Goal: Information Seeking & Learning: Check status

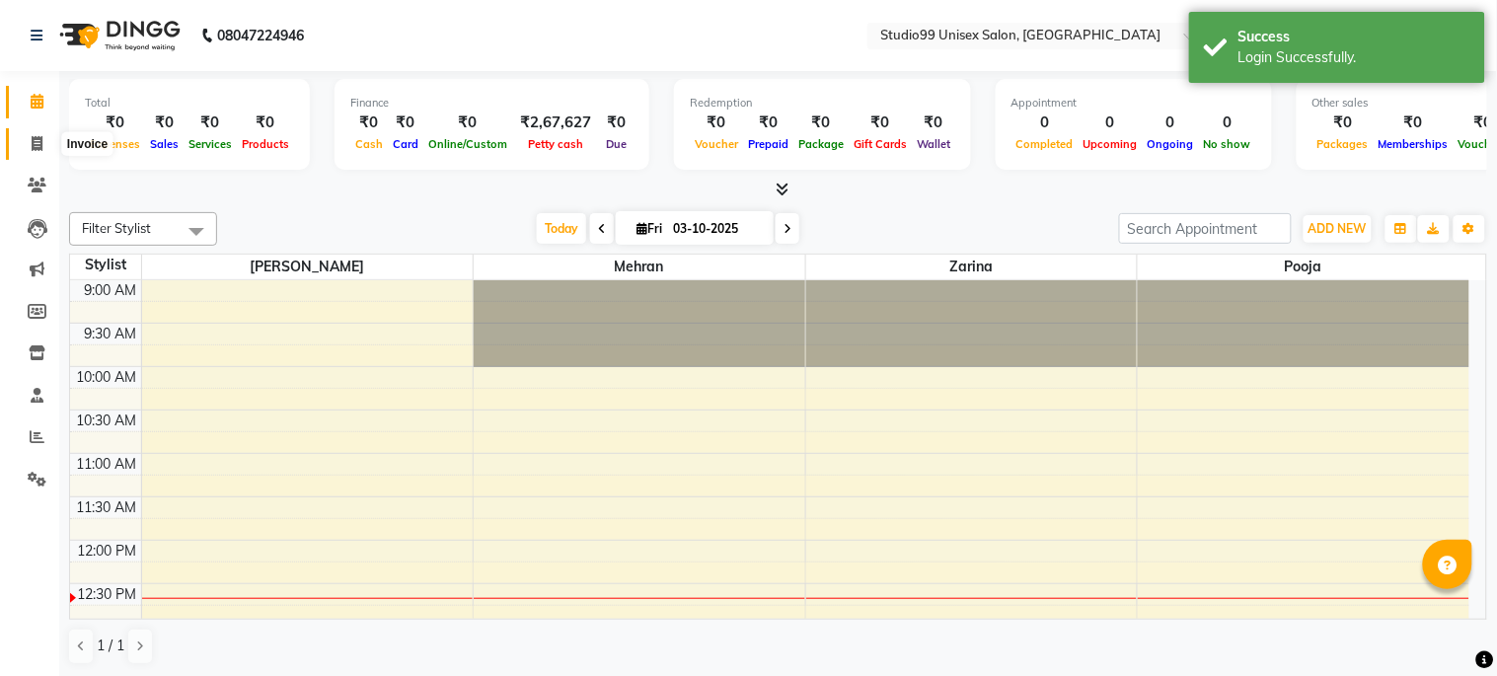
click at [37, 148] on icon at bounding box center [37, 143] width 11 height 15
select select "service"
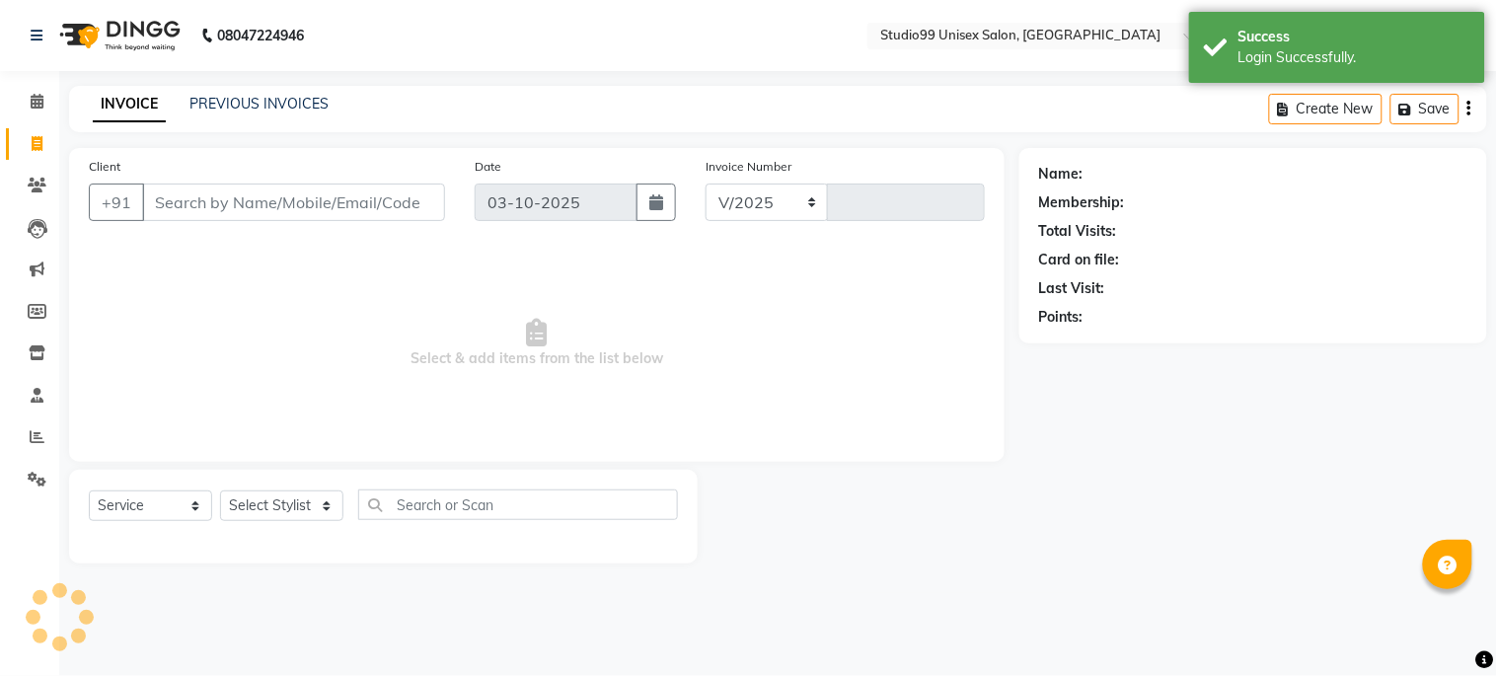
select select "6061"
type input "1267"
click at [227, 95] on link "PREVIOUS INVOICES" at bounding box center [259, 104] width 139 height 18
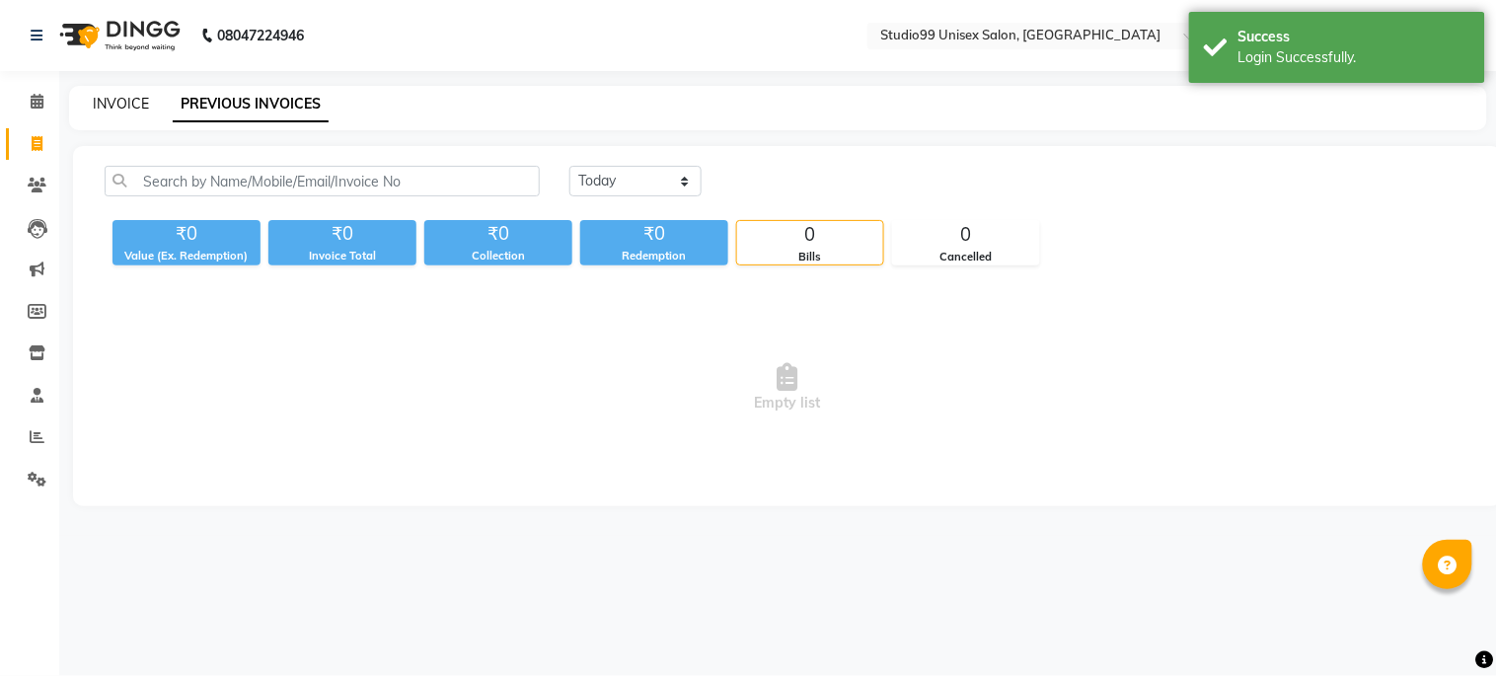
click at [114, 107] on link "INVOICE" at bounding box center [121, 104] width 56 height 18
select select "service"
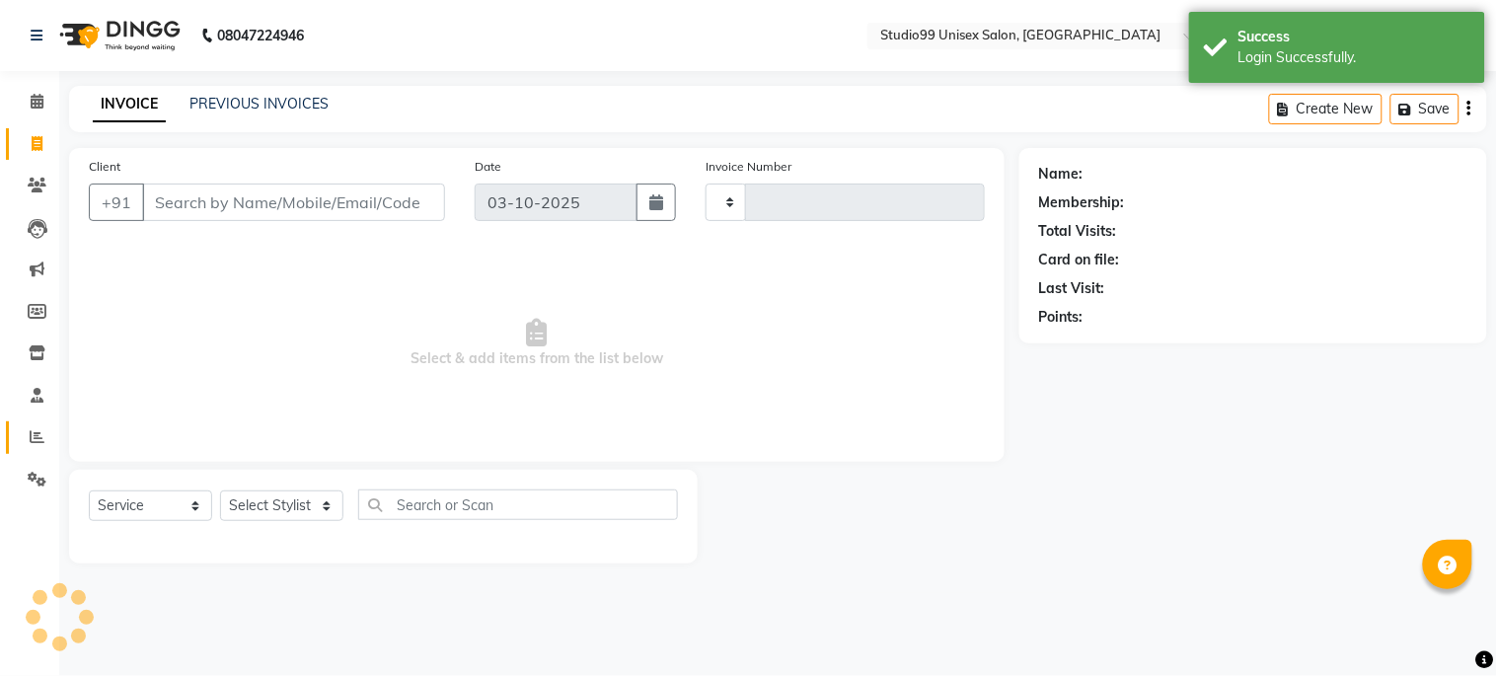
type input "1267"
select select "6061"
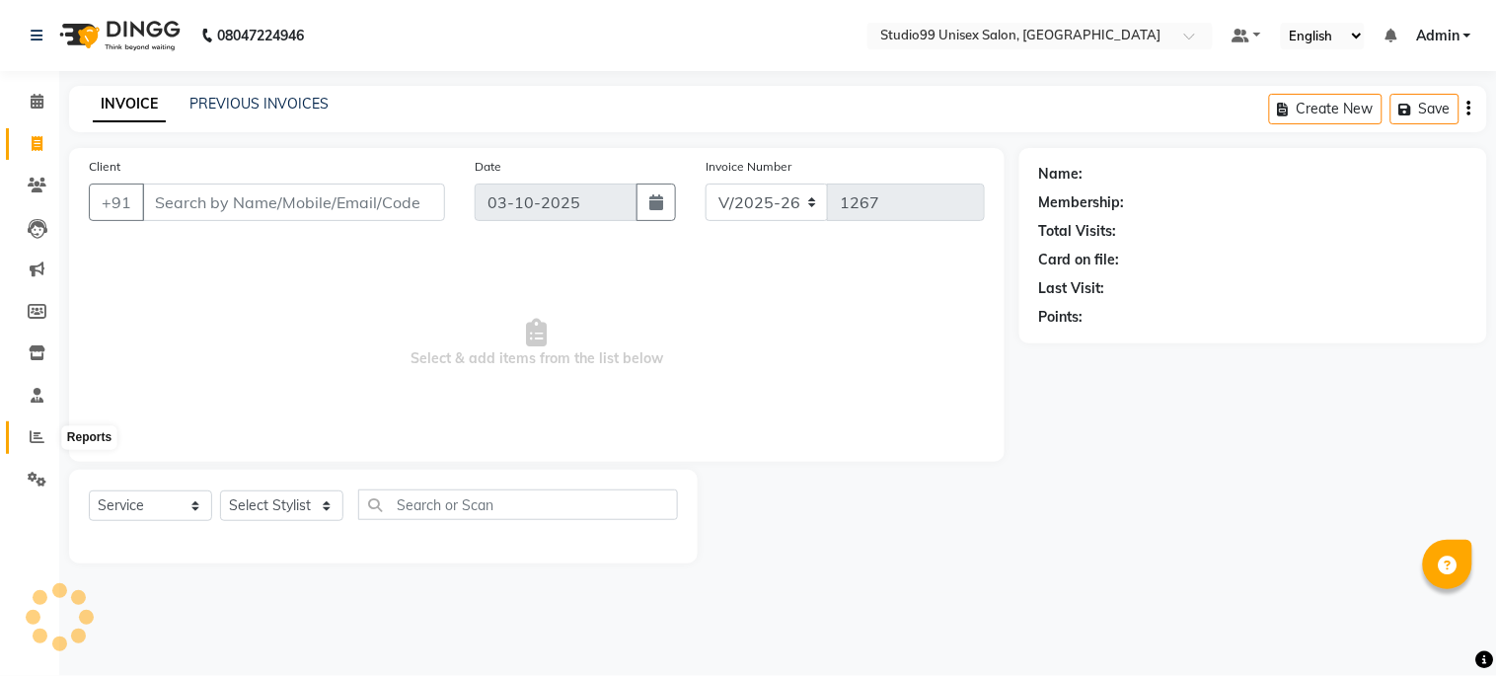
click at [25, 430] on span at bounding box center [37, 437] width 35 height 23
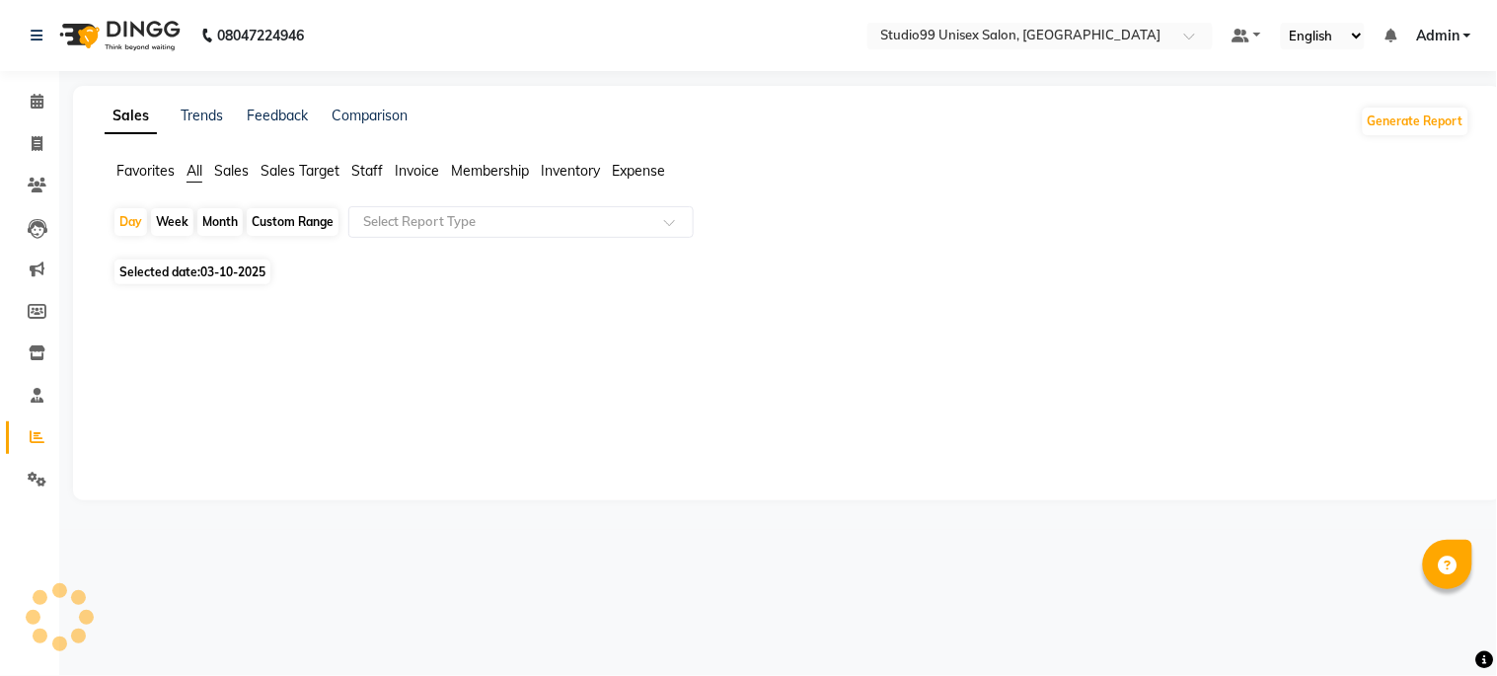
click at [231, 170] on span "Sales" at bounding box center [231, 171] width 35 height 18
click at [388, 217] on input "text" at bounding box center [501, 222] width 284 height 20
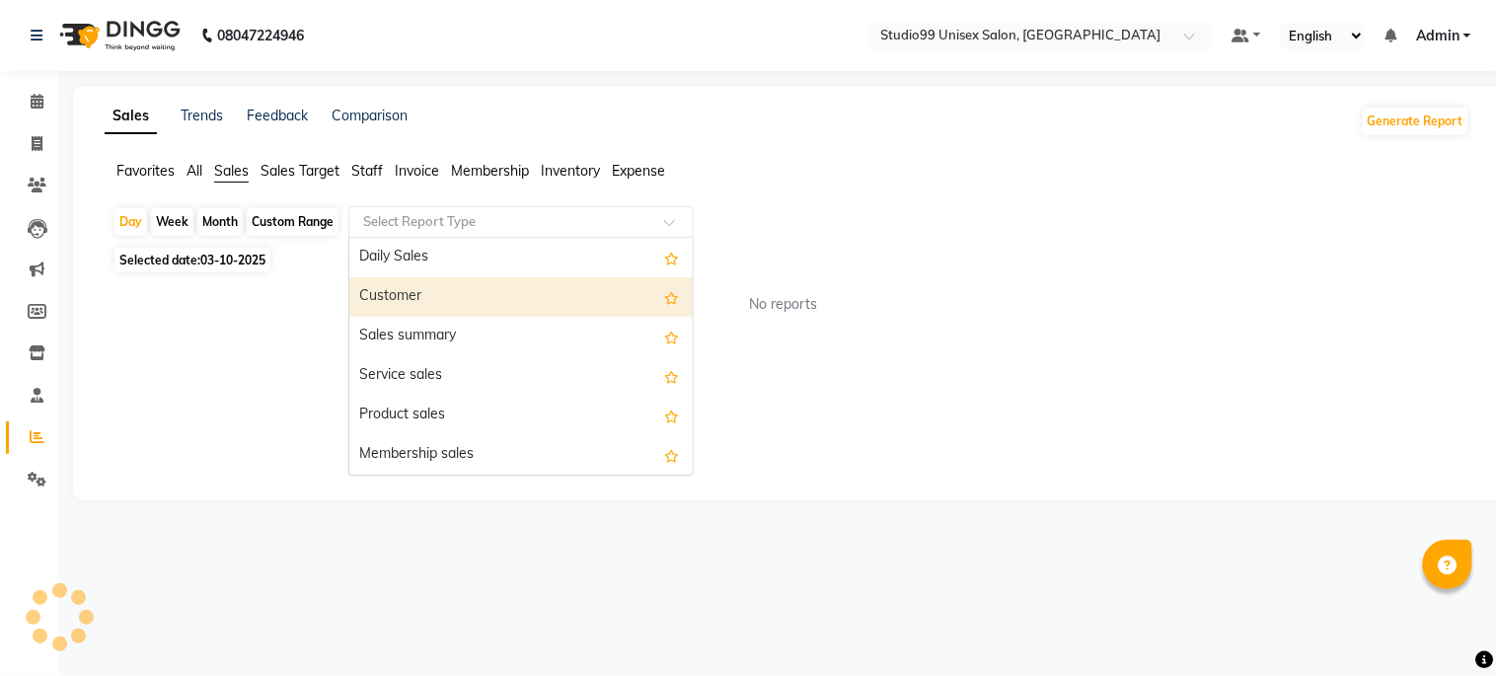
click at [406, 292] on div "Customer" at bounding box center [521, 296] width 344 height 39
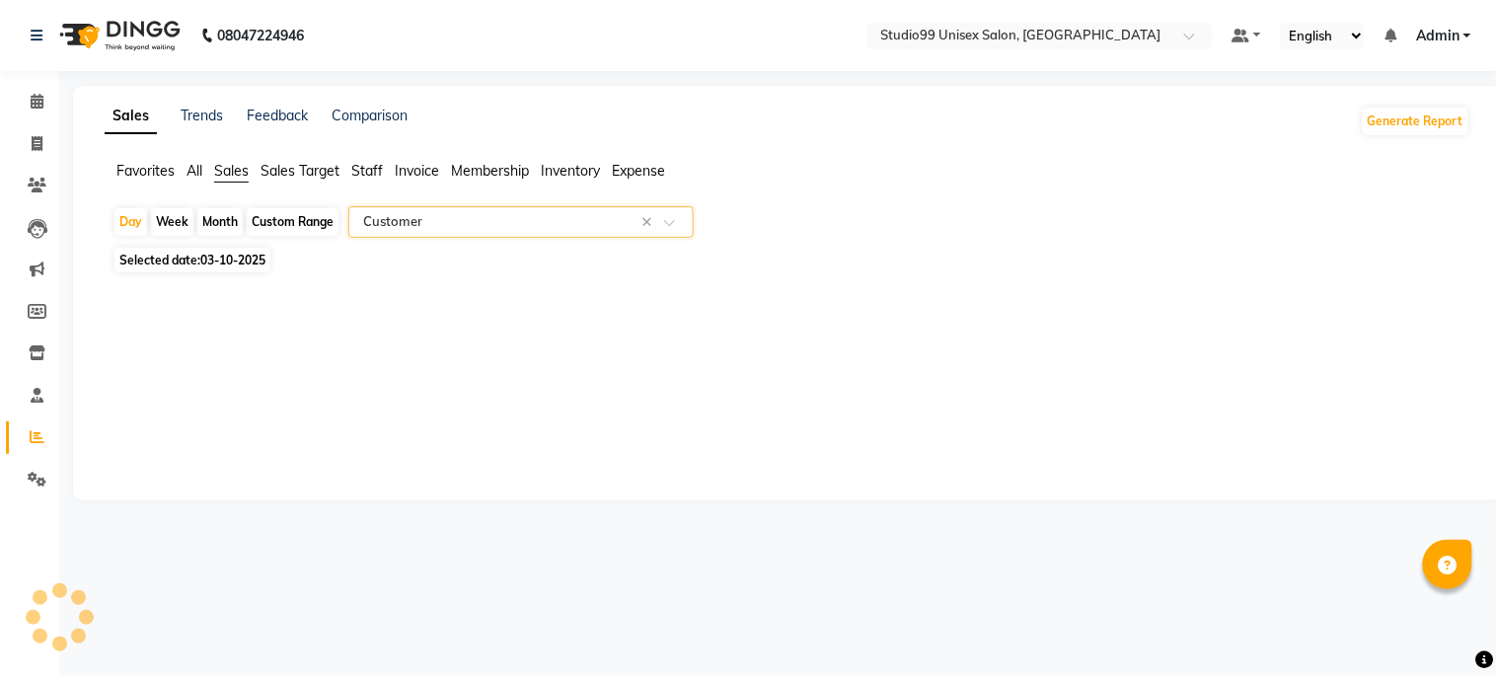
click at [191, 263] on span "Selected date: 03-10-2025" at bounding box center [193, 260] width 156 height 25
select select "10"
select select "2025"
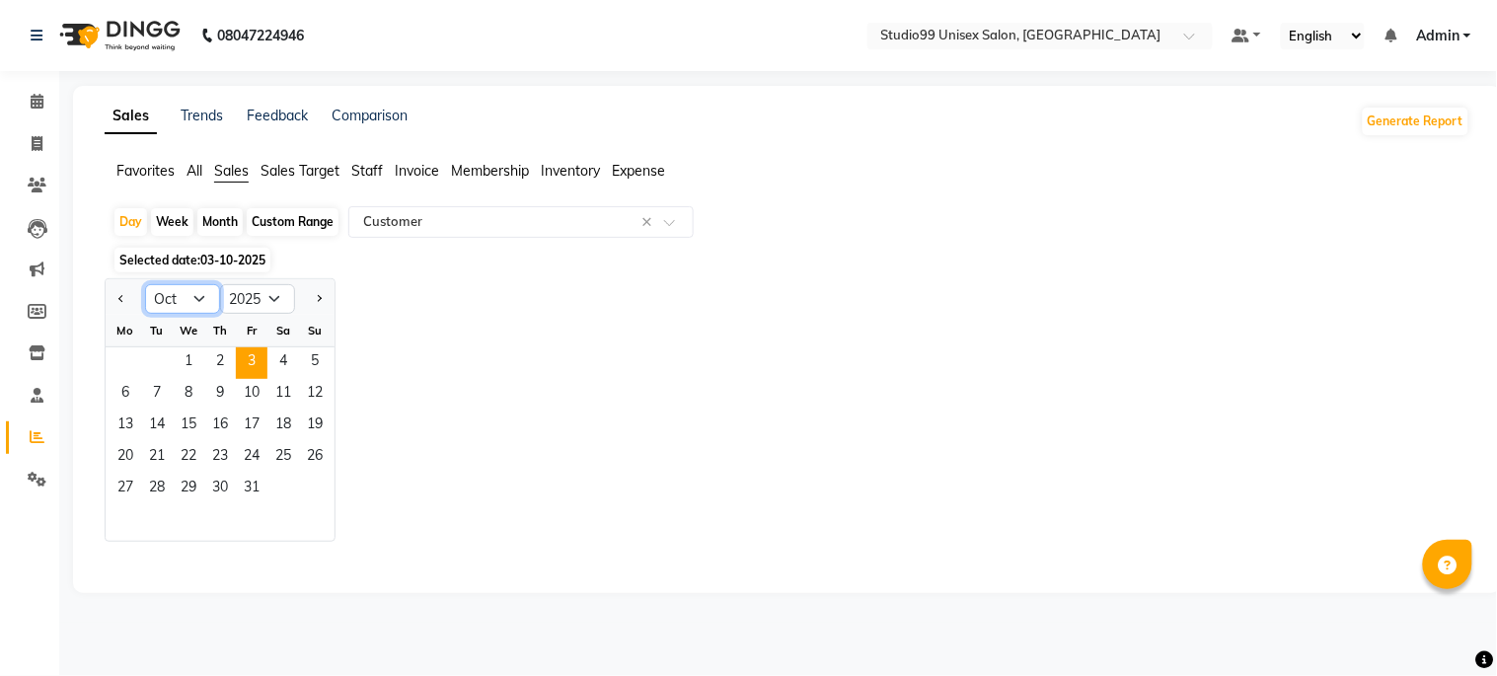
click at [171, 300] on select "Jan Feb Mar Apr May Jun [DATE] Aug Sep Oct Nov Dec" at bounding box center [182, 299] width 75 height 30
click at [145, 284] on select "Jan Feb Mar Apr May Jun [DATE] Aug Sep Oct Nov Dec" at bounding box center [182, 299] width 75 height 30
click at [199, 299] on select "Jan Feb Mar Apr May Jun [DATE] Aug Sep Oct Nov Dec" at bounding box center [182, 299] width 75 height 30
select select "8"
click at [145, 284] on select "Jan Feb Mar Apr May Jun [DATE] Aug Sep Oct Nov Dec" at bounding box center [182, 299] width 75 height 30
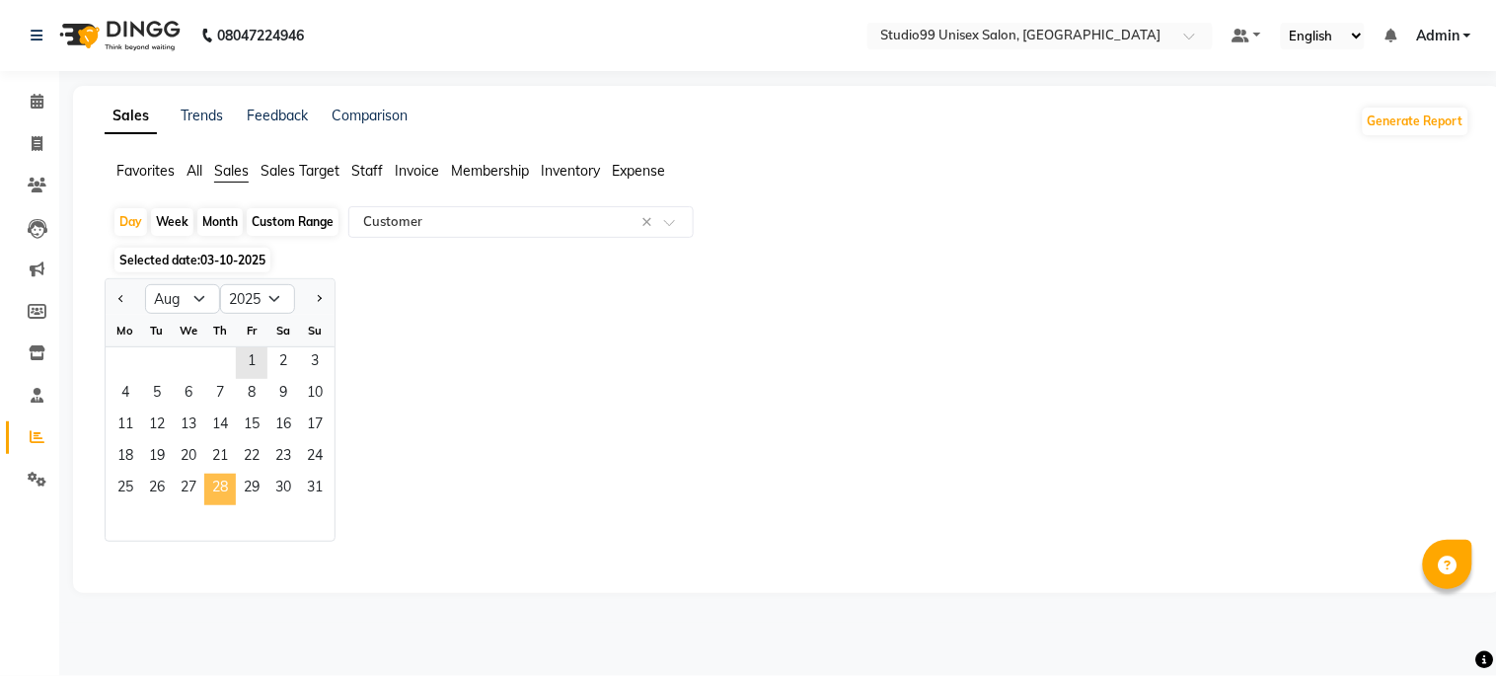
click at [213, 492] on span "28" at bounding box center [220, 490] width 32 height 32
select select "csv"
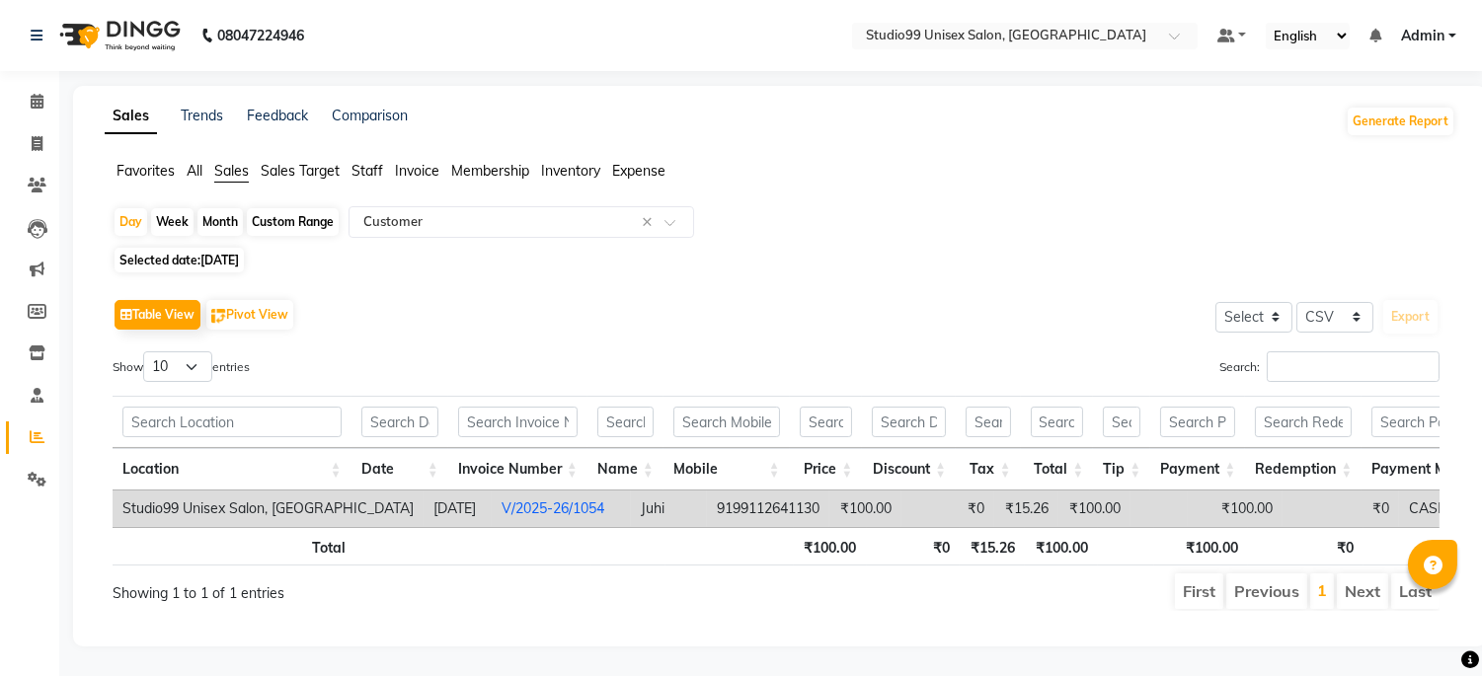
click at [514, 507] on link "V/2025-26/1054" at bounding box center [552, 508] width 103 height 18
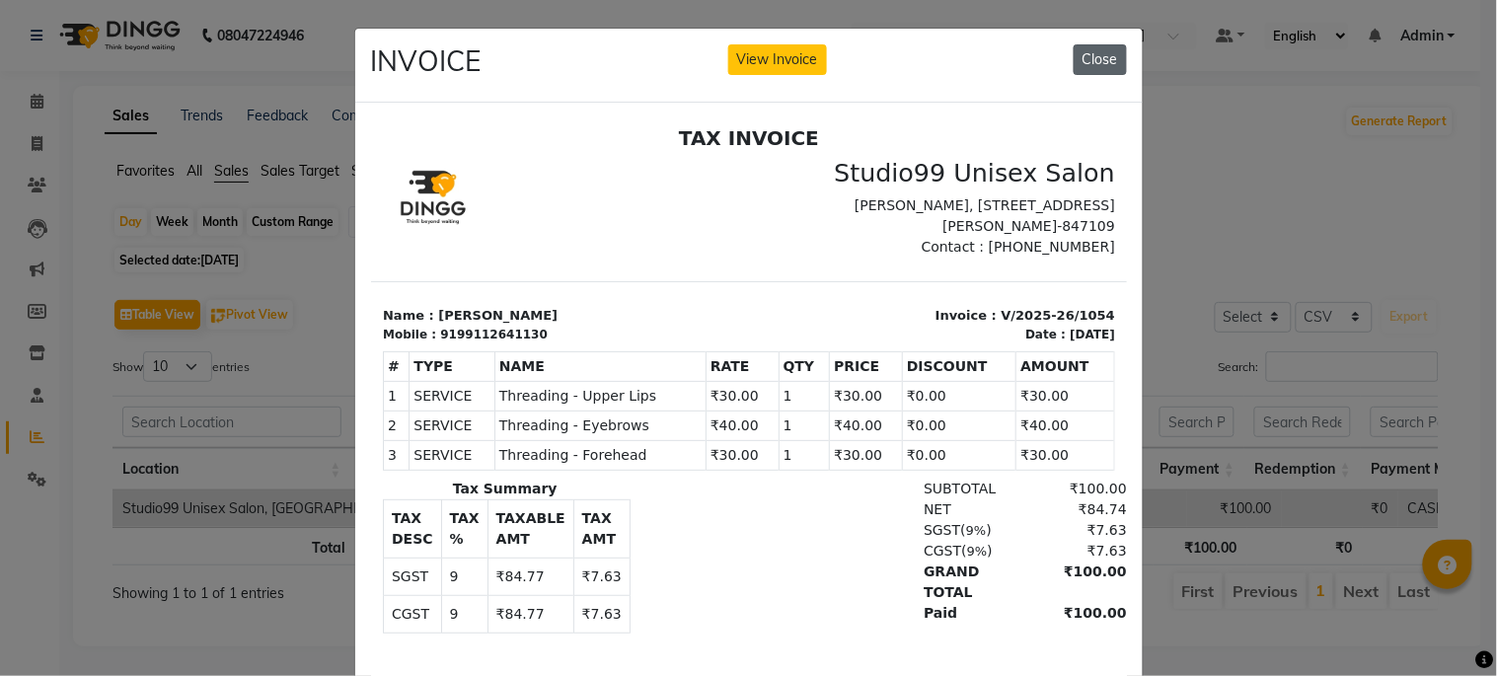
click at [1081, 65] on button "Close" at bounding box center [1100, 59] width 53 height 31
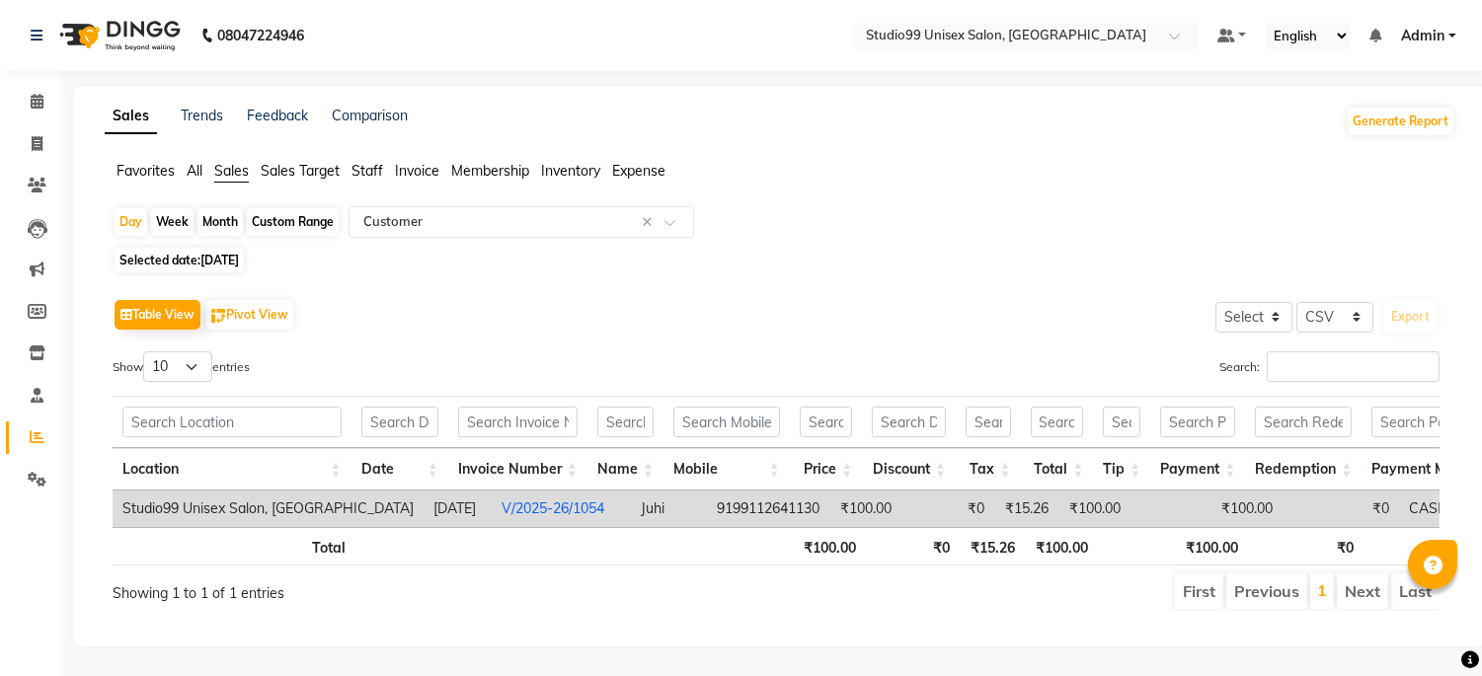
click at [220, 260] on span "[DATE]" at bounding box center [219, 260] width 38 height 15
select select "8"
select select "2025"
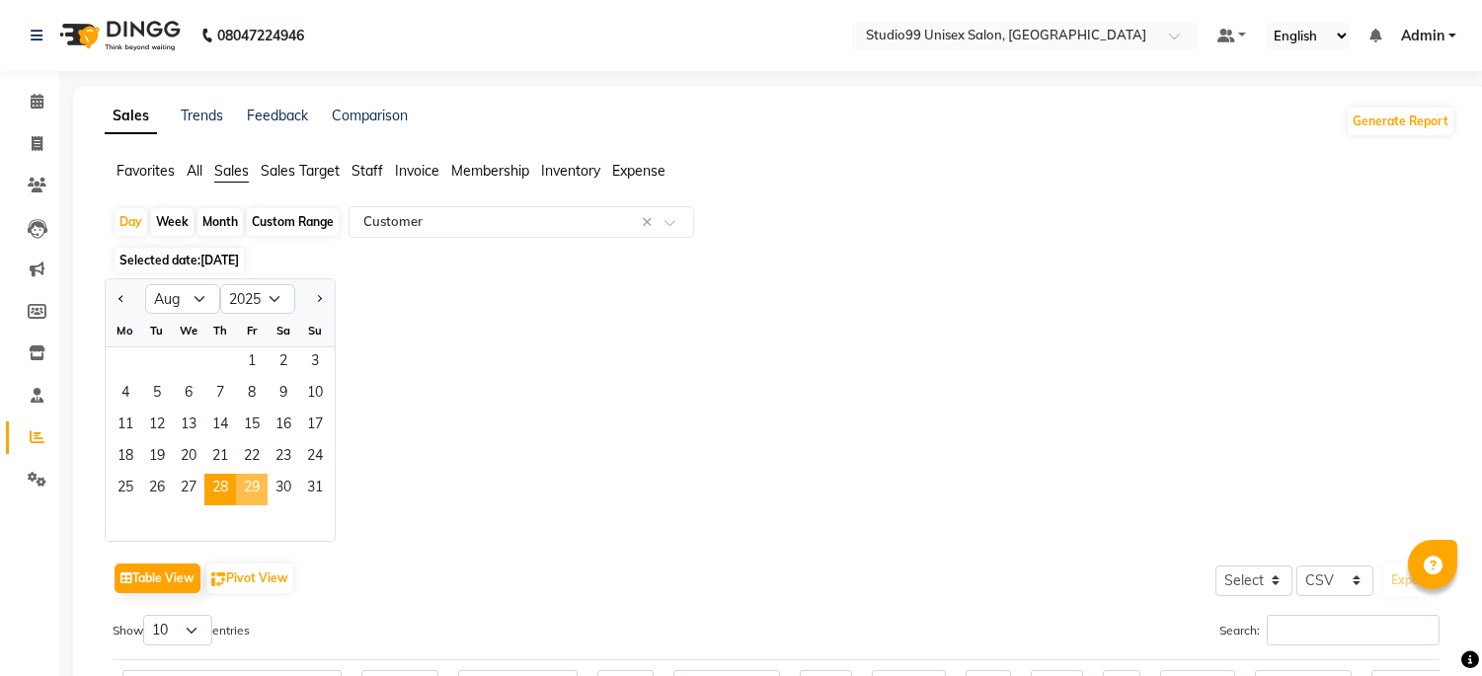
click at [252, 484] on span "29" at bounding box center [252, 490] width 32 height 32
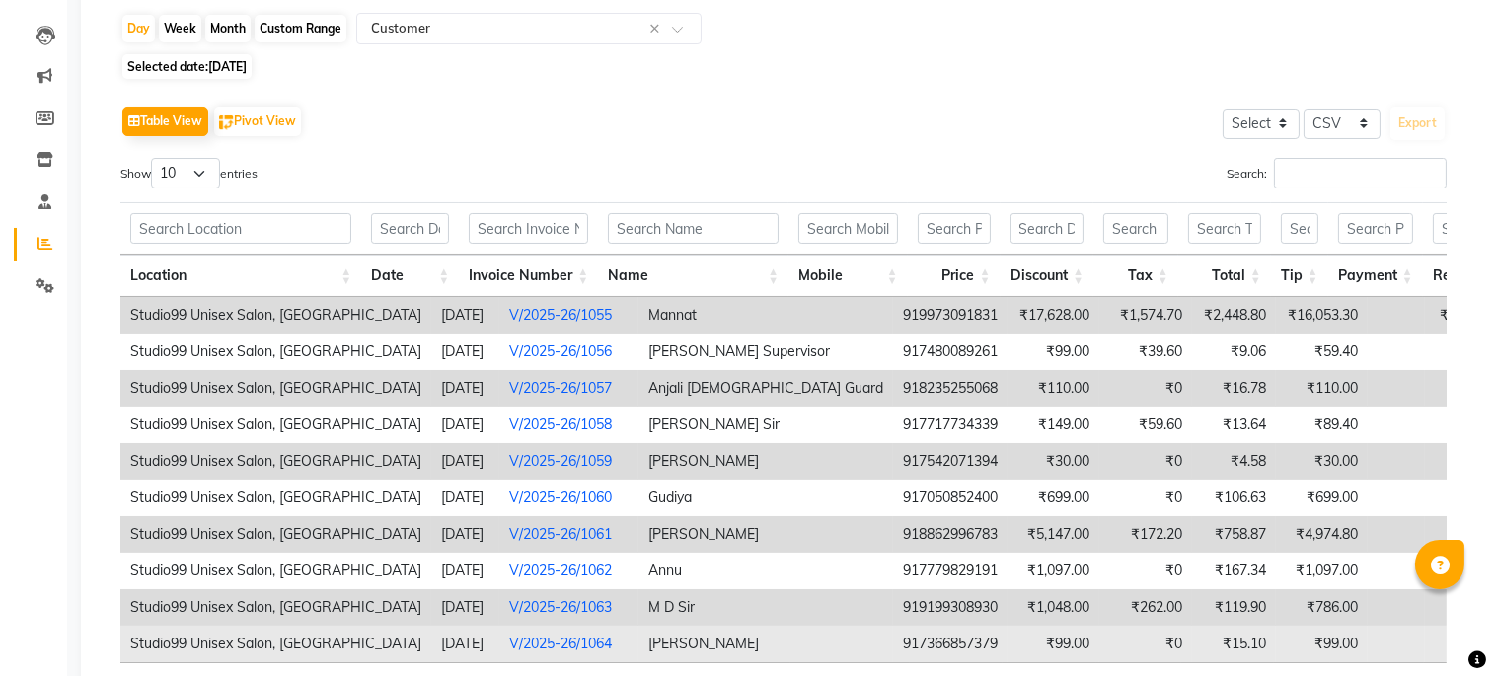
scroll to position [142, 0]
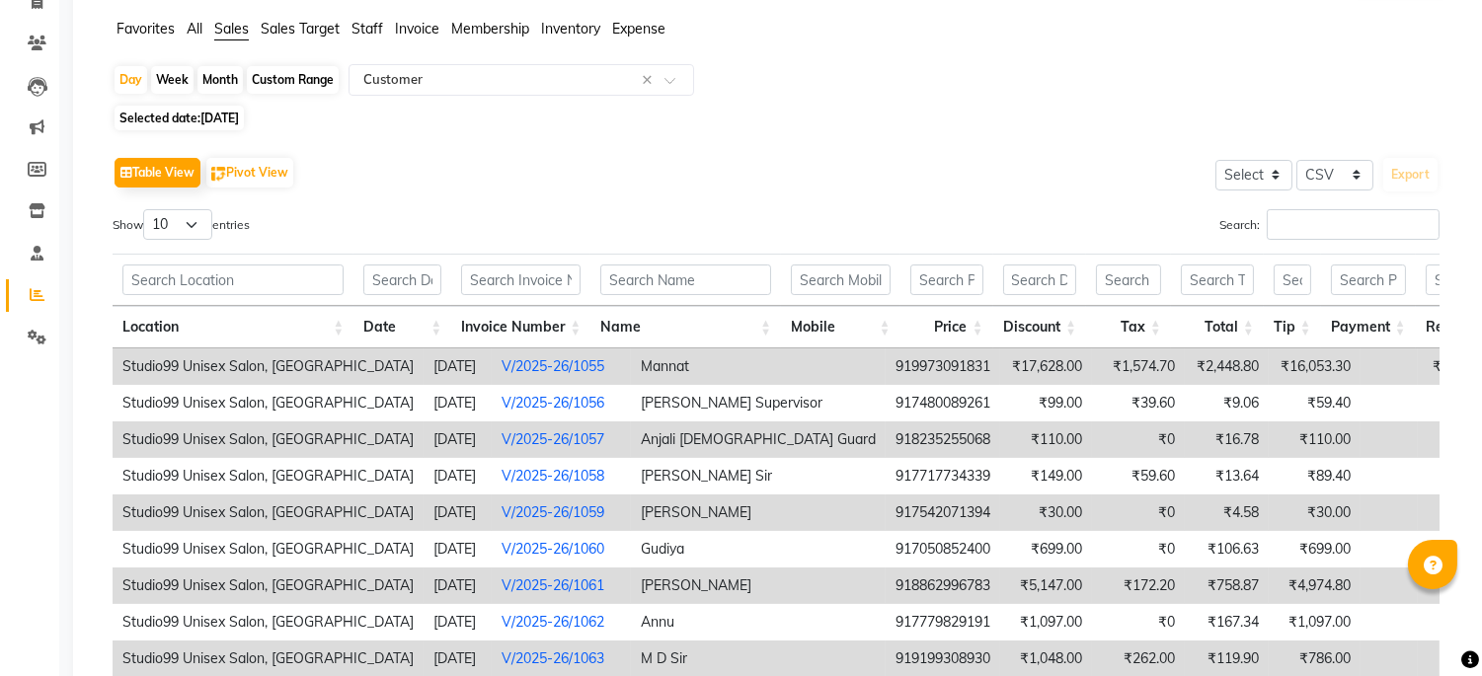
click at [506, 361] on link "V/2025-26/1055" at bounding box center [552, 366] width 103 height 18
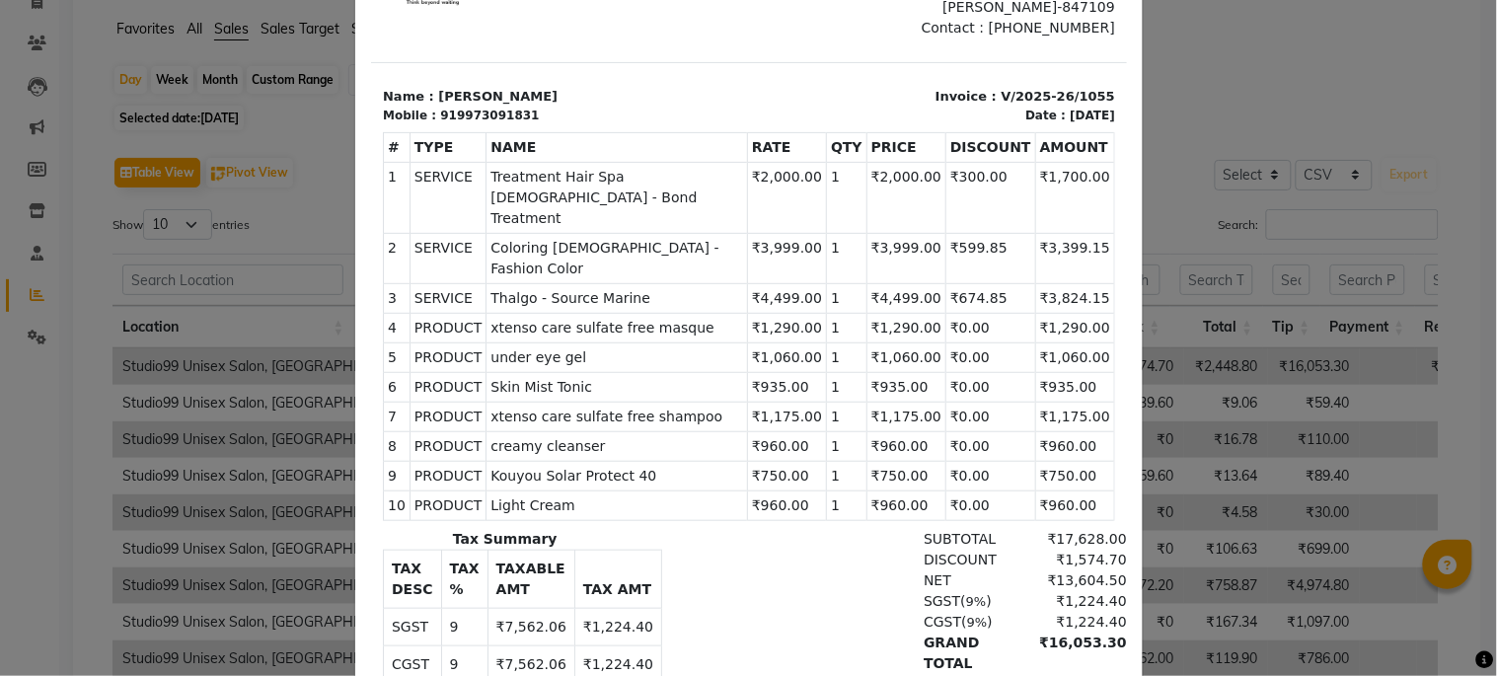
scroll to position [0, 0]
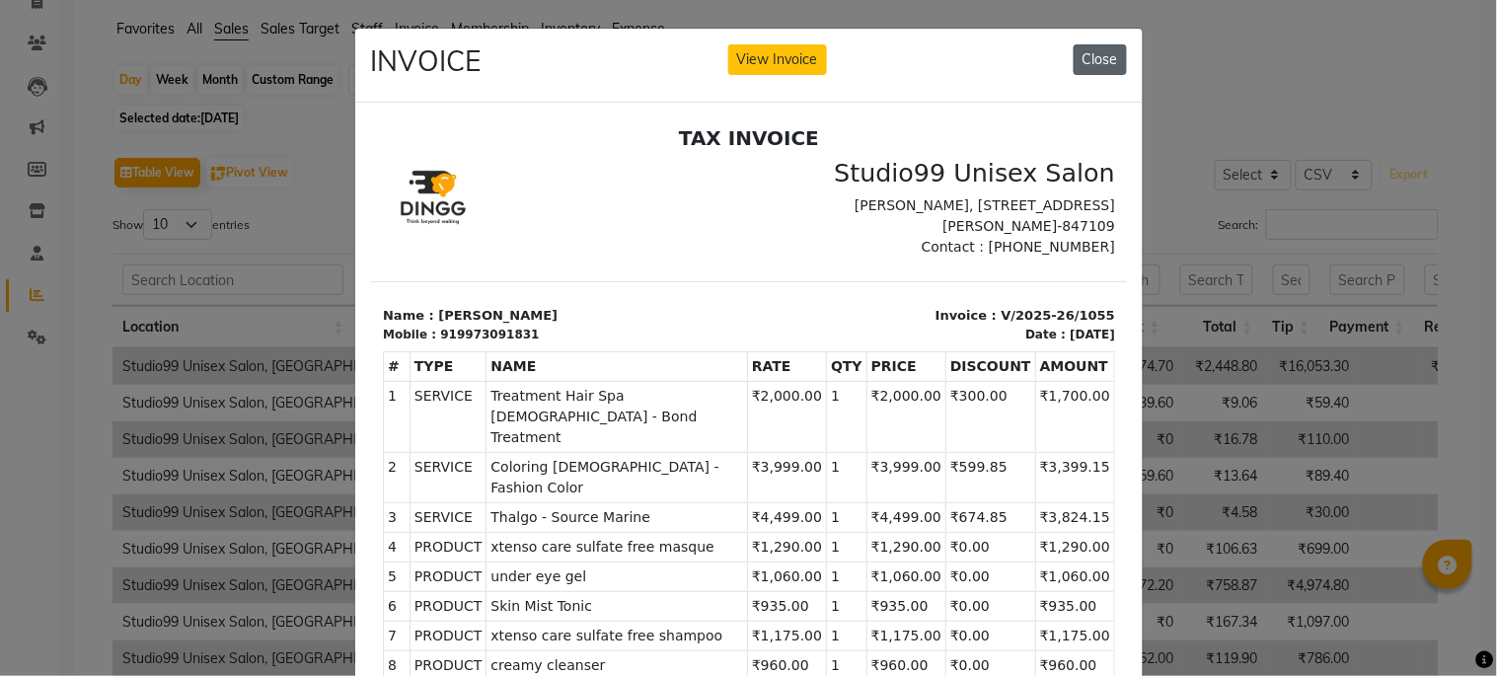
click at [1090, 66] on button "Close" at bounding box center [1100, 59] width 53 height 31
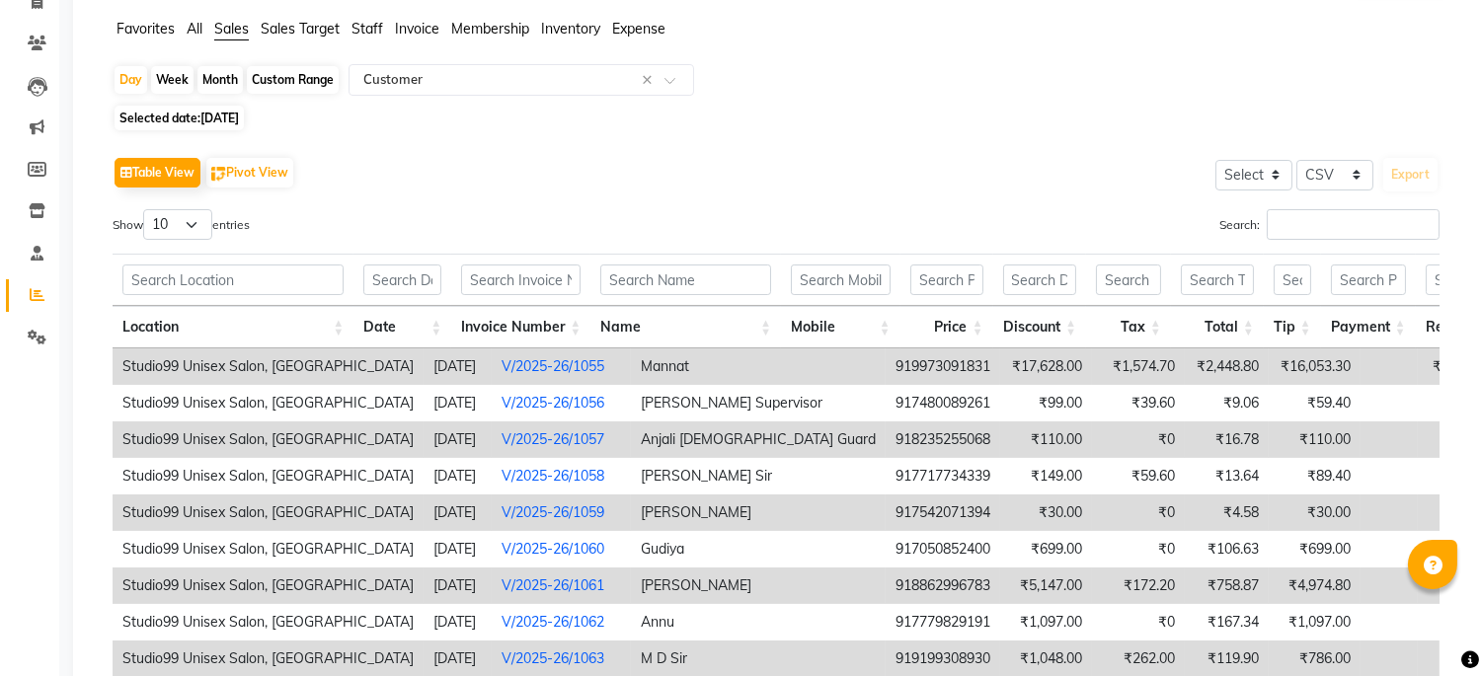
click at [529, 446] on link "V/2025-26/1057" at bounding box center [552, 439] width 103 height 18
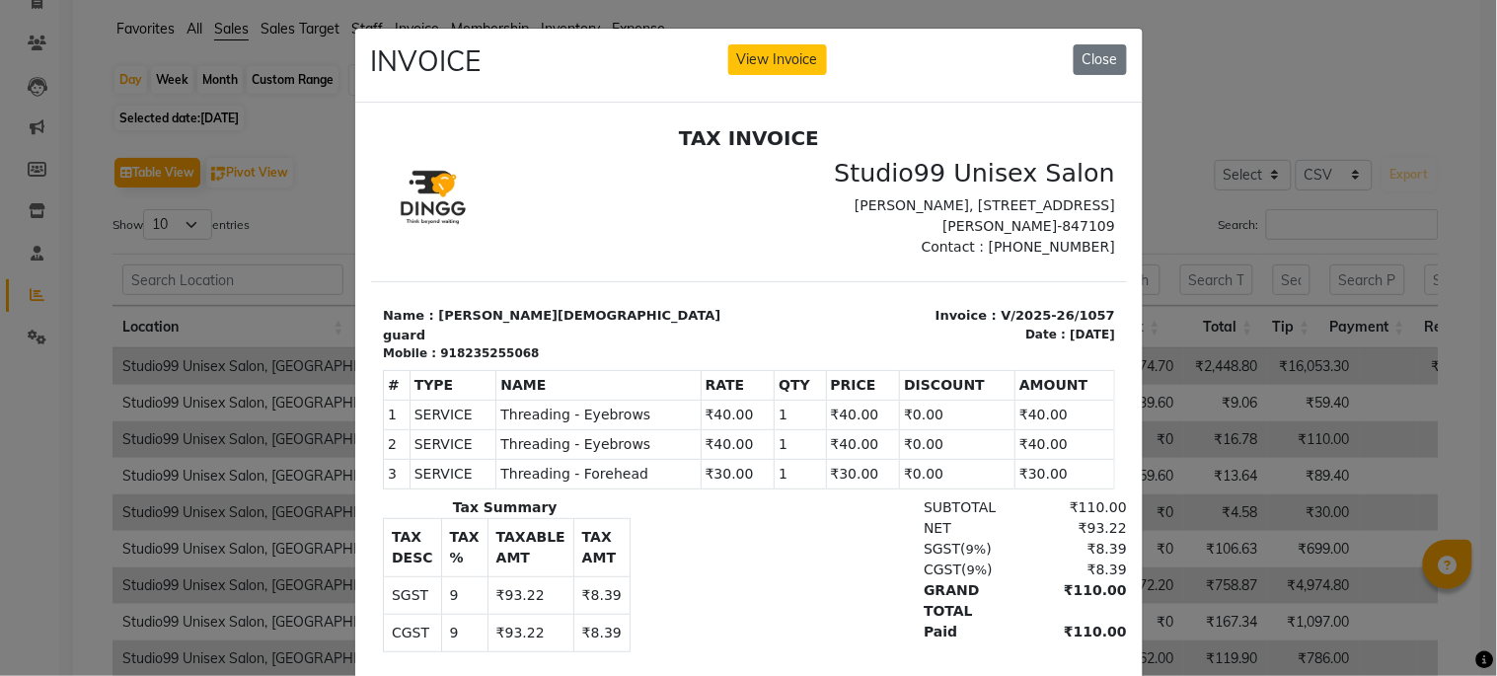
click at [1084, 41] on div "INVOICE View Invoice Close" at bounding box center [749, 66] width 788 height 74
click at [1087, 57] on button "Close" at bounding box center [1100, 59] width 53 height 31
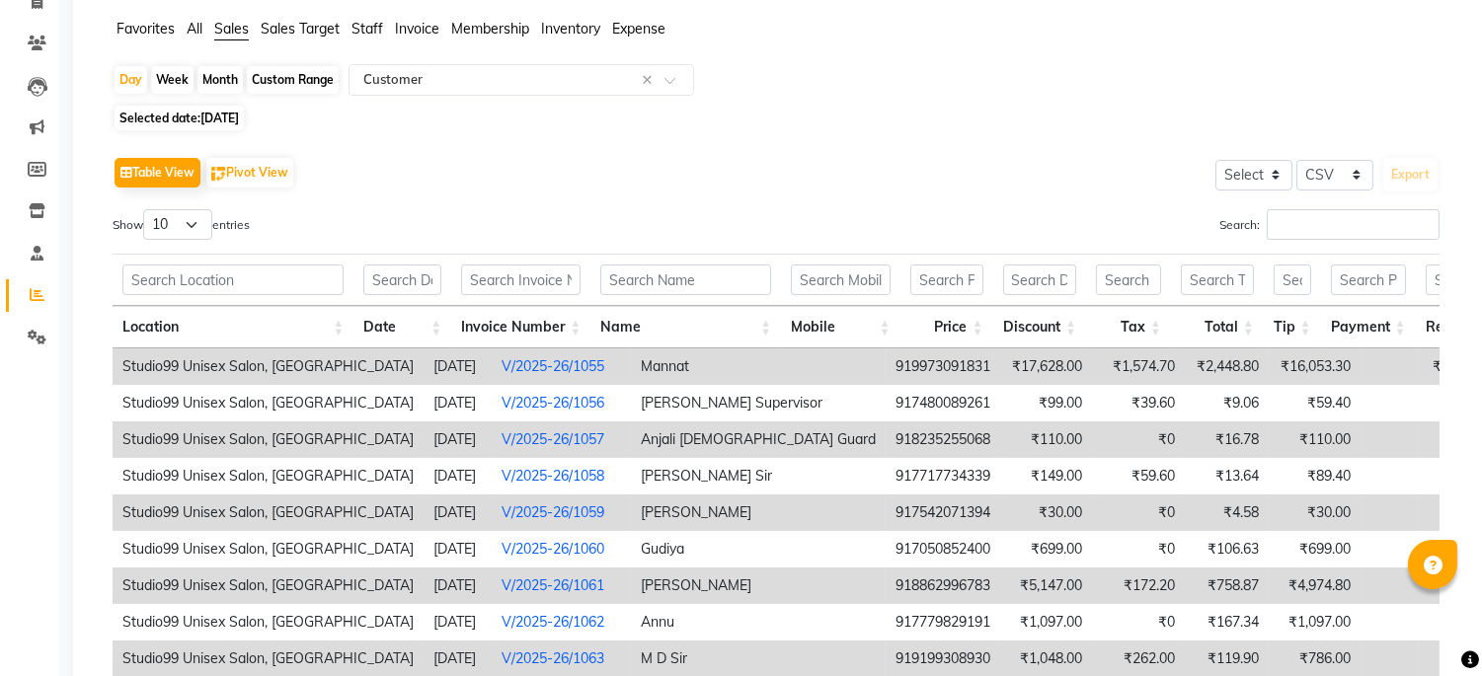
click at [238, 109] on span "Selected date: [DATE]" at bounding box center [179, 118] width 129 height 25
select select "8"
select select "2025"
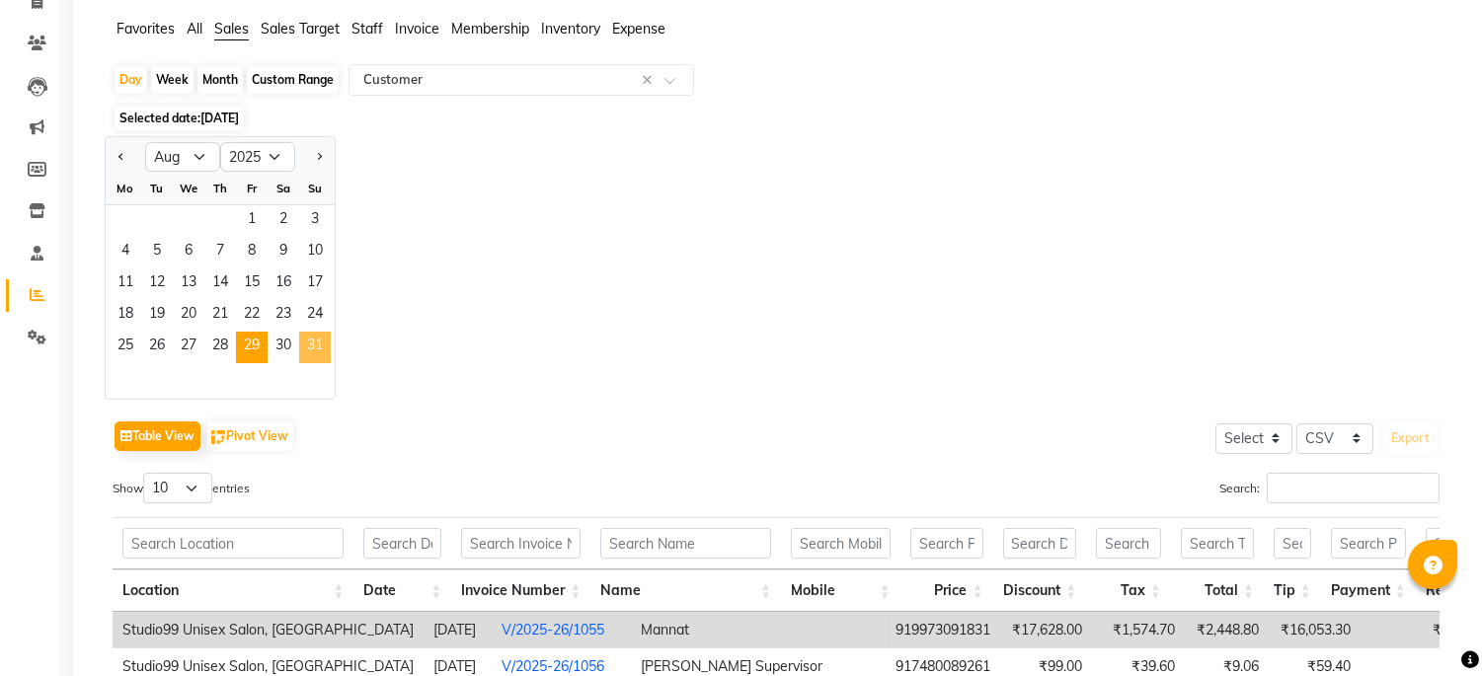
click at [307, 351] on span "31" at bounding box center [315, 348] width 32 height 32
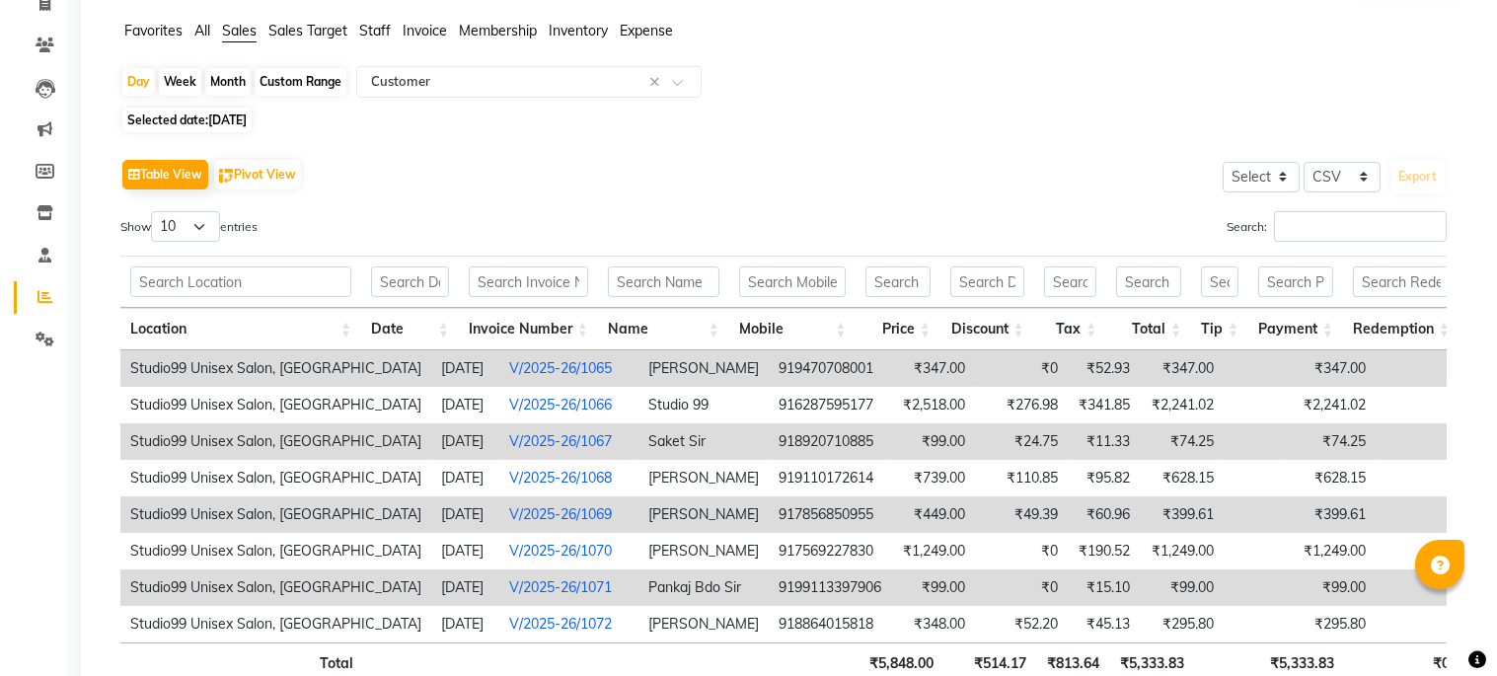
scroll to position [219, 0]
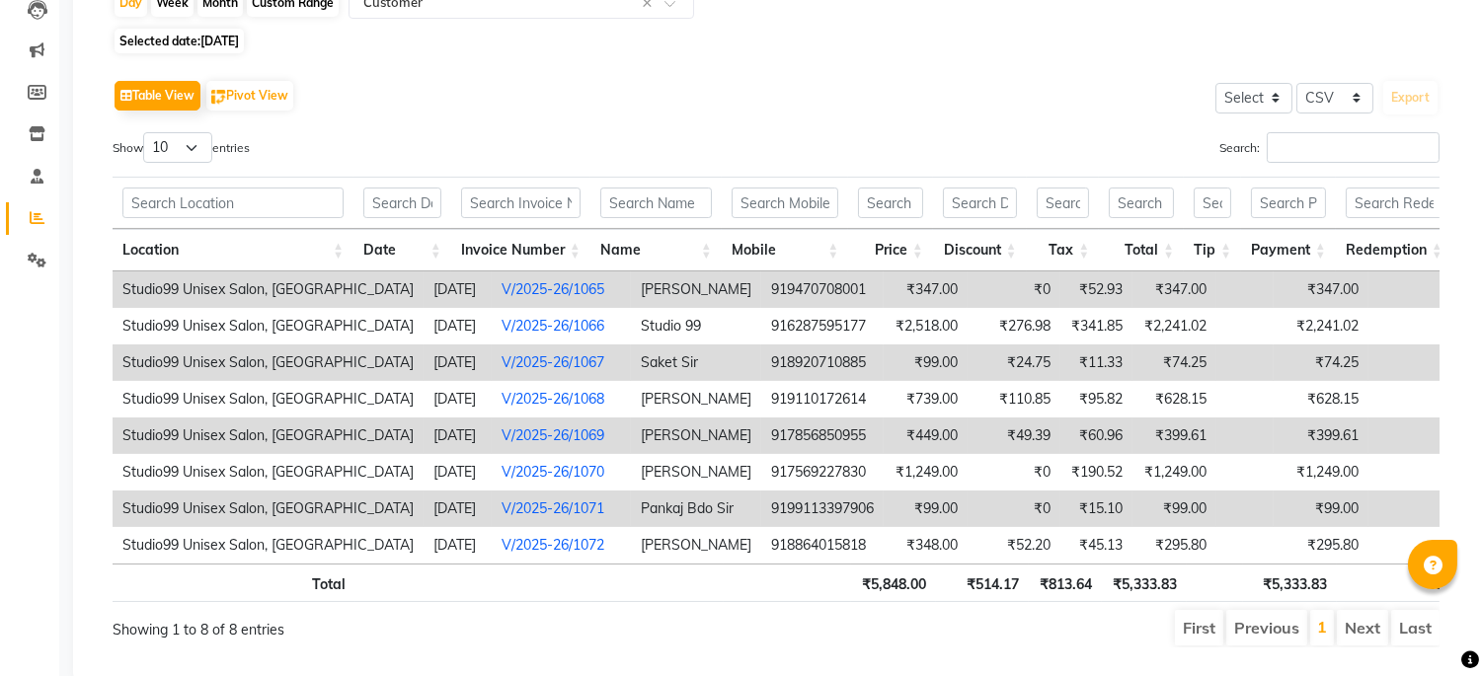
click at [528, 289] on link "V/2025-26/1065" at bounding box center [552, 289] width 103 height 18
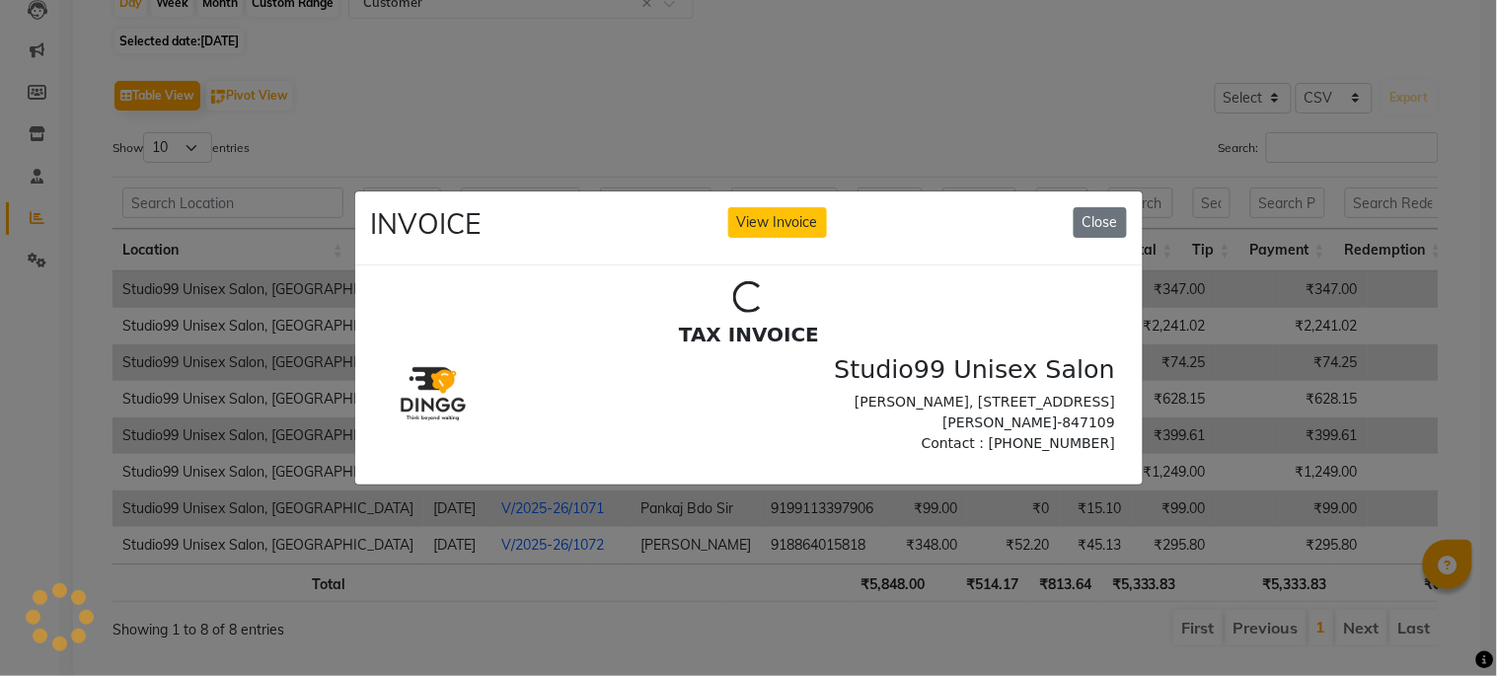
scroll to position [0, 0]
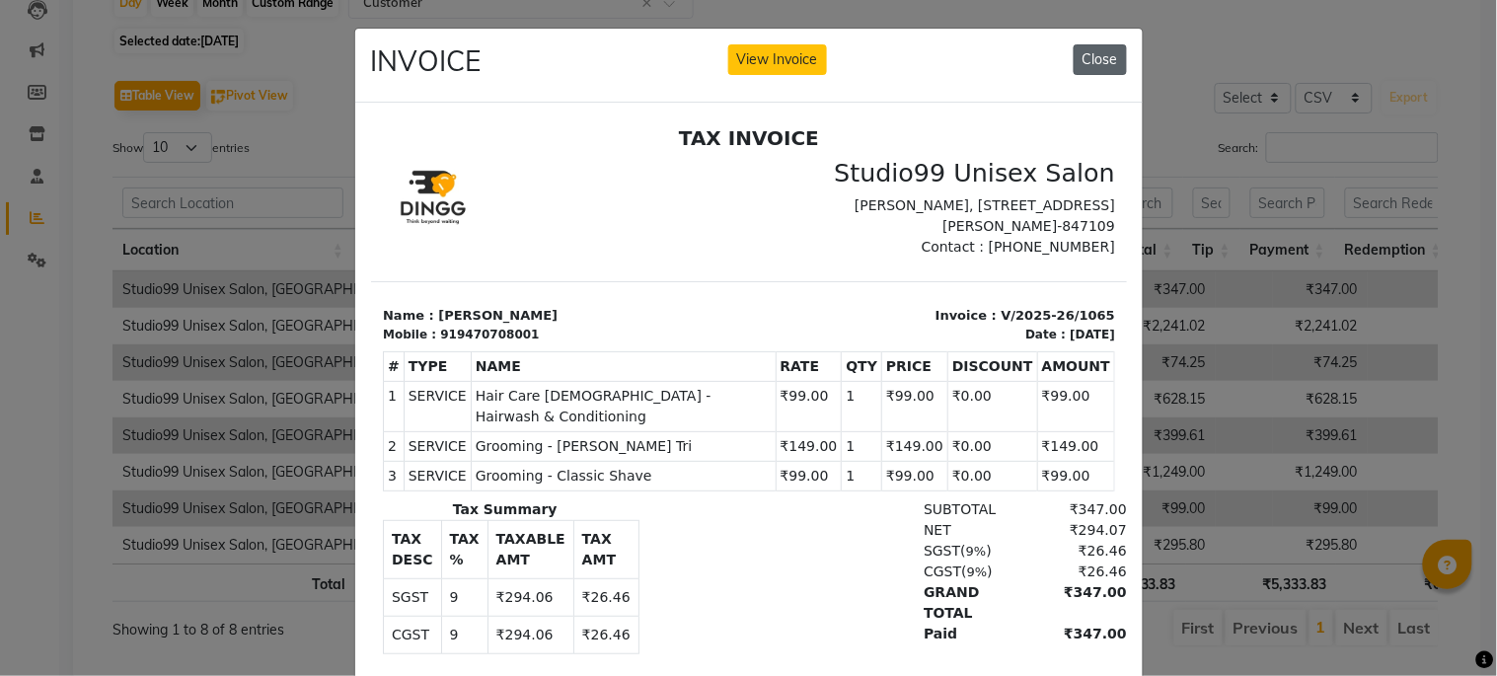
click at [1087, 65] on button "Close" at bounding box center [1100, 59] width 53 height 31
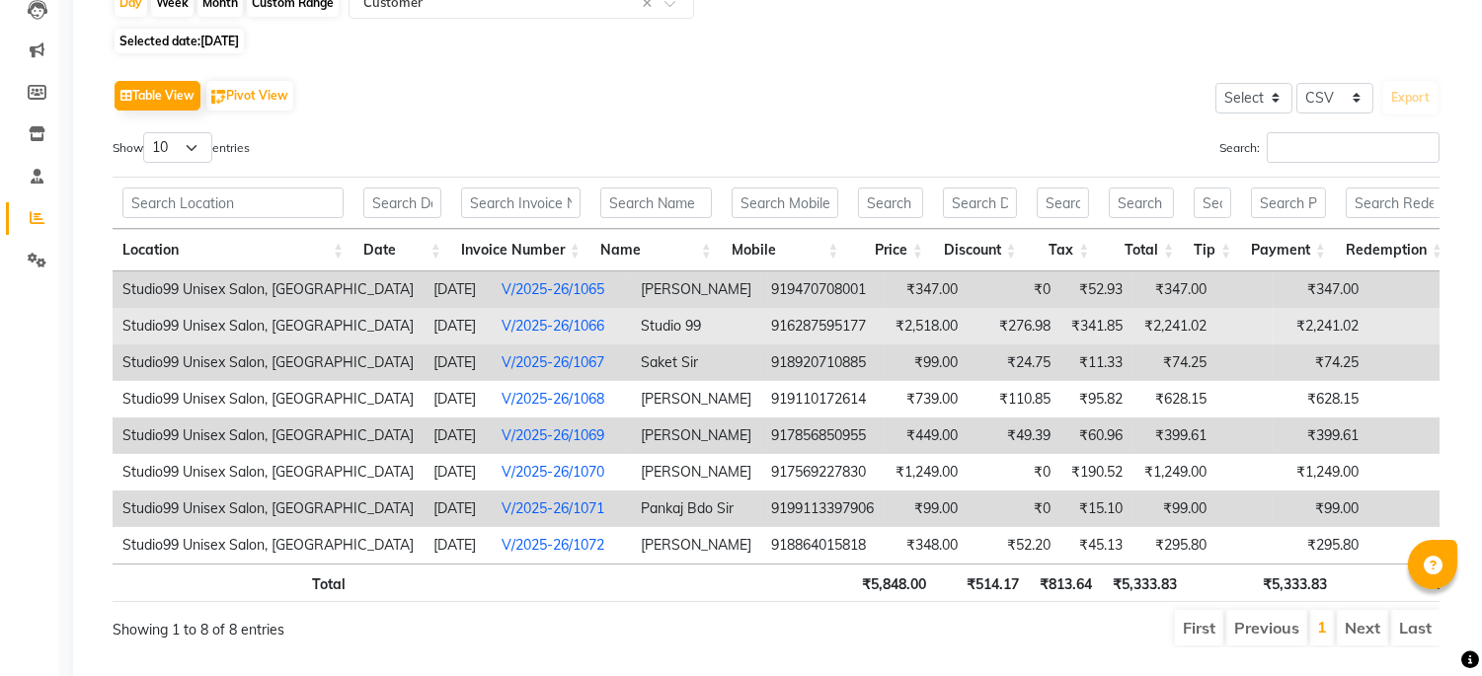
click at [546, 331] on link "V/2025-26/1066" at bounding box center [552, 326] width 103 height 18
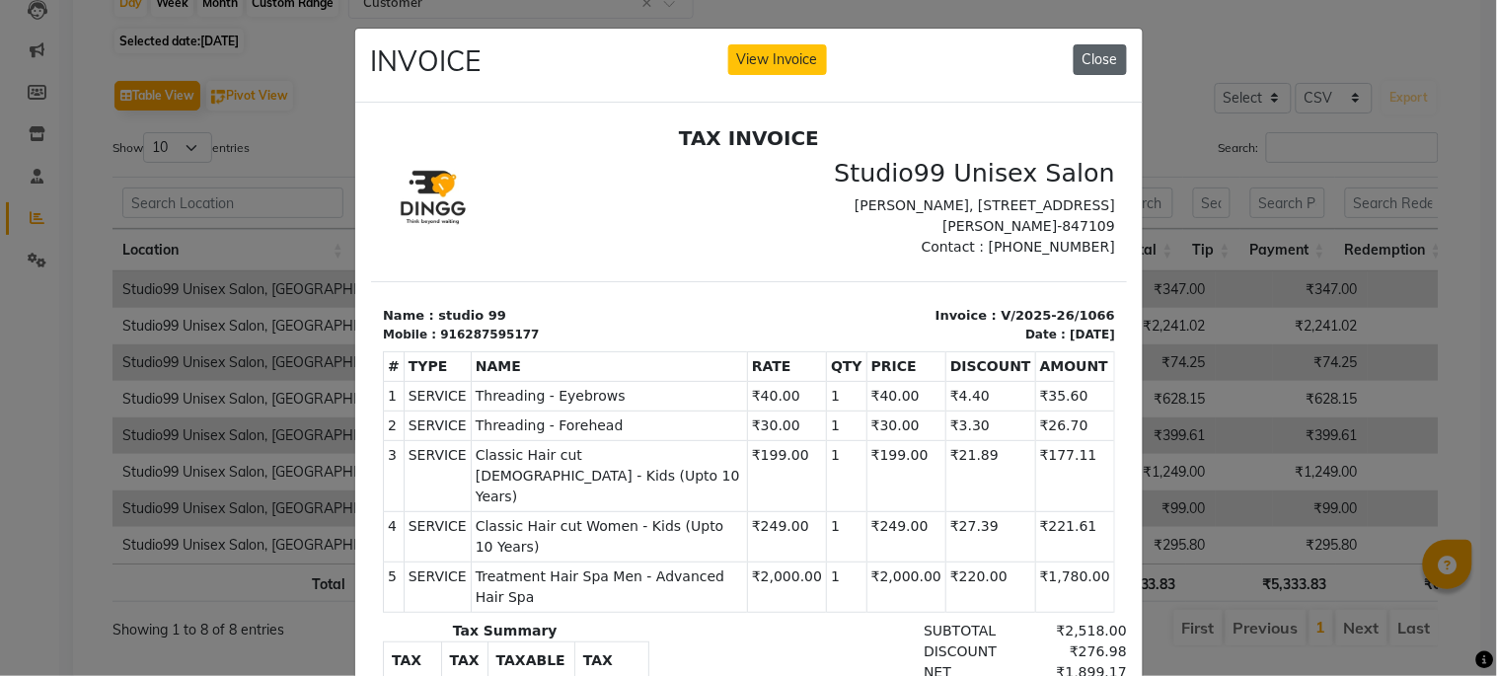
drag, startPoint x: 1094, startPoint y: 59, endPoint x: 439, endPoint y: 179, distance: 665.2
click at [1094, 59] on button "Close" at bounding box center [1100, 59] width 53 height 31
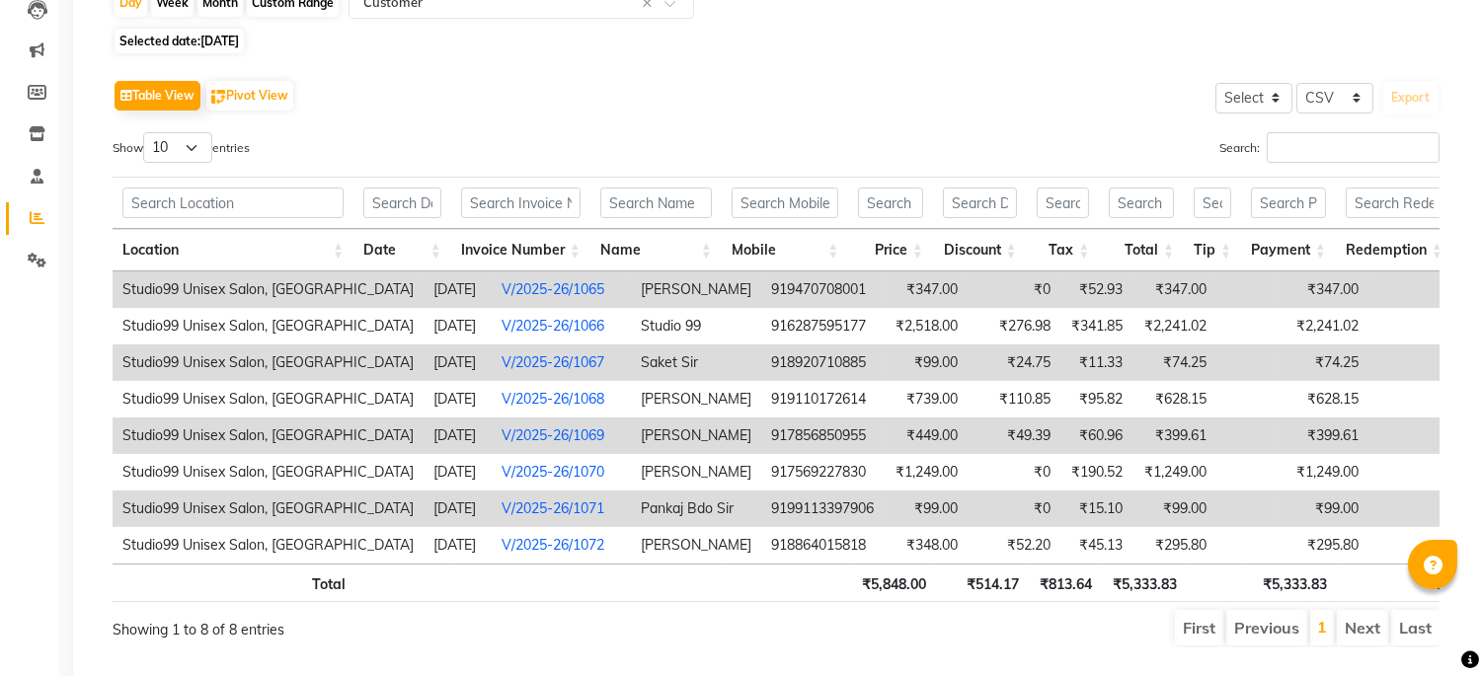
click at [536, 360] on link "V/2025-26/1067" at bounding box center [552, 362] width 103 height 18
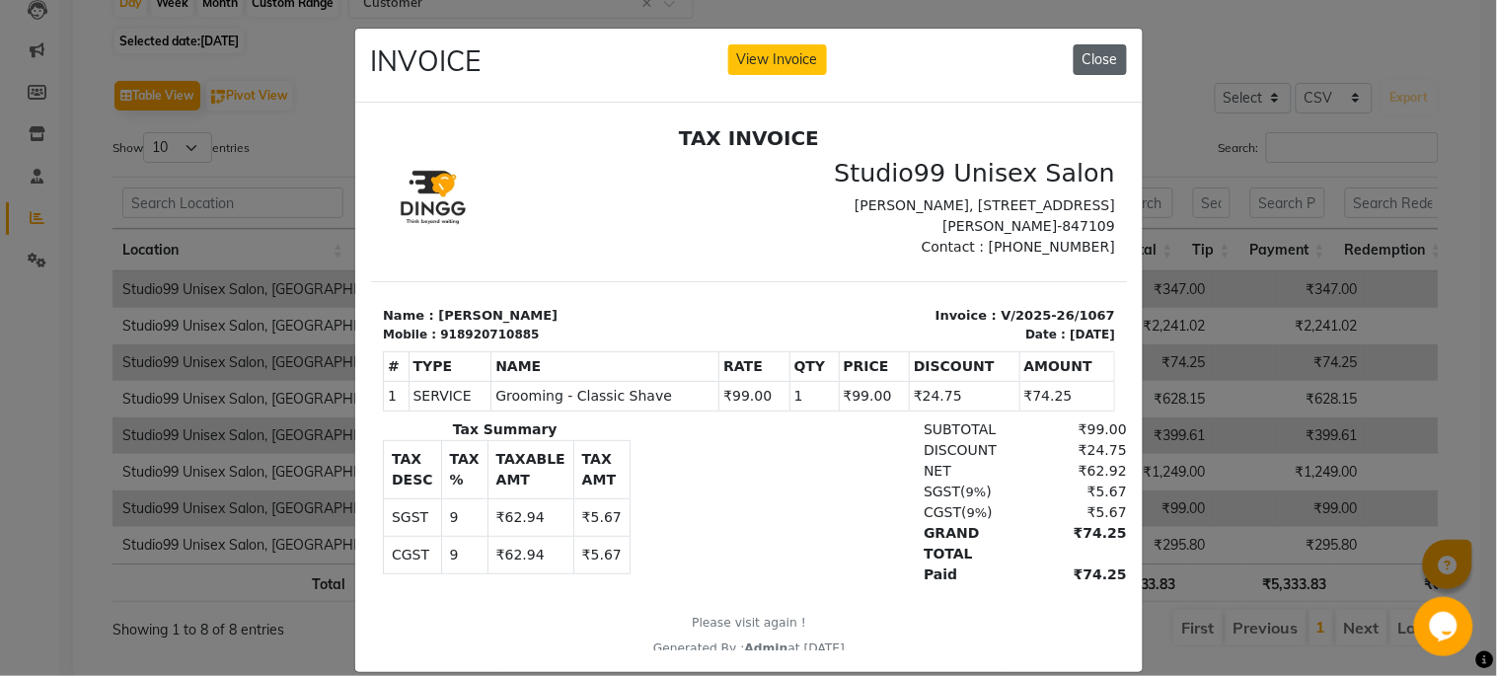
click at [1104, 45] on button "Close" at bounding box center [1100, 59] width 53 height 31
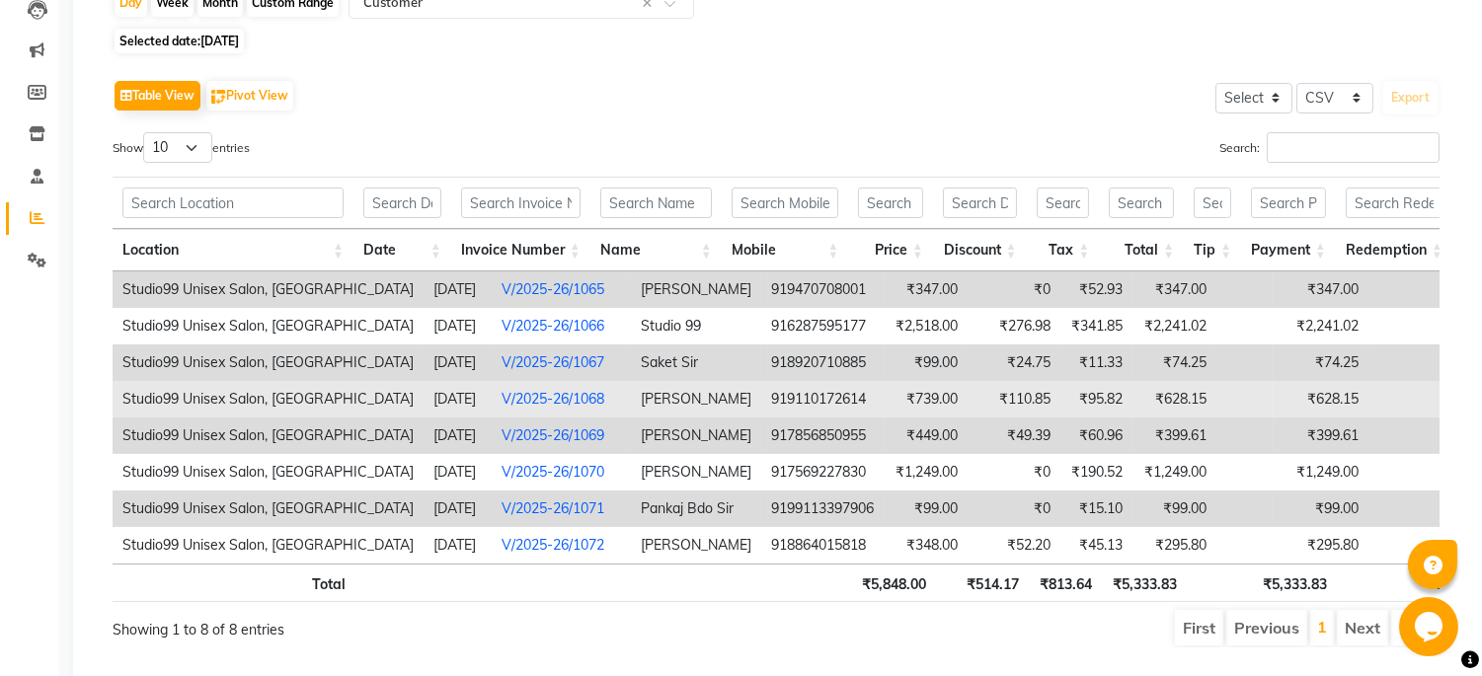
click at [501, 402] on link "V/2025-26/1068" at bounding box center [552, 399] width 103 height 18
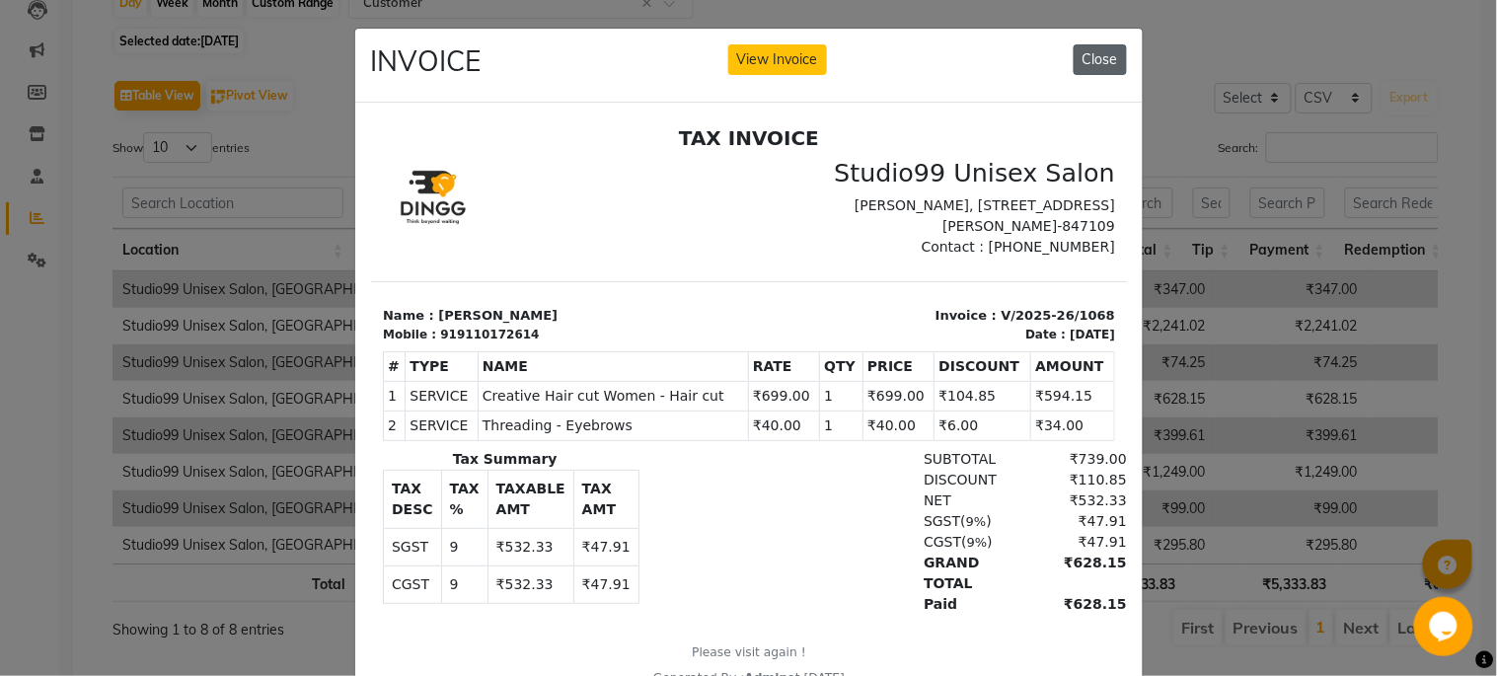
click at [1086, 71] on button "Close" at bounding box center [1100, 59] width 53 height 31
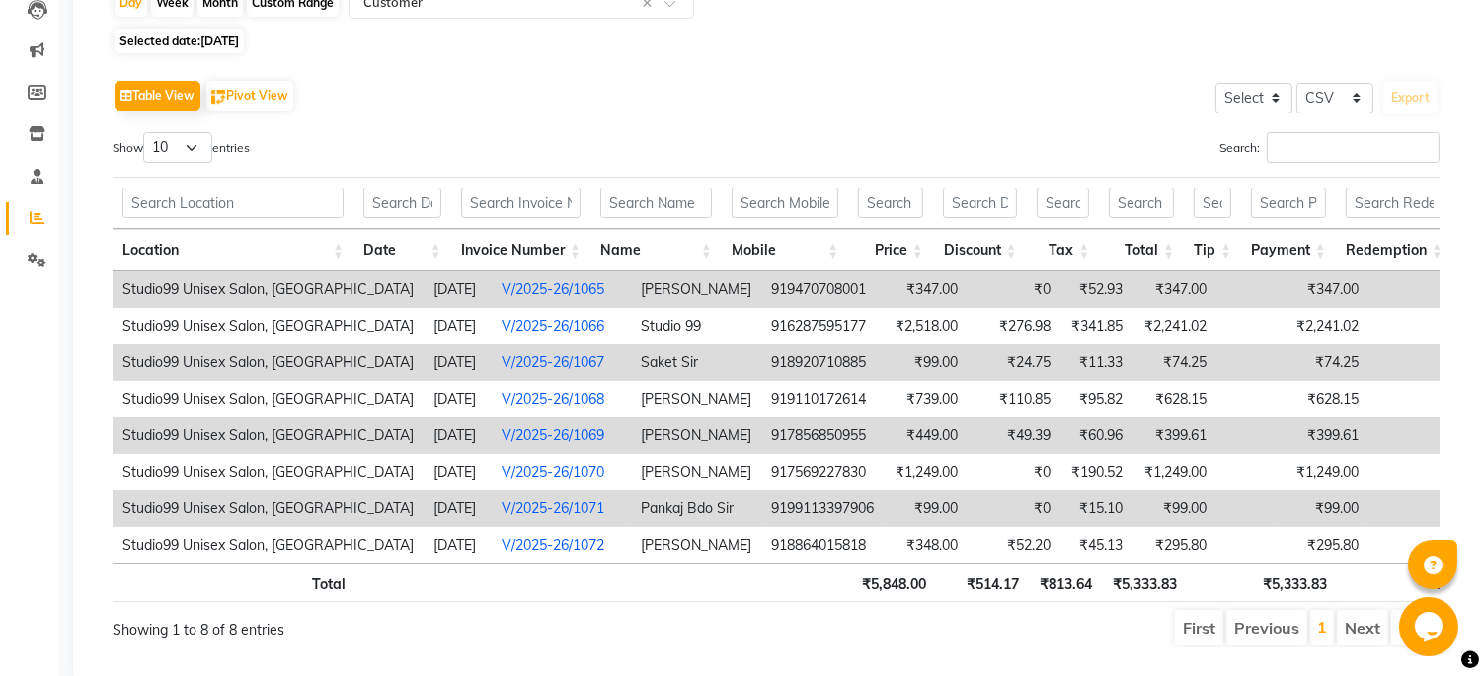
click at [531, 435] on link "V/2025-26/1069" at bounding box center [552, 435] width 103 height 18
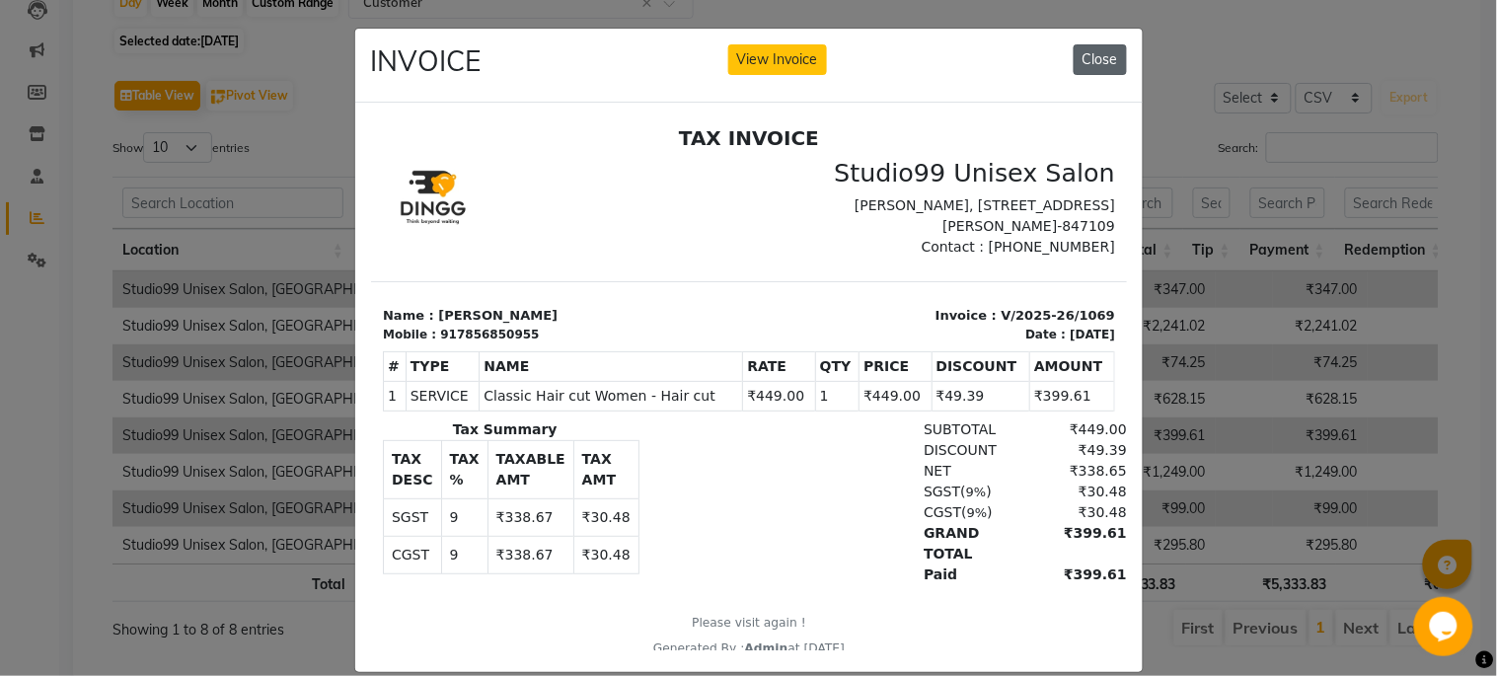
click at [1079, 60] on button "Close" at bounding box center [1100, 59] width 53 height 31
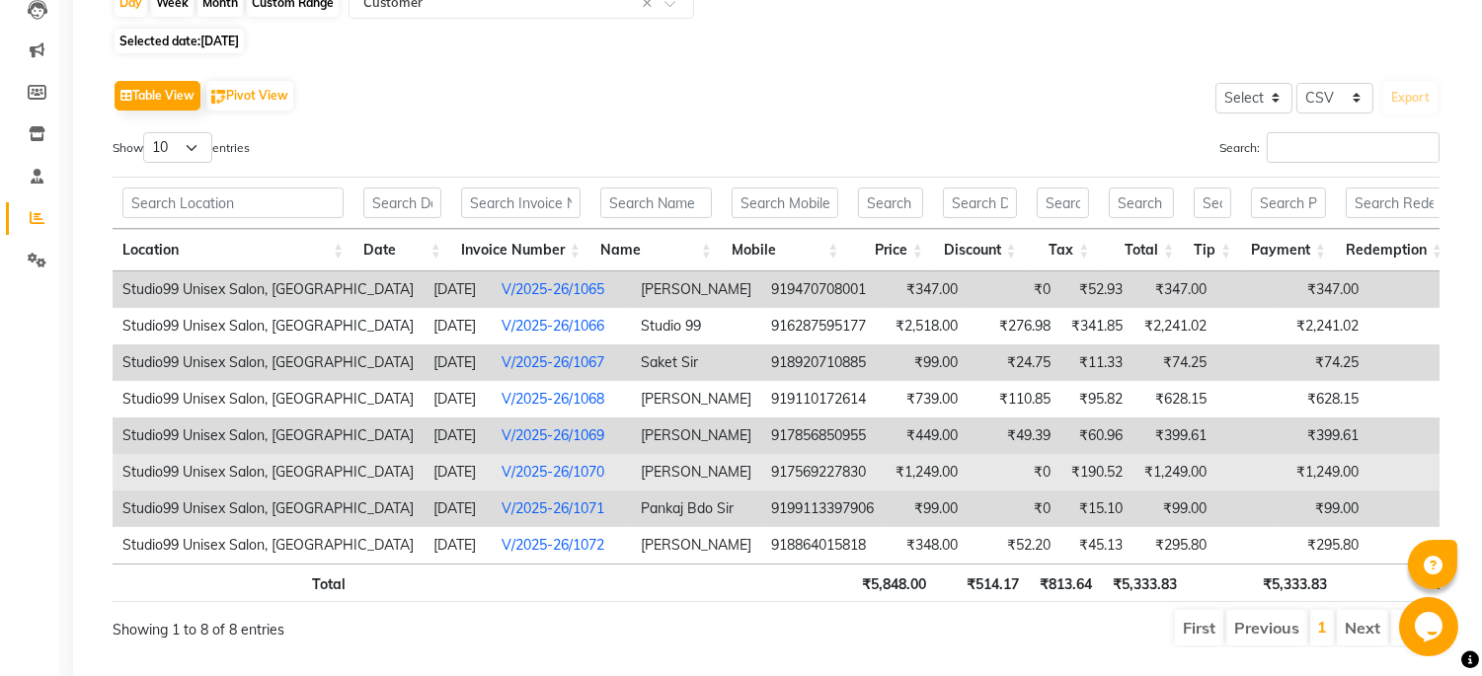
click at [530, 480] on link "V/2025-26/1070" at bounding box center [552, 472] width 103 height 18
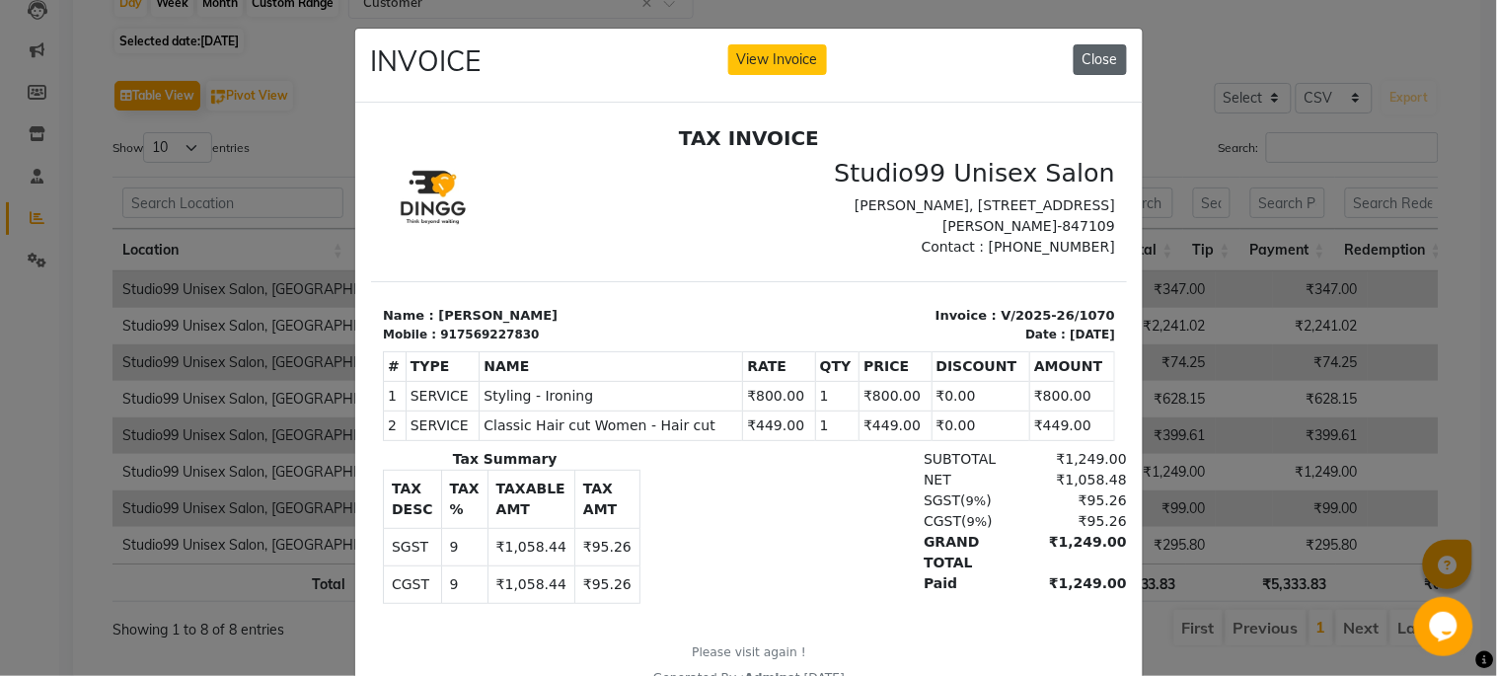
click at [1074, 67] on button "Close" at bounding box center [1100, 59] width 53 height 31
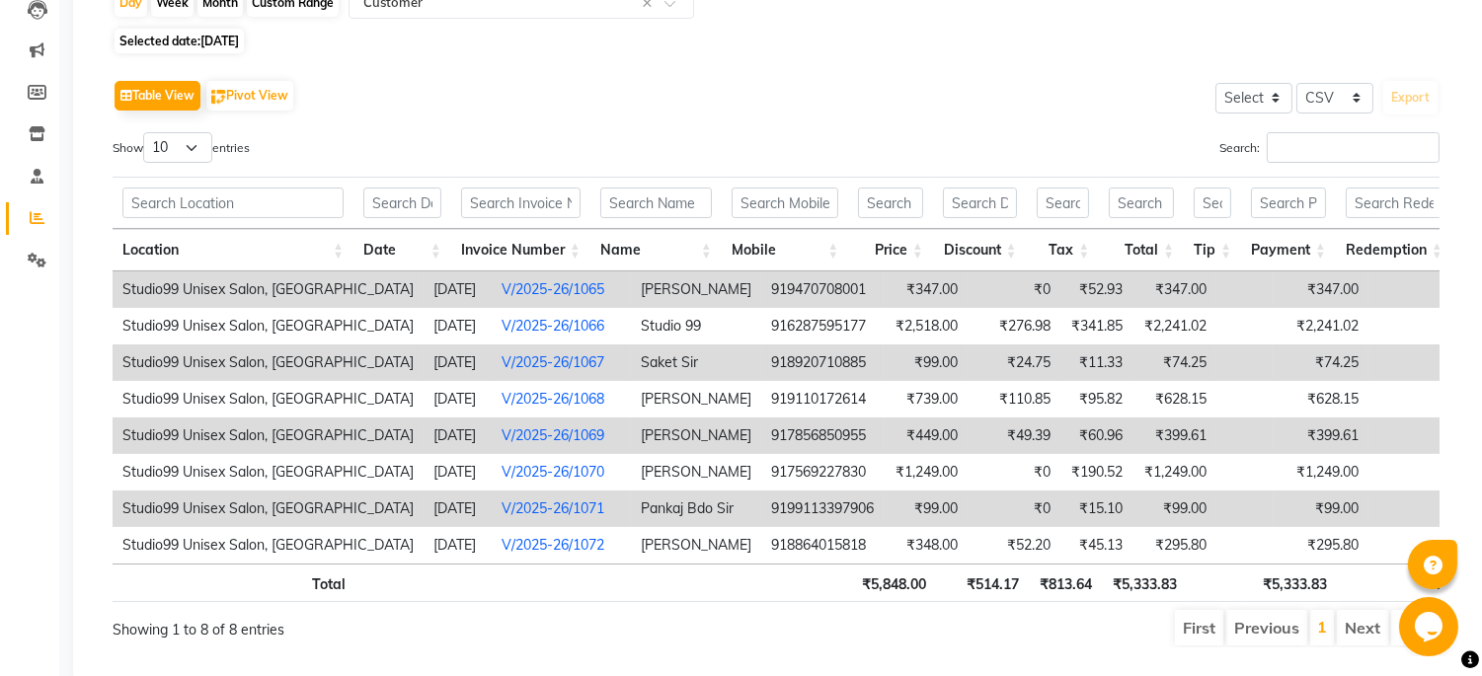
click at [538, 513] on link "V/2025-26/1071" at bounding box center [552, 508] width 103 height 18
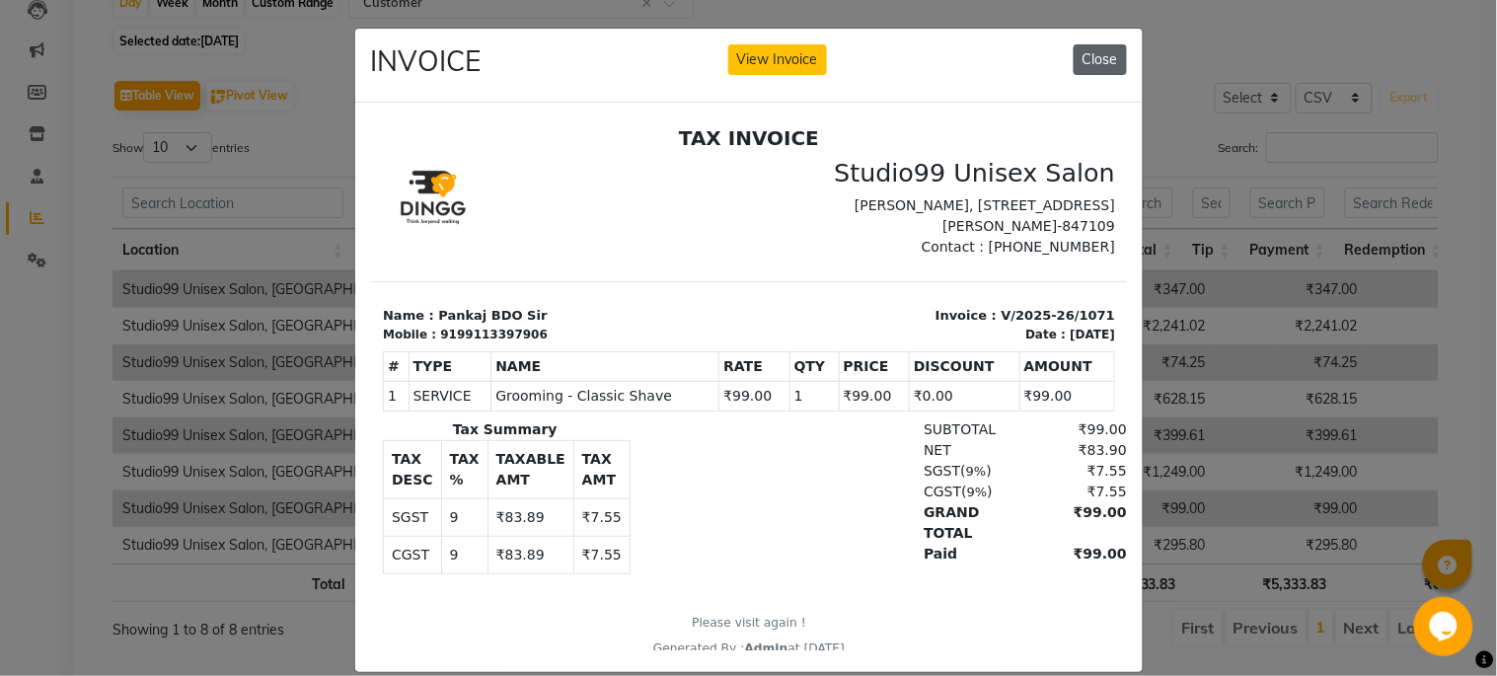
click at [1100, 50] on button "Close" at bounding box center [1100, 59] width 53 height 31
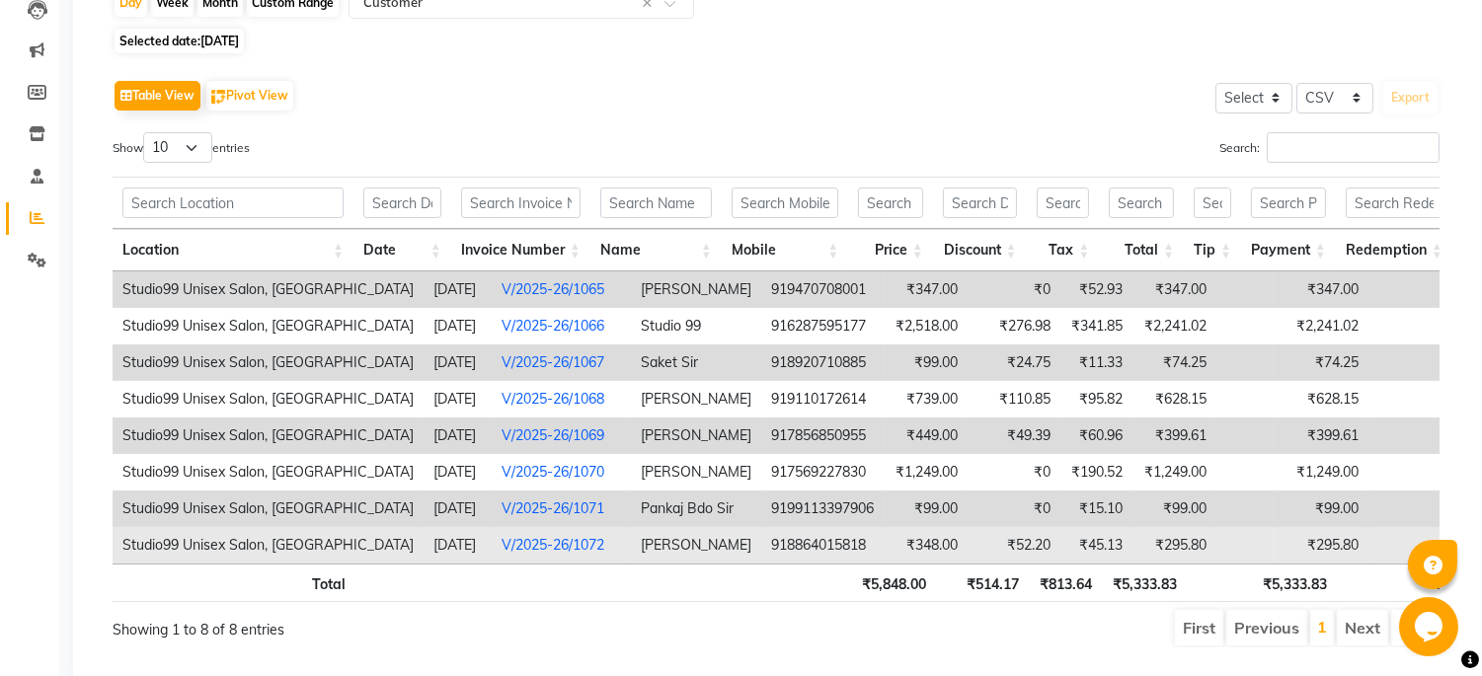
click at [540, 550] on link "V/2025-26/1072" at bounding box center [552, 545] width 103 height 18
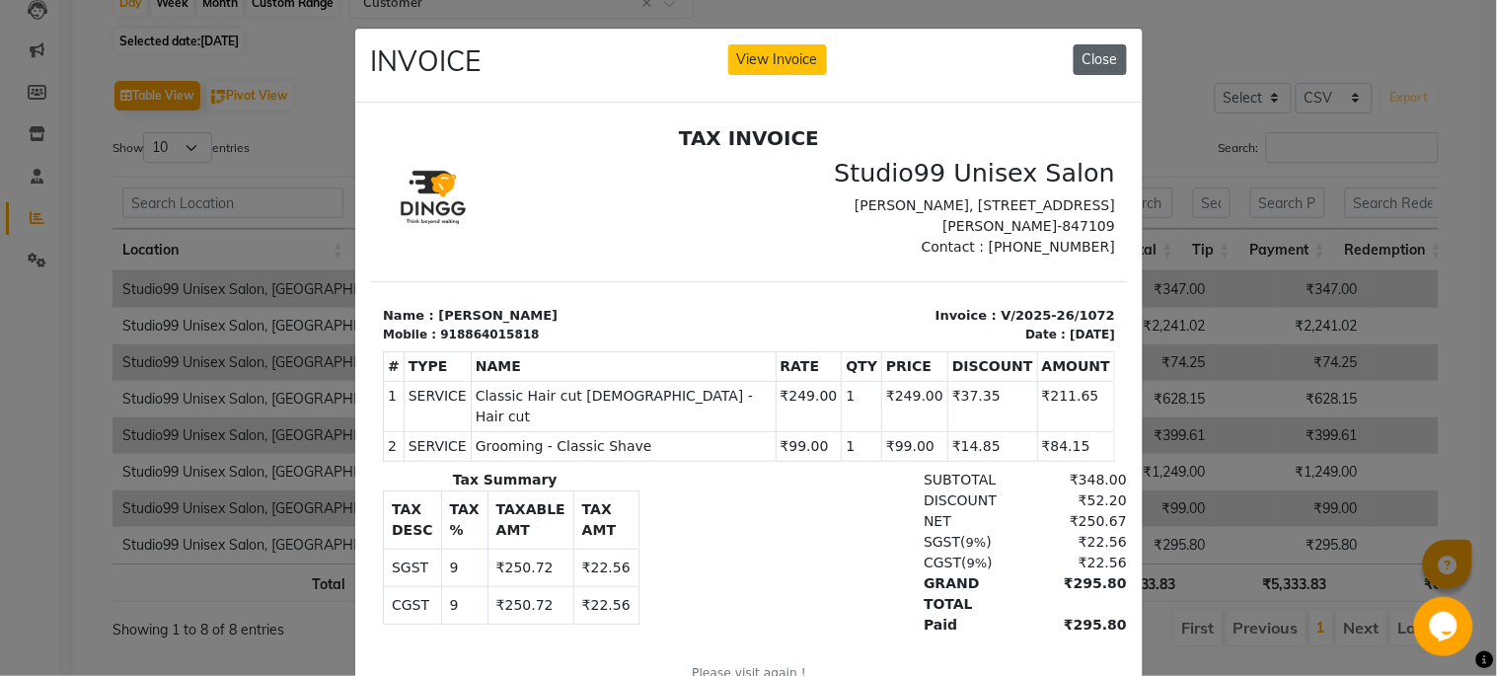
click at [1087, 57] on button "Close" at bounding box center [1100, 59] width 53 height 31
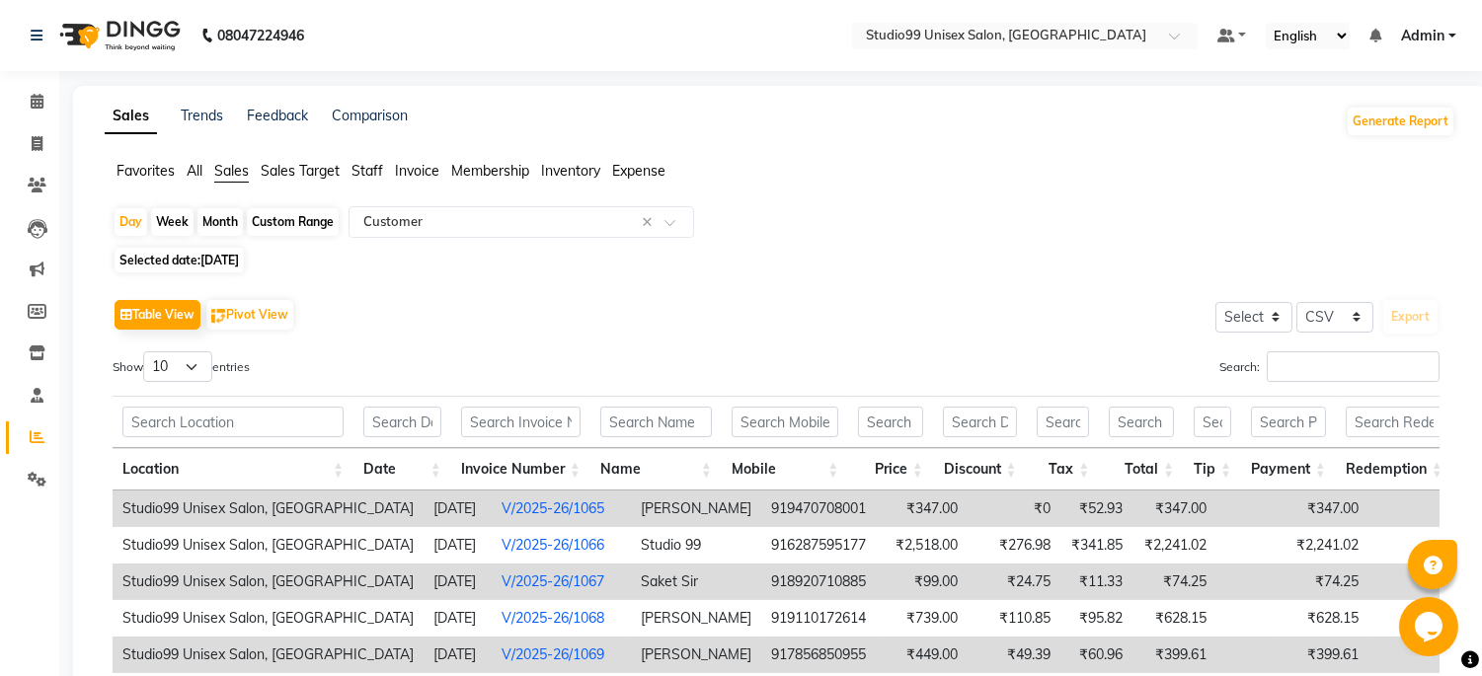
click at [224, 258] on span "[DATE]" at bounding box center [219, 260] width 38 height 15
select select "8"
select select "2025"
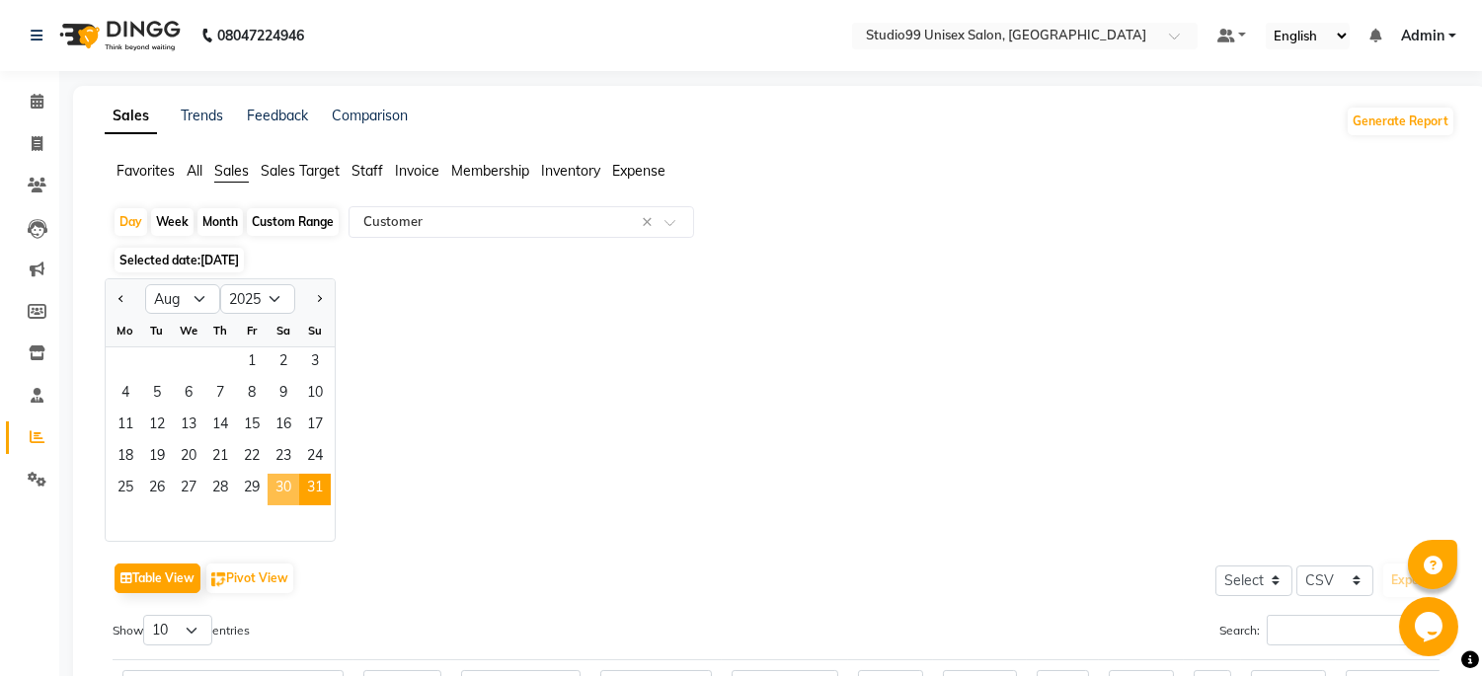
click at [284, 500] on span "30" at bounding box center [284, 490] width 32 height 32
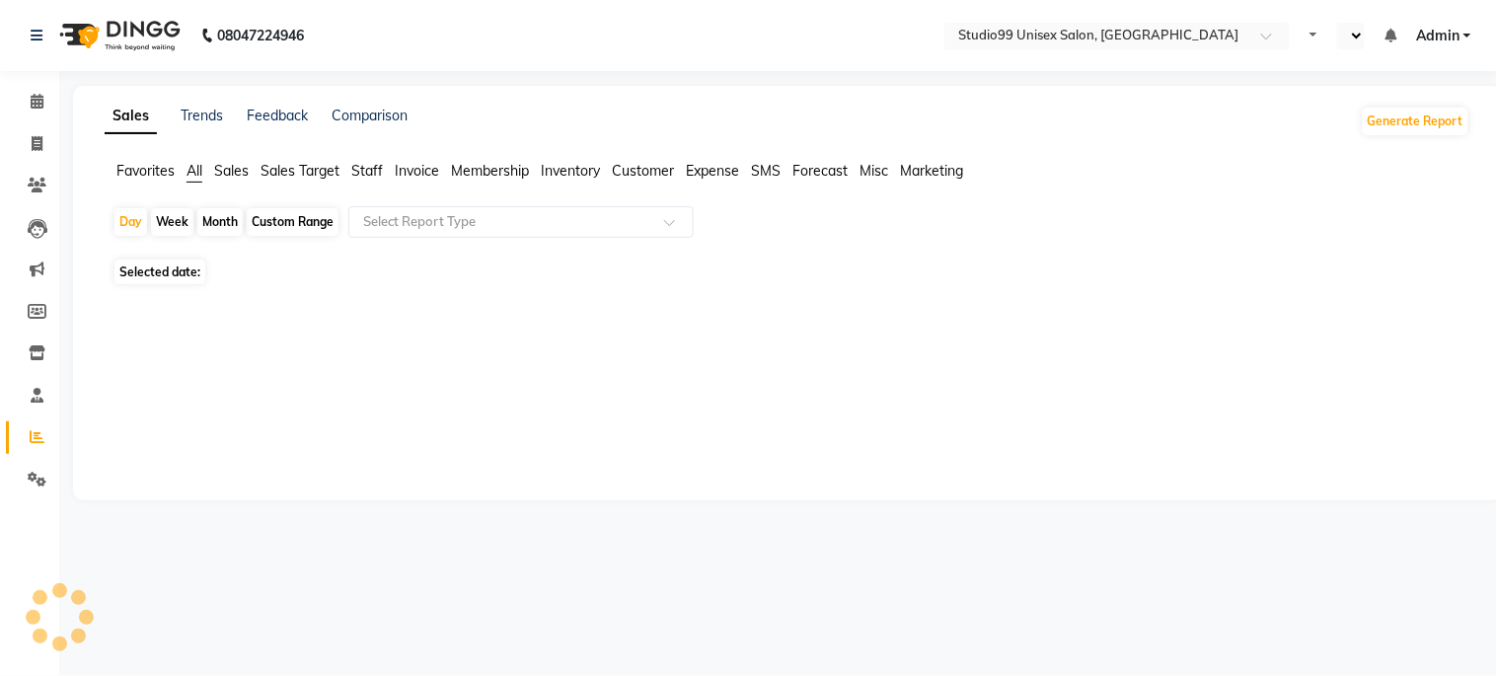
select select "en"
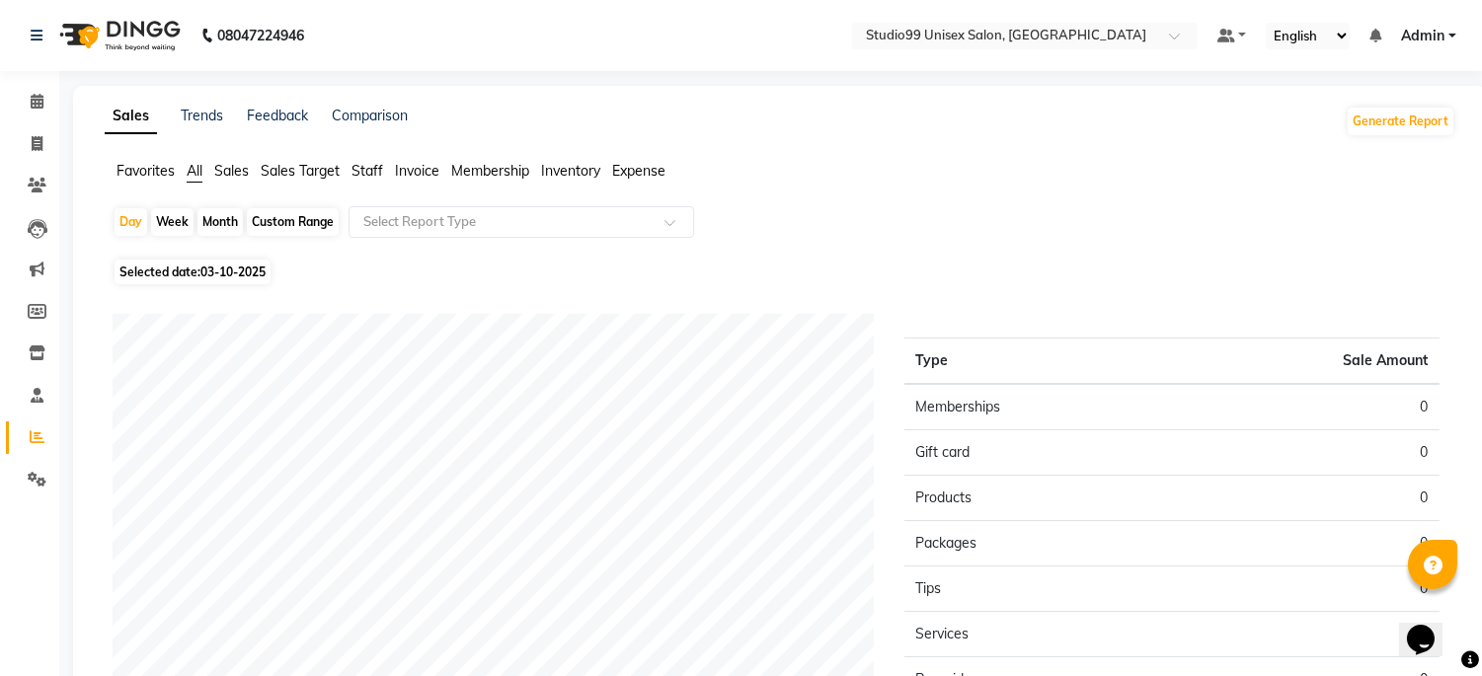
click at [244, 162] on span "Sales" at bounding box center [231, 171] width 35 height 18
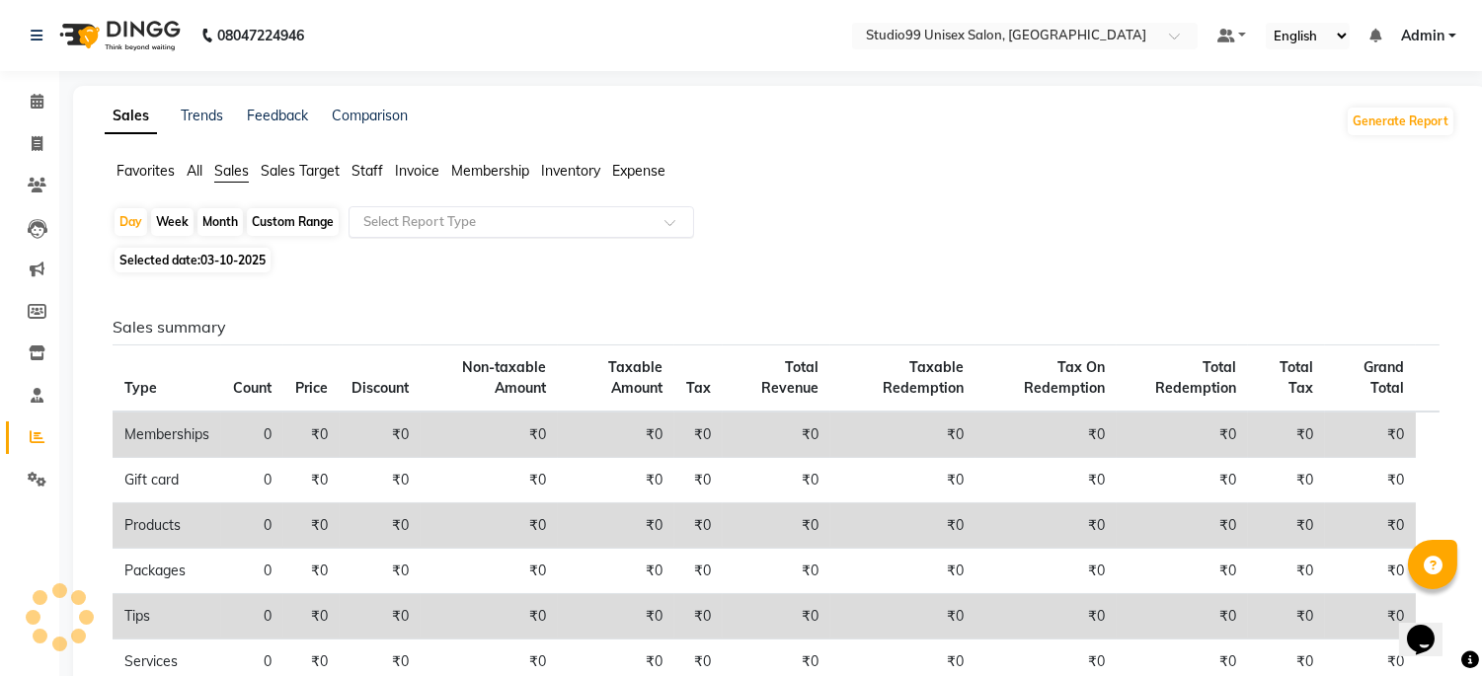
click at [375, 231] on input "text" at bounding box center [501, 222] width 284 height 20
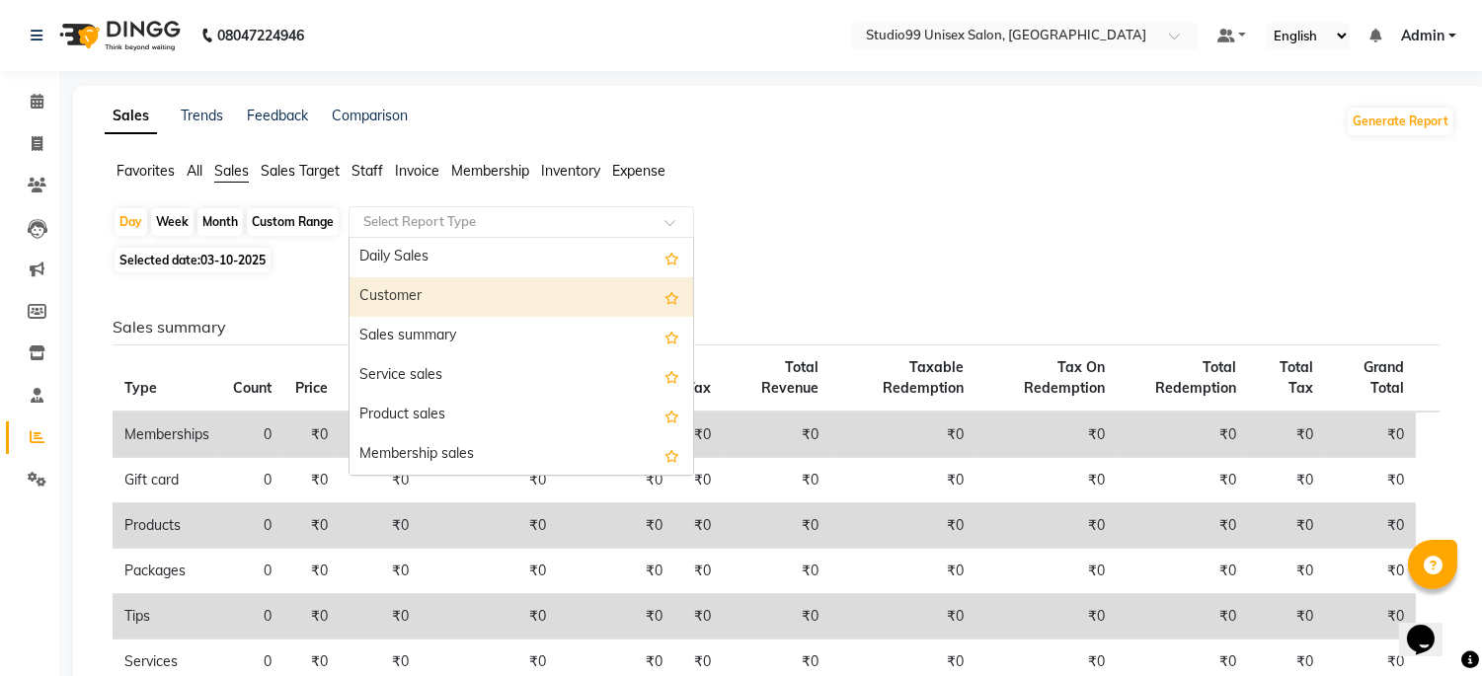
click at [382, 287] on div "Customer" at bounding box center [521, 296] width 344 height 39
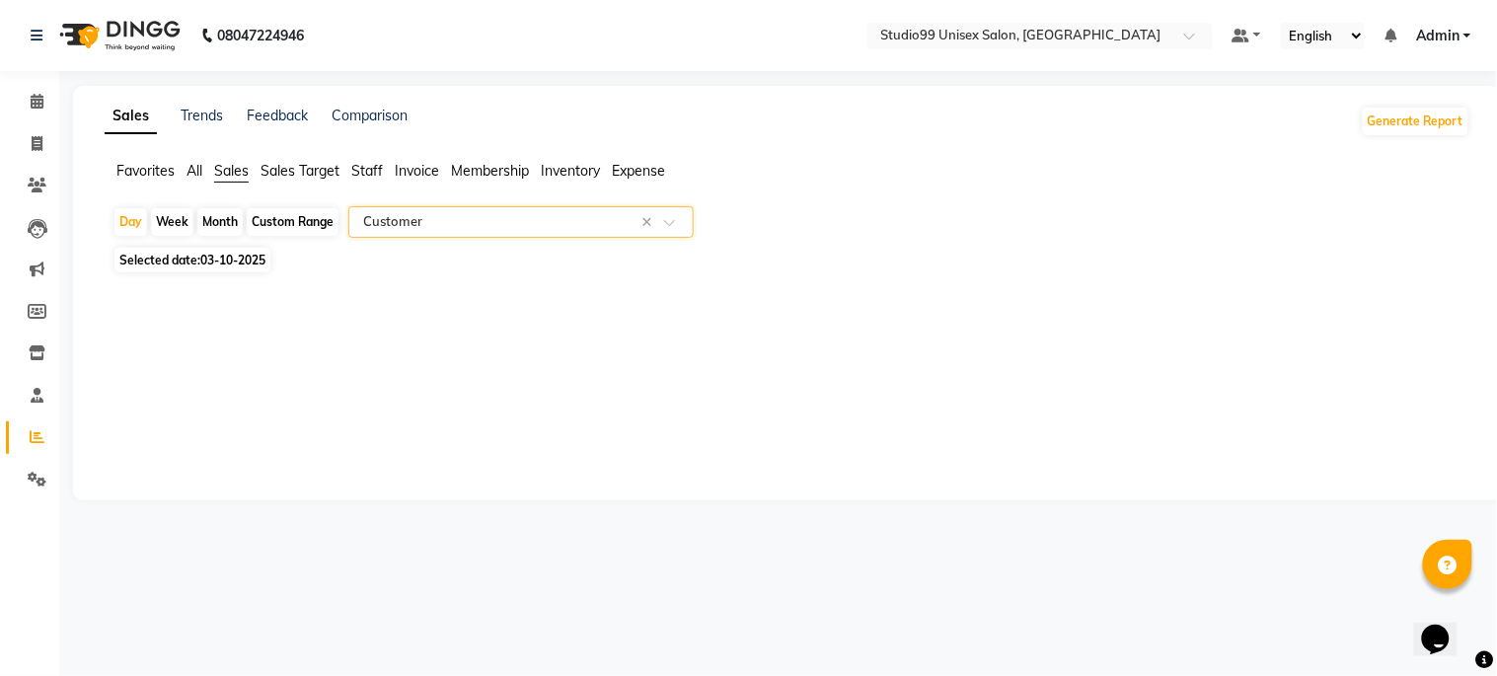
click at [213, 264] on span "03-10-2025" at bounding box center [232, 260] width 65 height 15
select select "10"
select select "2025"
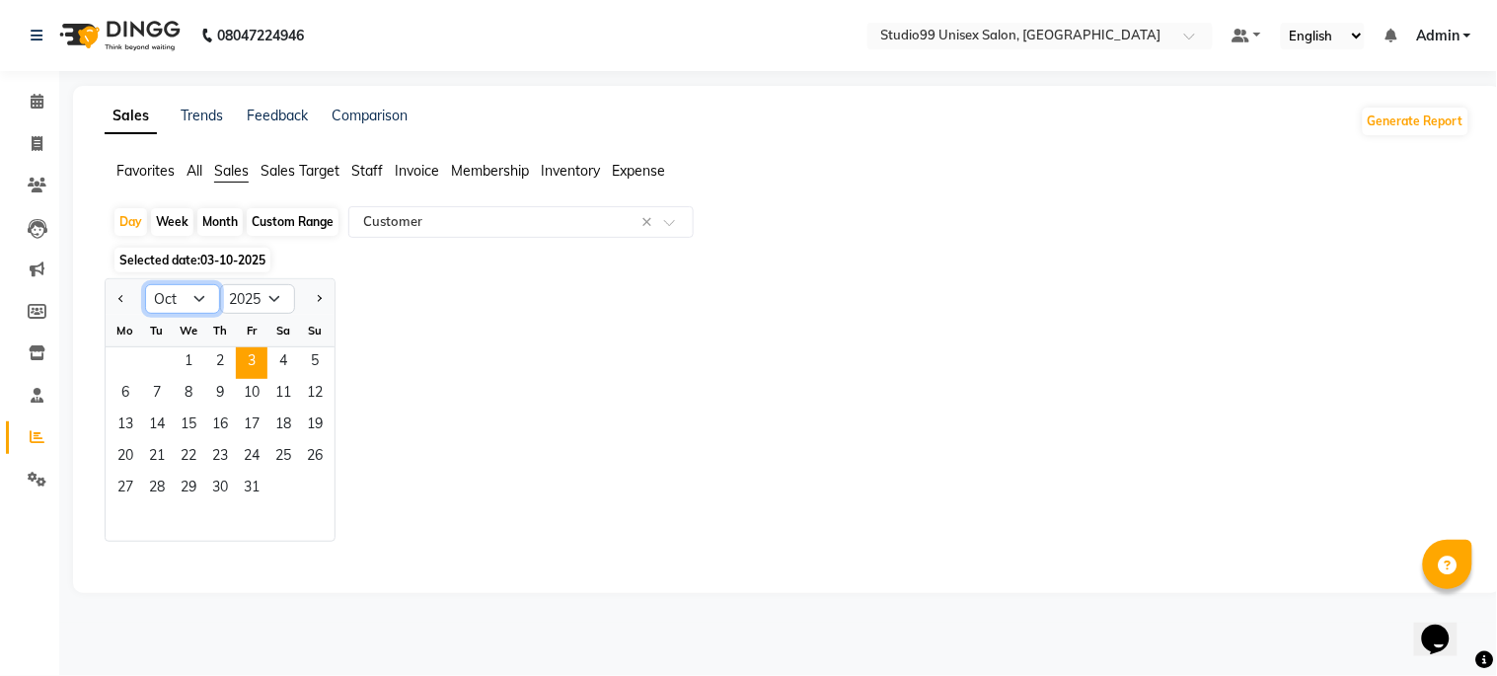
click at [194, 296] on select "Jan Feb Mar Apr May Jun [DATE] Aug Sep Oct Nov Dec" at bounding box center [182, 299] width 75 height 30
select select "8"
click at [145, 284] on select "Jan Feb Mar Apr May Jun [DATE] Aug Sep Oct Nov Dec" at bounding box center [182, 299] width 75 height 30
click at [239, 485] on span "29" at bounding box center [252, 490] width 32 height 32
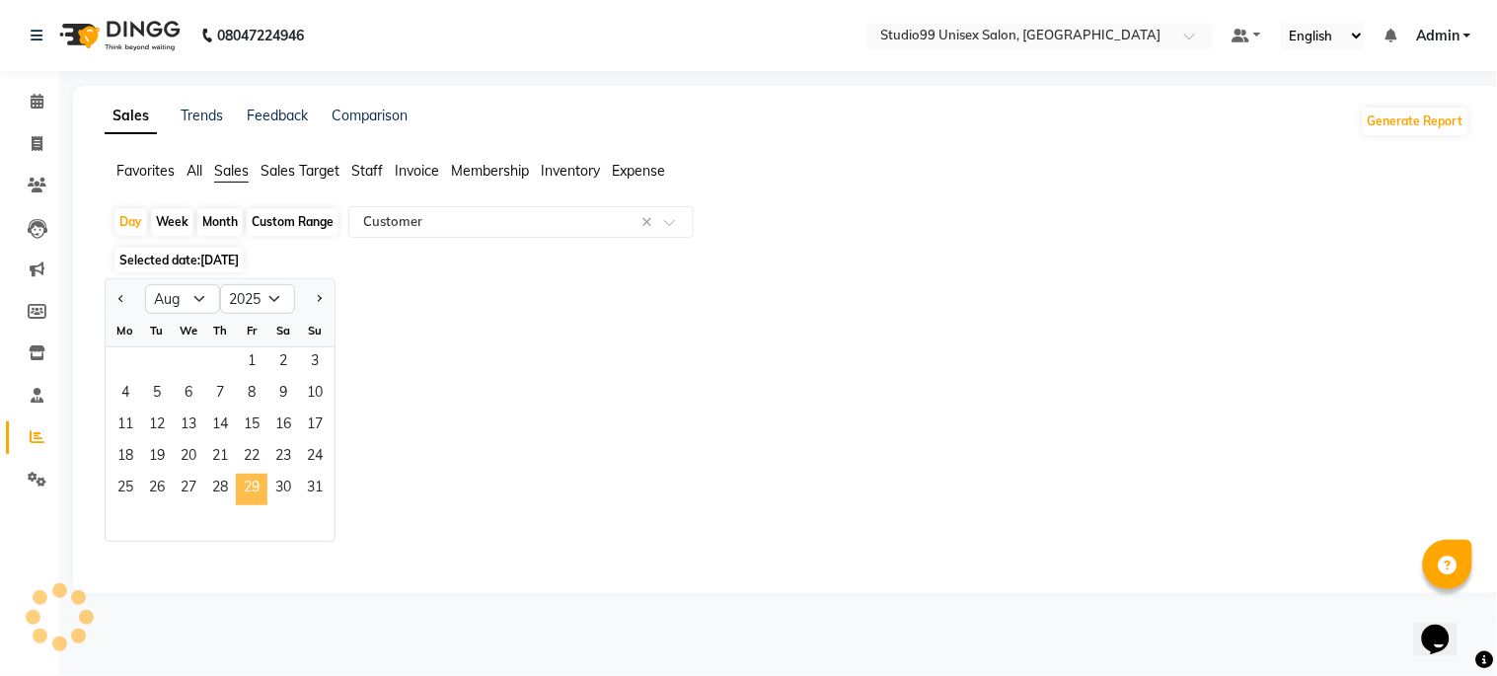
select select "csv"
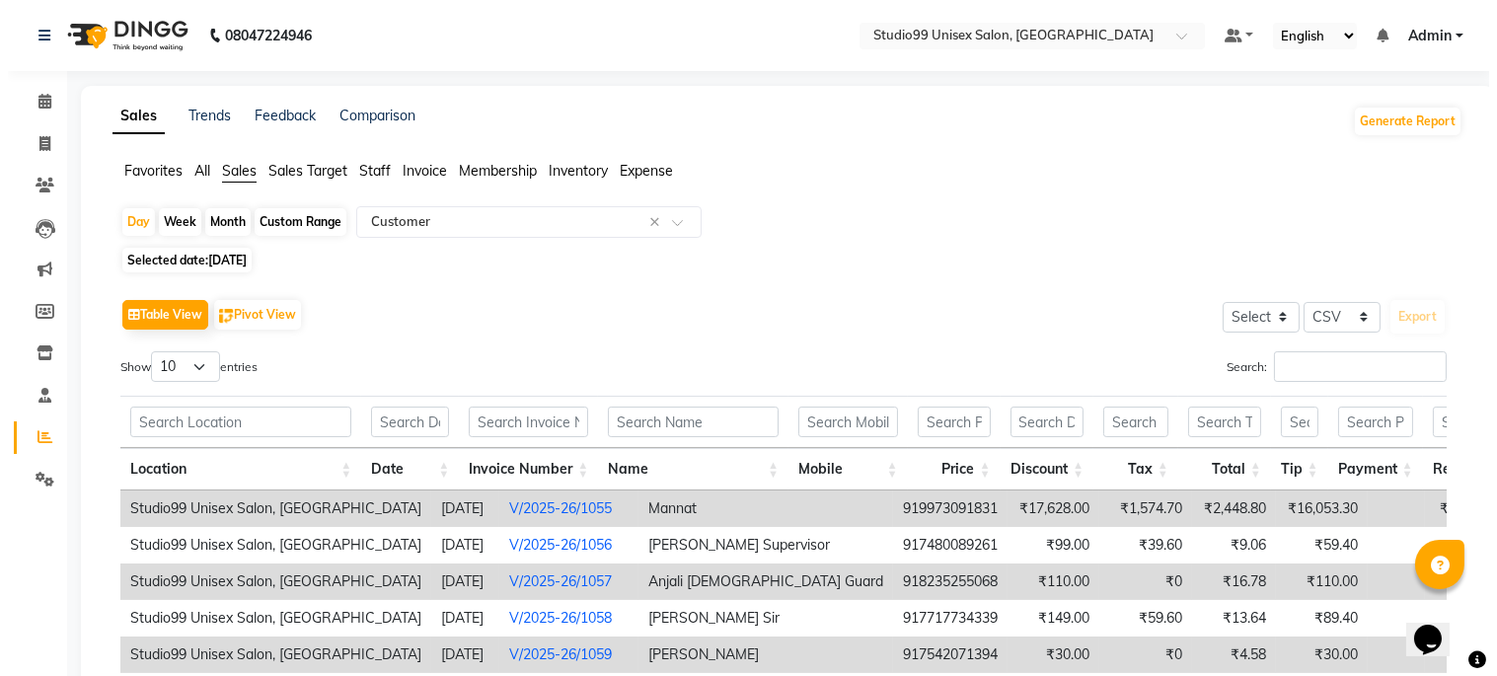
scroll to position [219, 0]
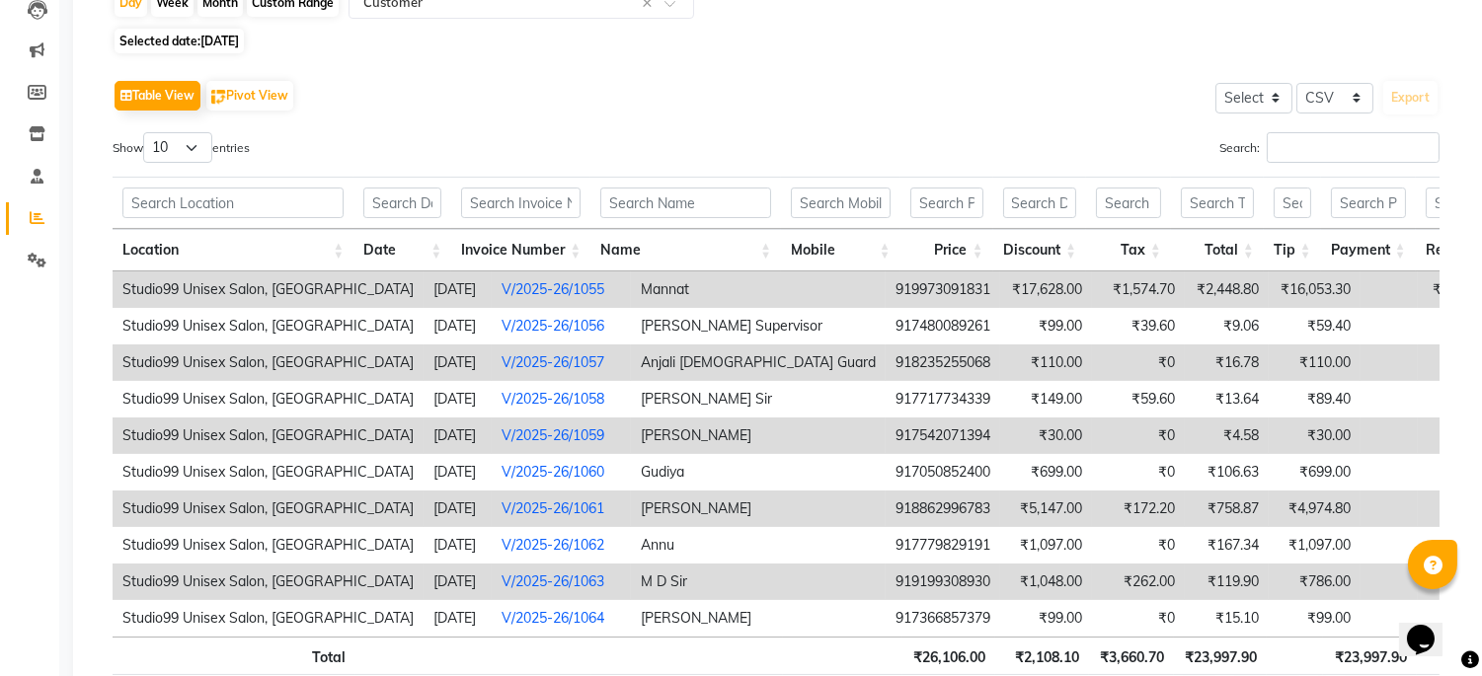
click at [539, 361] on link "V/2025-26/1057" at bounding box center [552, 362] width 103 height 18
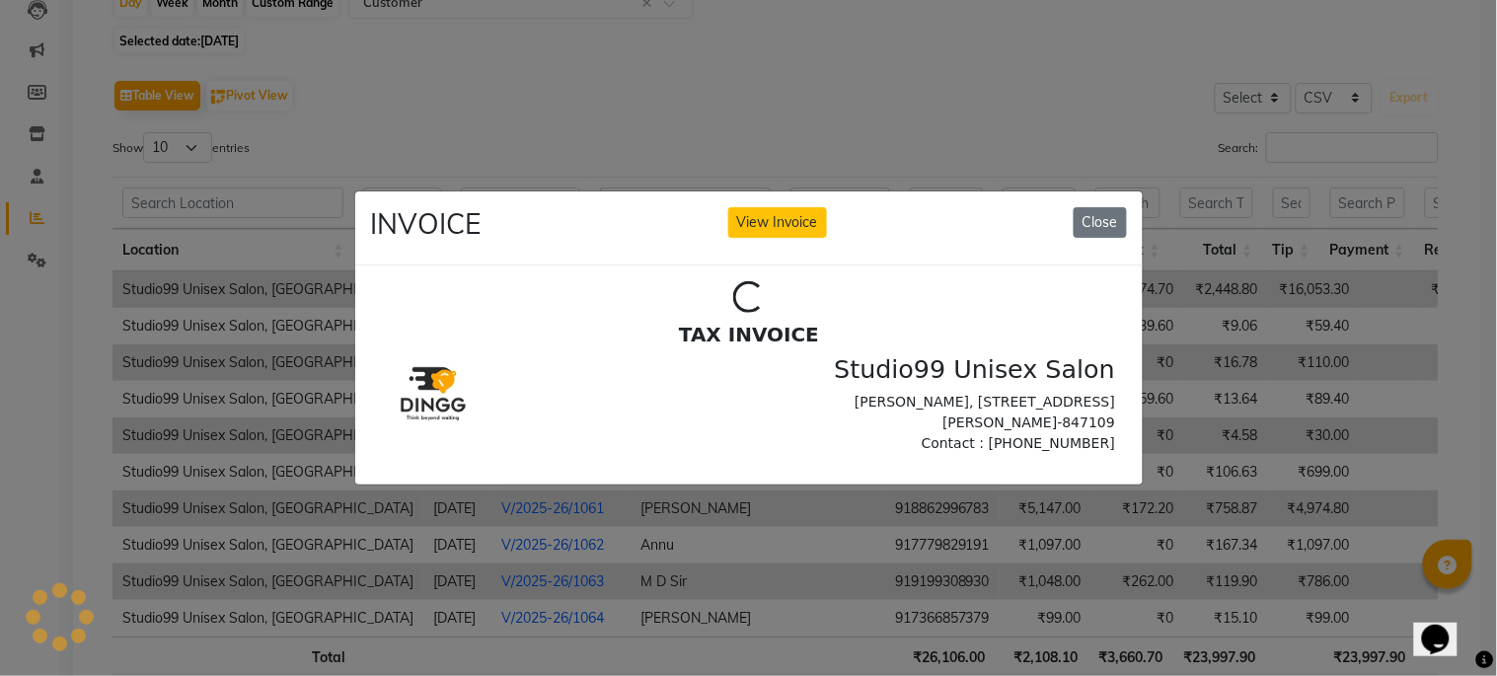
scroll to position [0, 0]
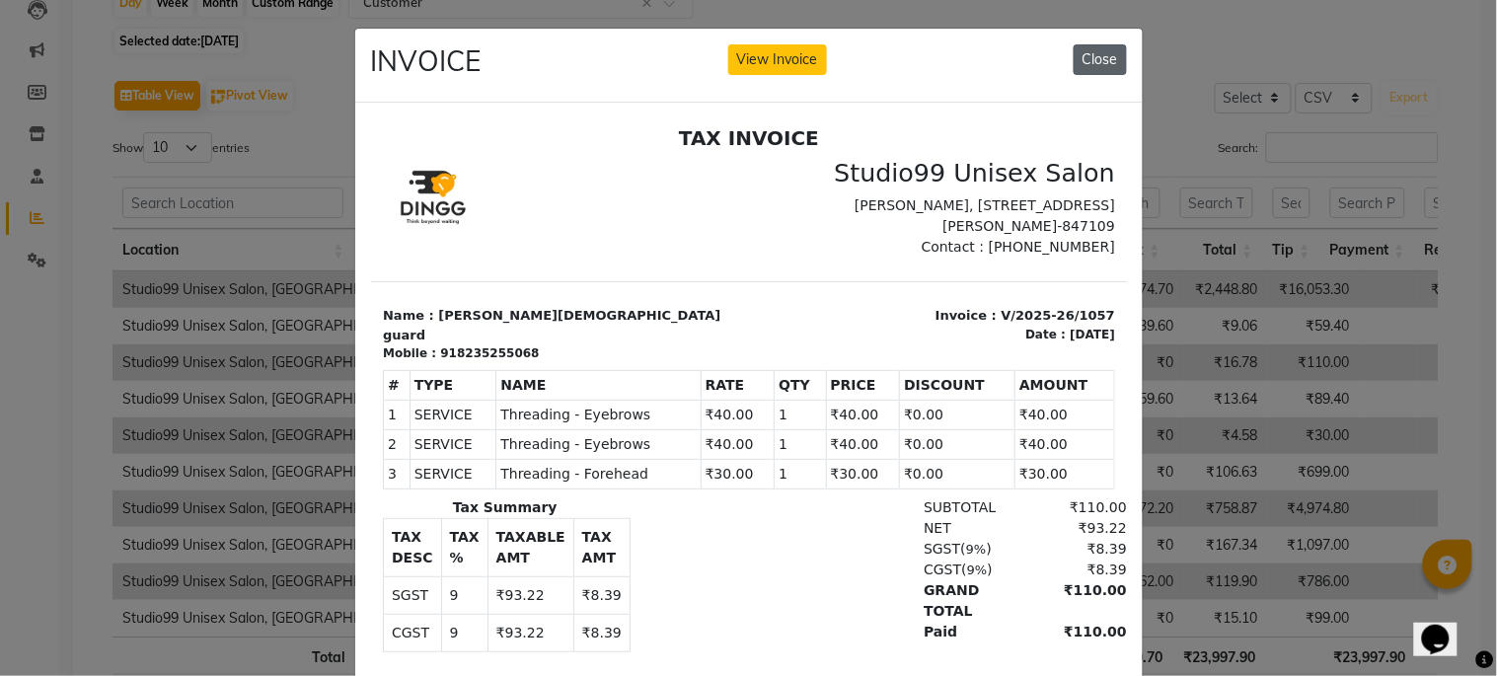
click at [1086, 56] on button "Close" at bounding box center [1100, 59] width 53 height 31
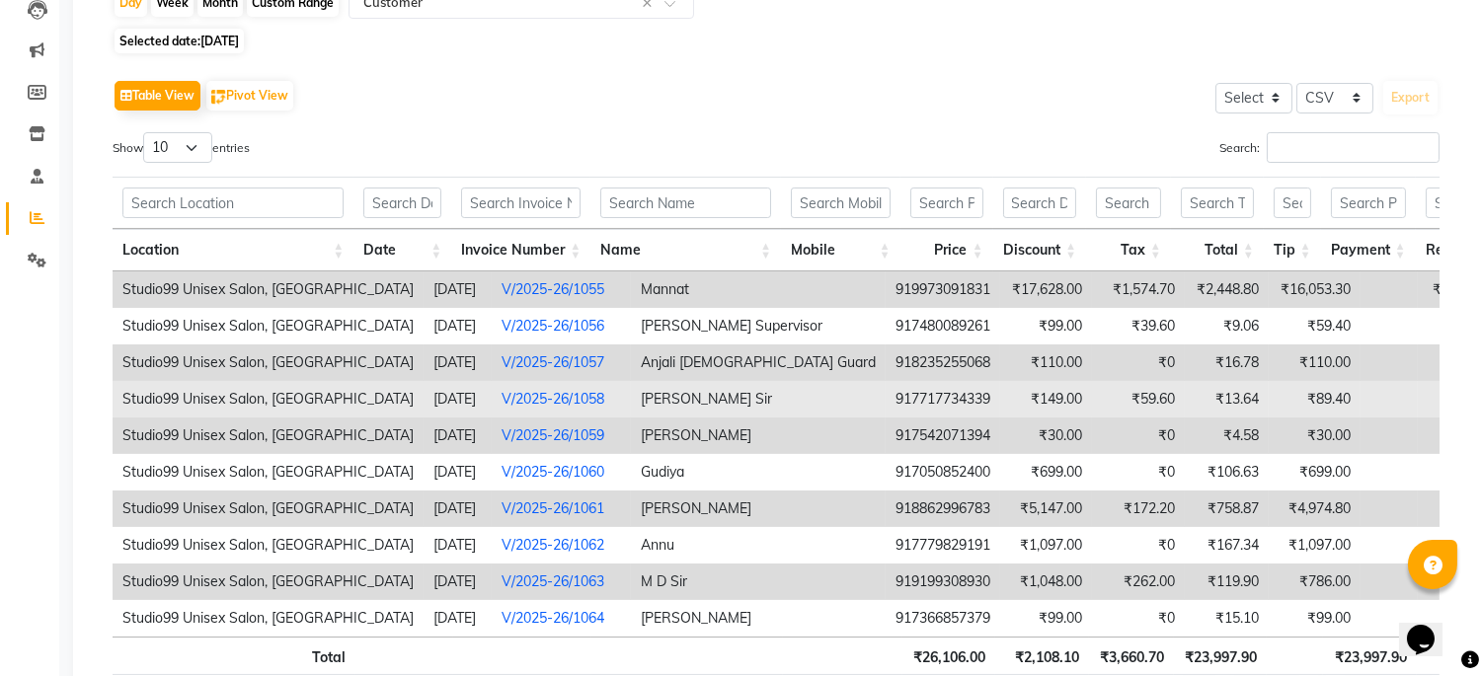
click at [554, 398] on link "V/2025-26/1058" at bounding box center [552, 399] width 103 height 18
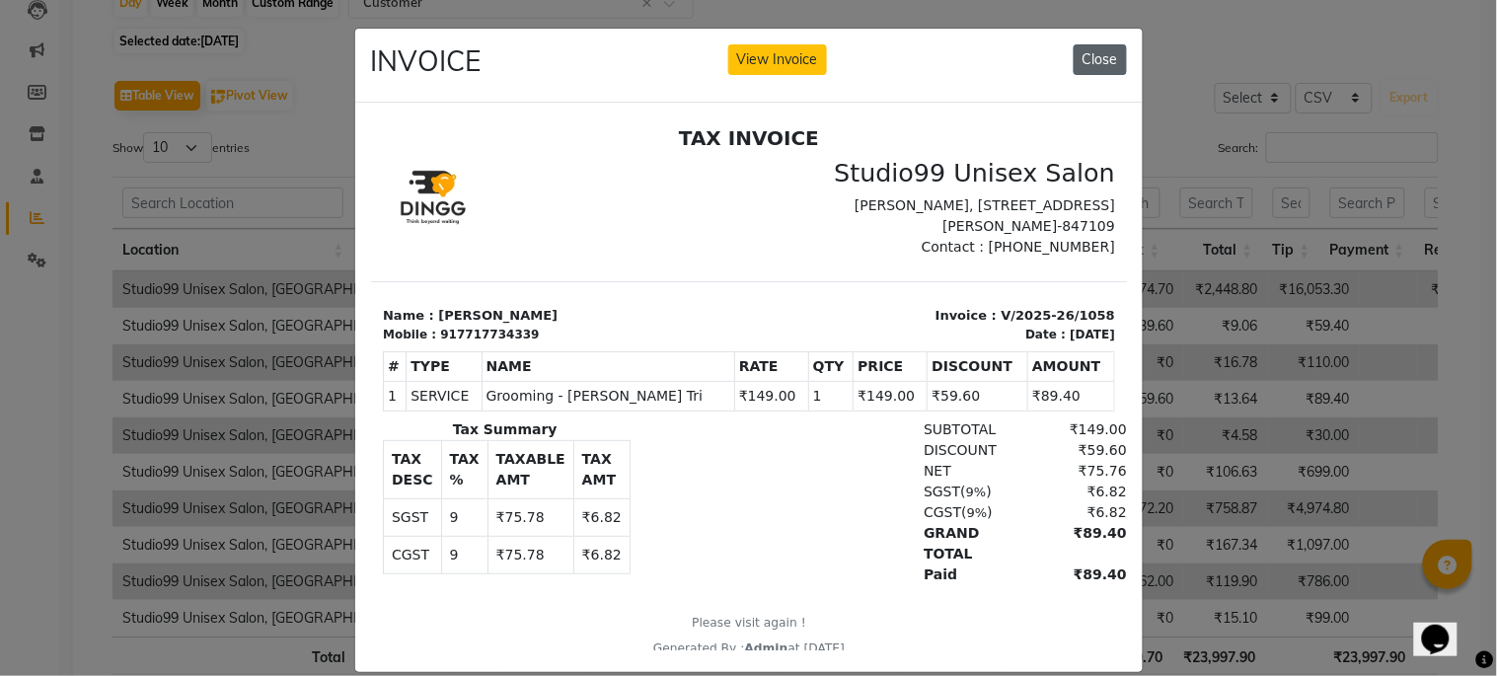
click at [1076, 64] on button "Close" at bounding box center [1100, 59] width 53 height 31
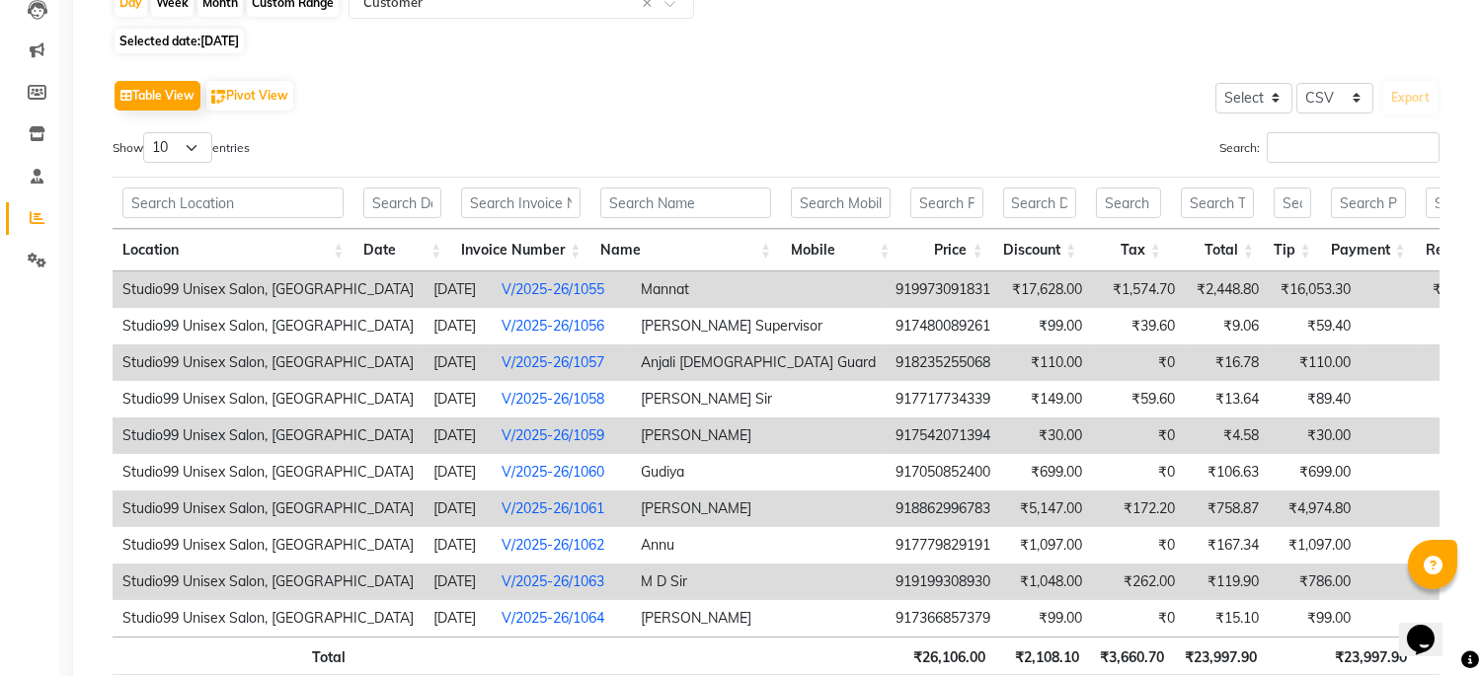
click at [528, 431] on link "V/2025-26/1059" at bounding box center [552, 435] width 103 height 18
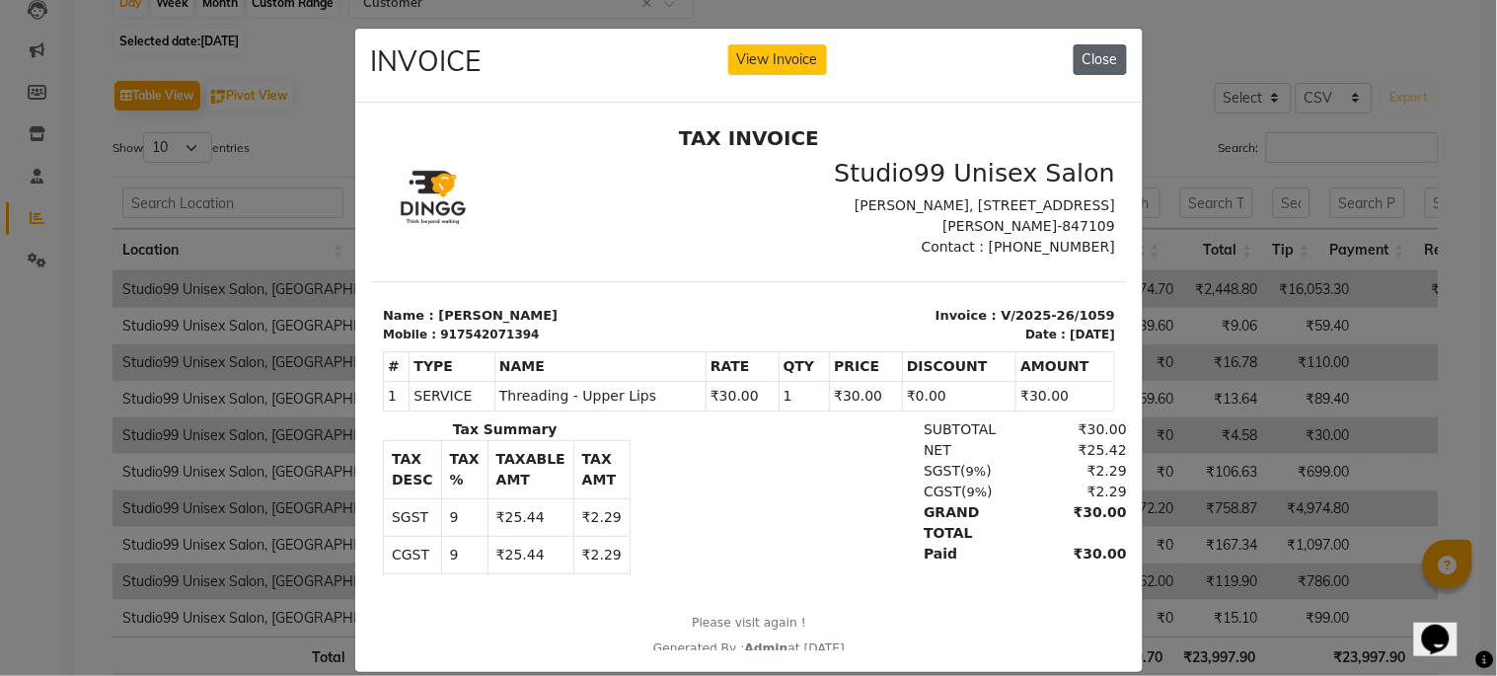
click at [1082, 59] on button "Close" at bounding box center [1100, 59] width 53 height 31
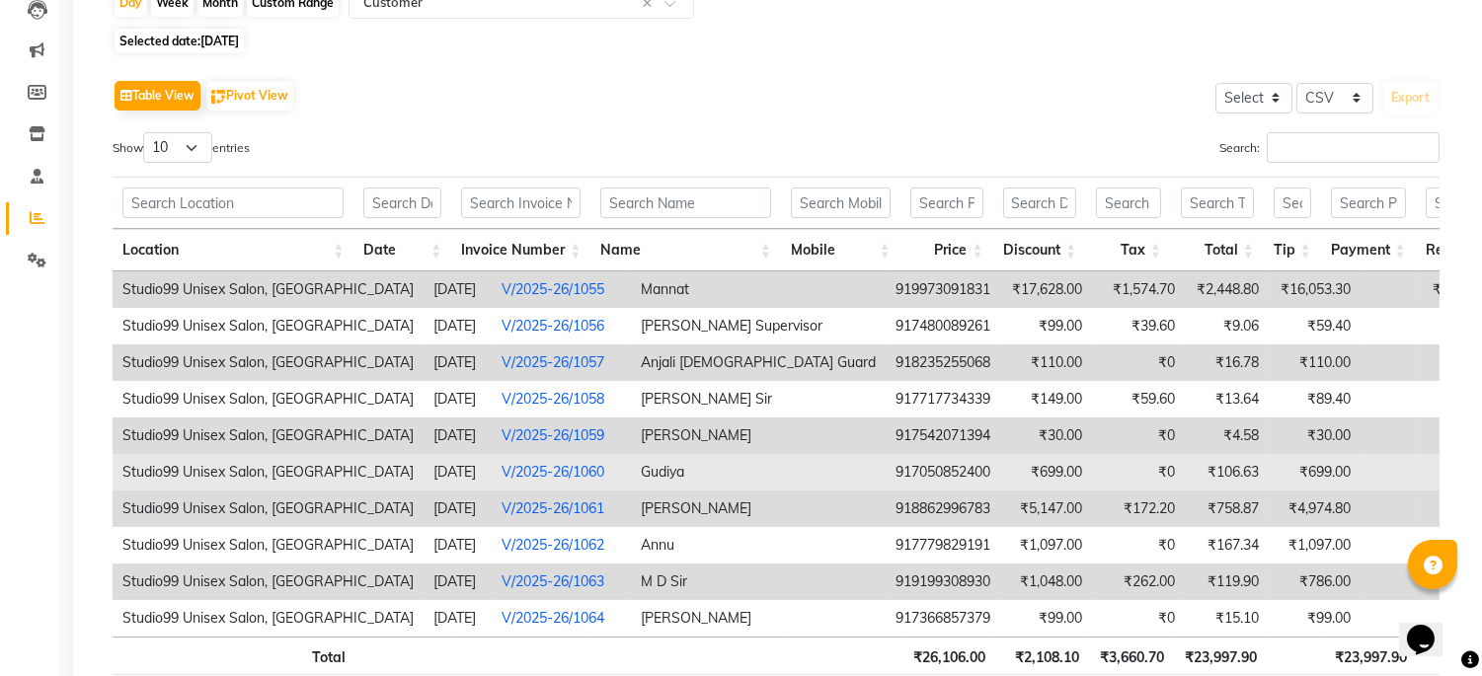
click at [547, 472] on link "V/2025-26/1060" at bounding box center [552, 472] width 103 height 18
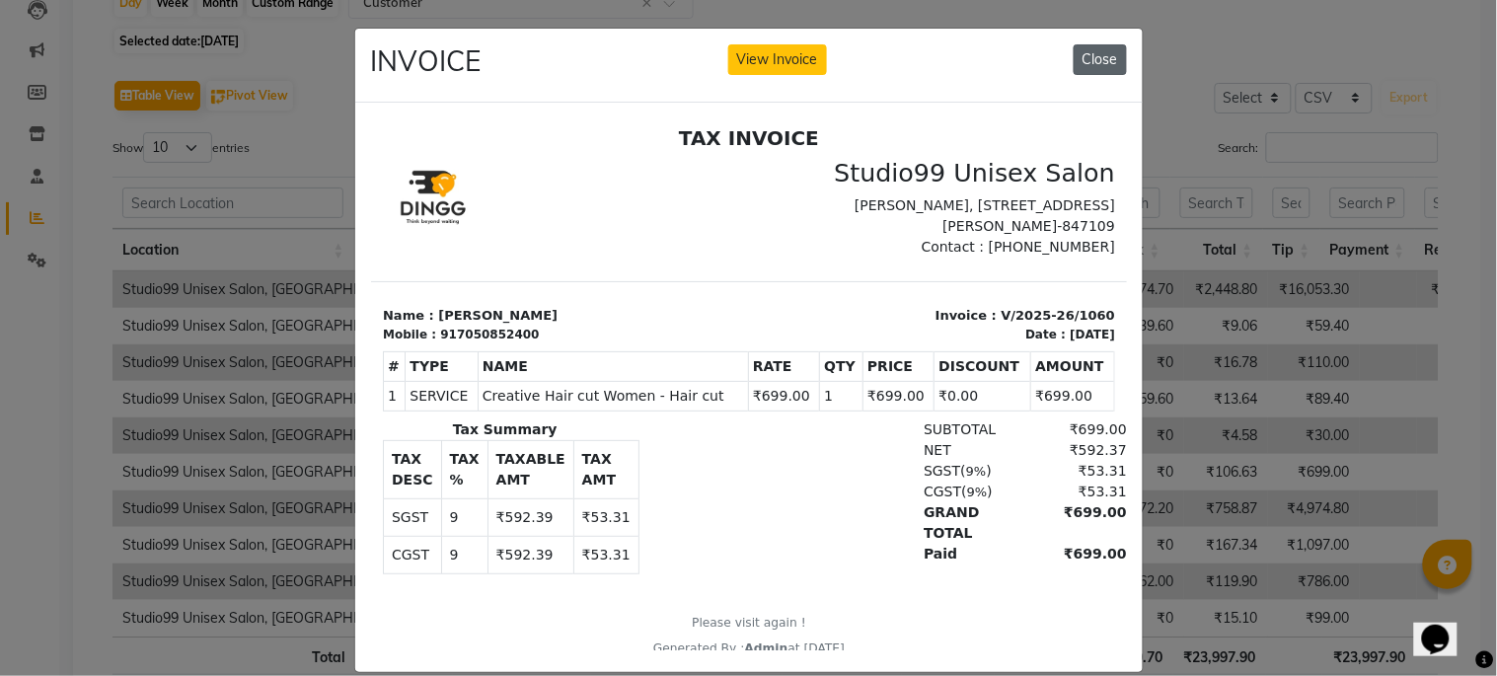
click at [1074, 60] on button "Close" at bounding box center [1100, 59] width 53 height 31
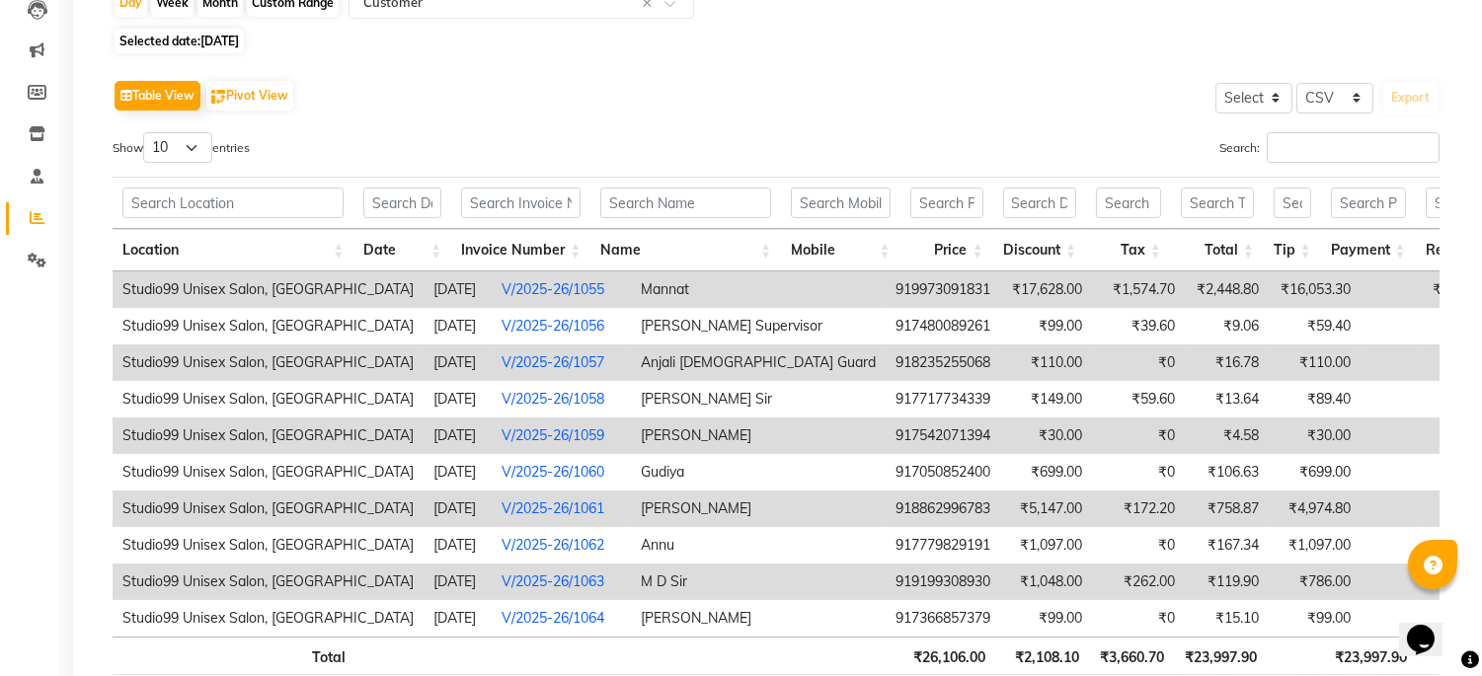
click at [544, 515] on link "V/2025-26/1061" at bounding box center [552, 508] width 103 height 18
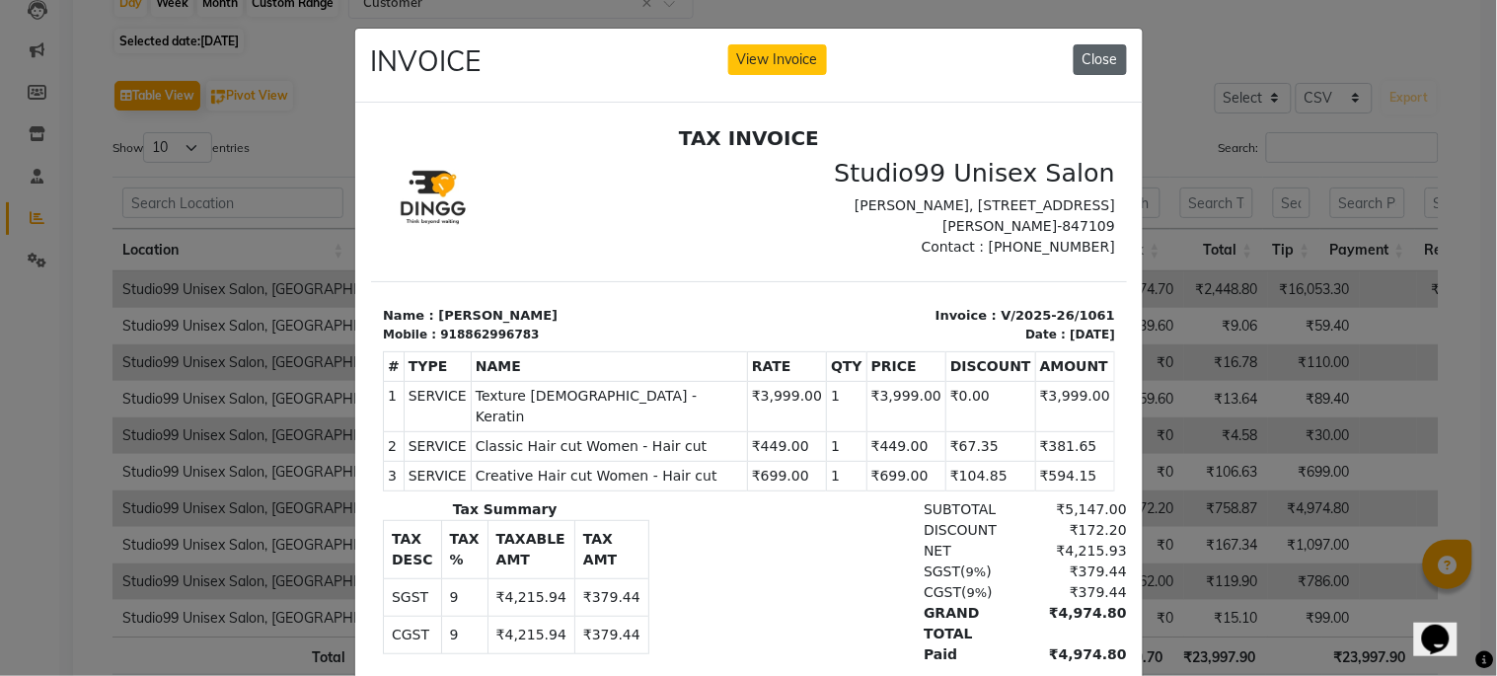
click at [1079, 69] on button "Close" at bounding box center [1100, 59] width 53 height 31
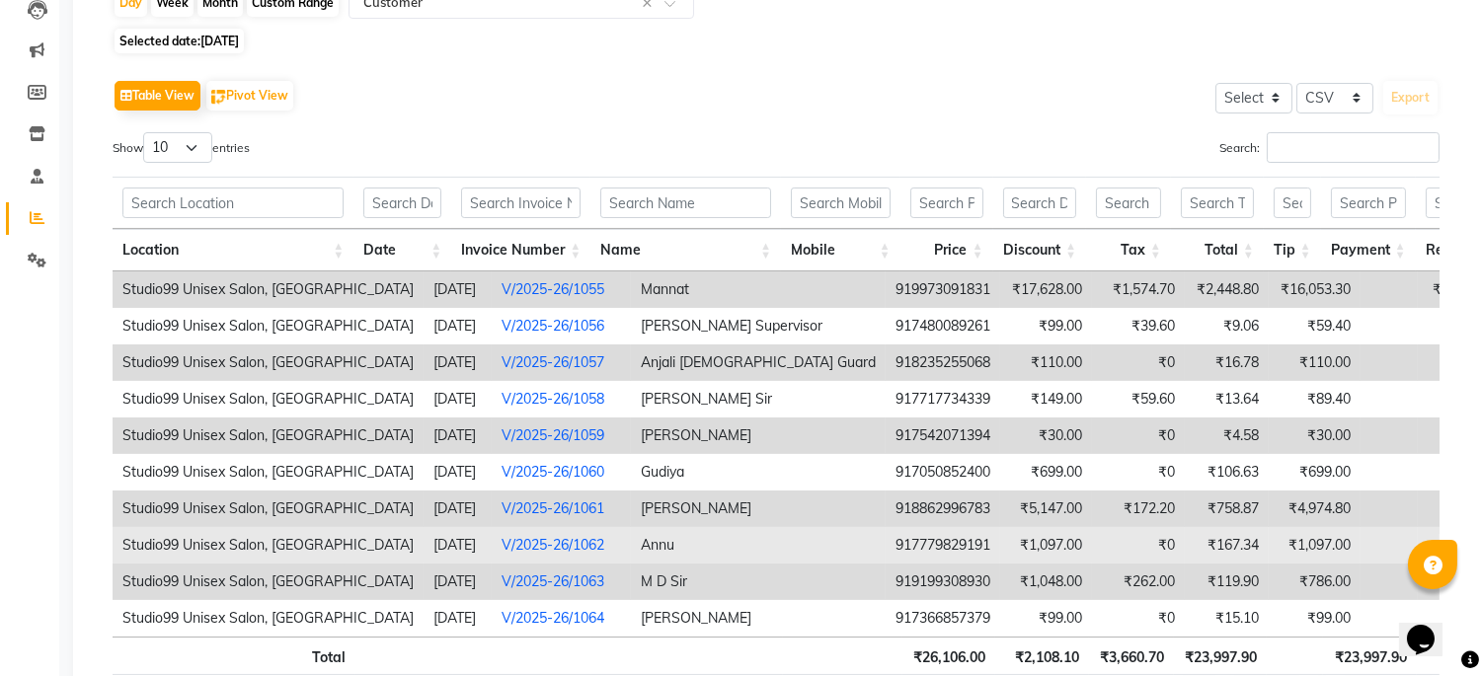
click at [541, 544] on link "V/2025-26/1062" at bounding box center [552, 545] width 103 height 18
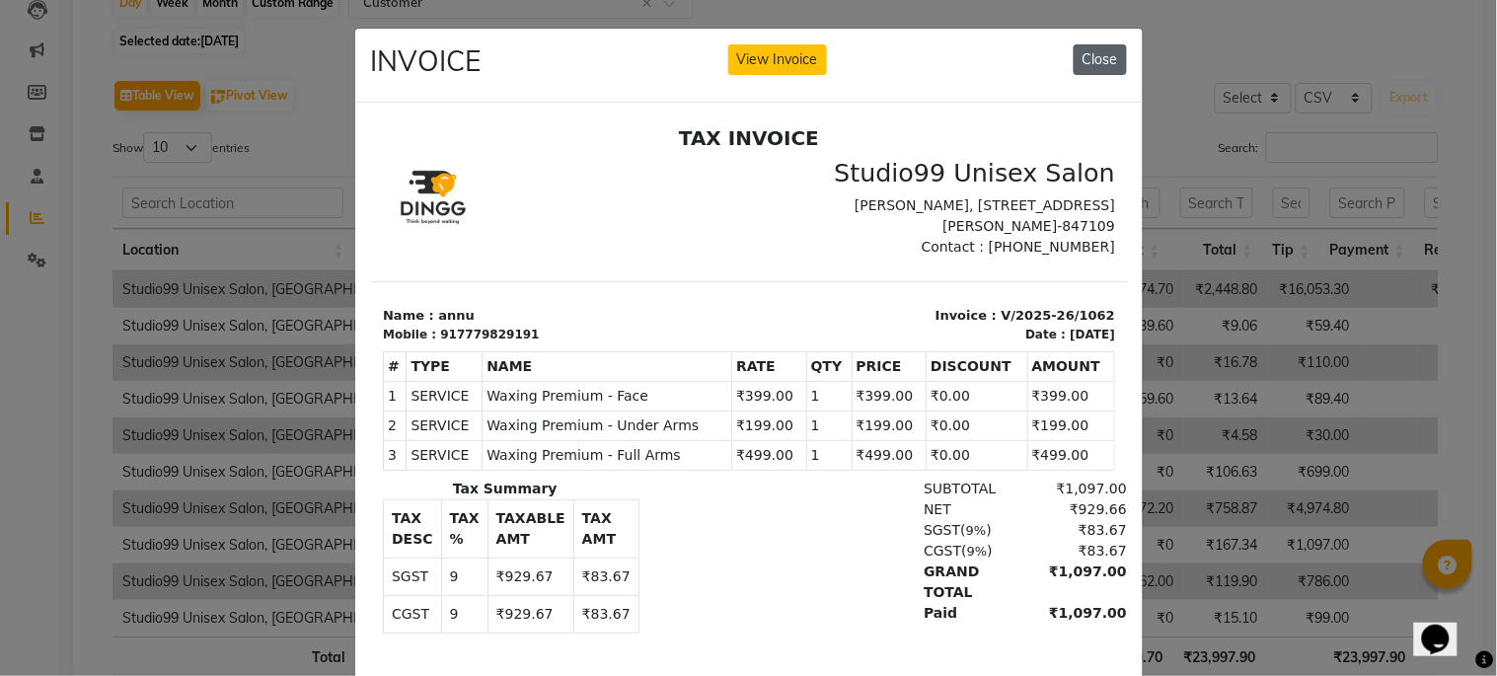
click at [1082, 61] on button "Close" at bounding box center [1100, 59] width 53 height 31
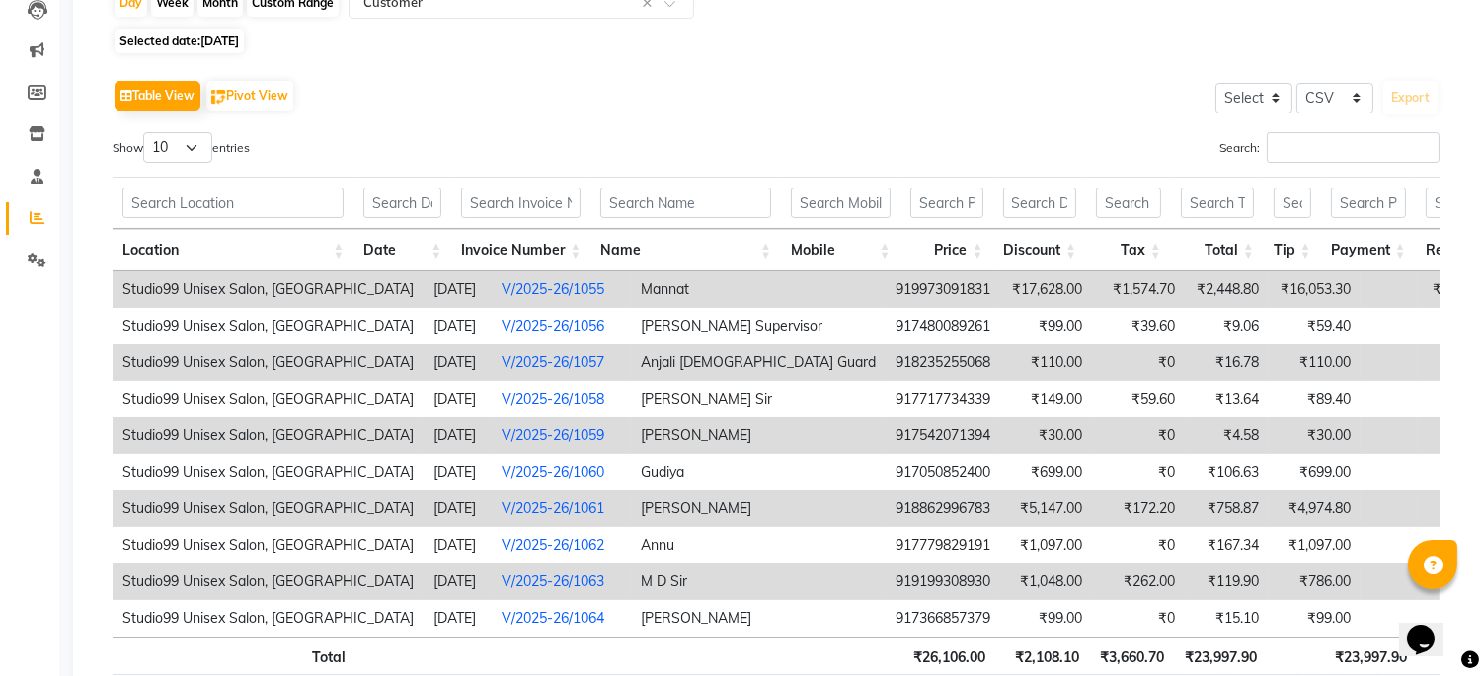
click at [565, 582] on link "V/2025-26/1063" at bounding box center [552, 582] width 103 height 18
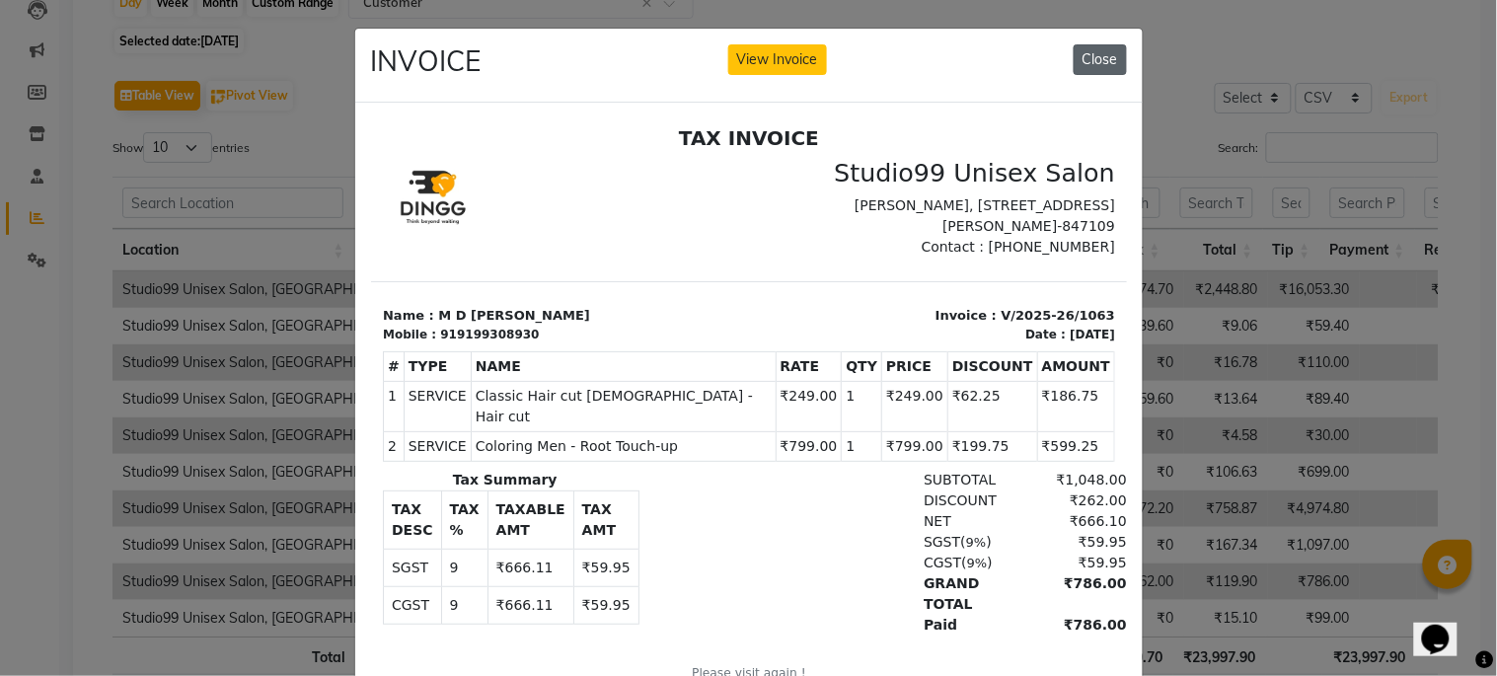
click at [1074, 59] on button "Close" at bounding box center [1100, 59] width 53 height 31
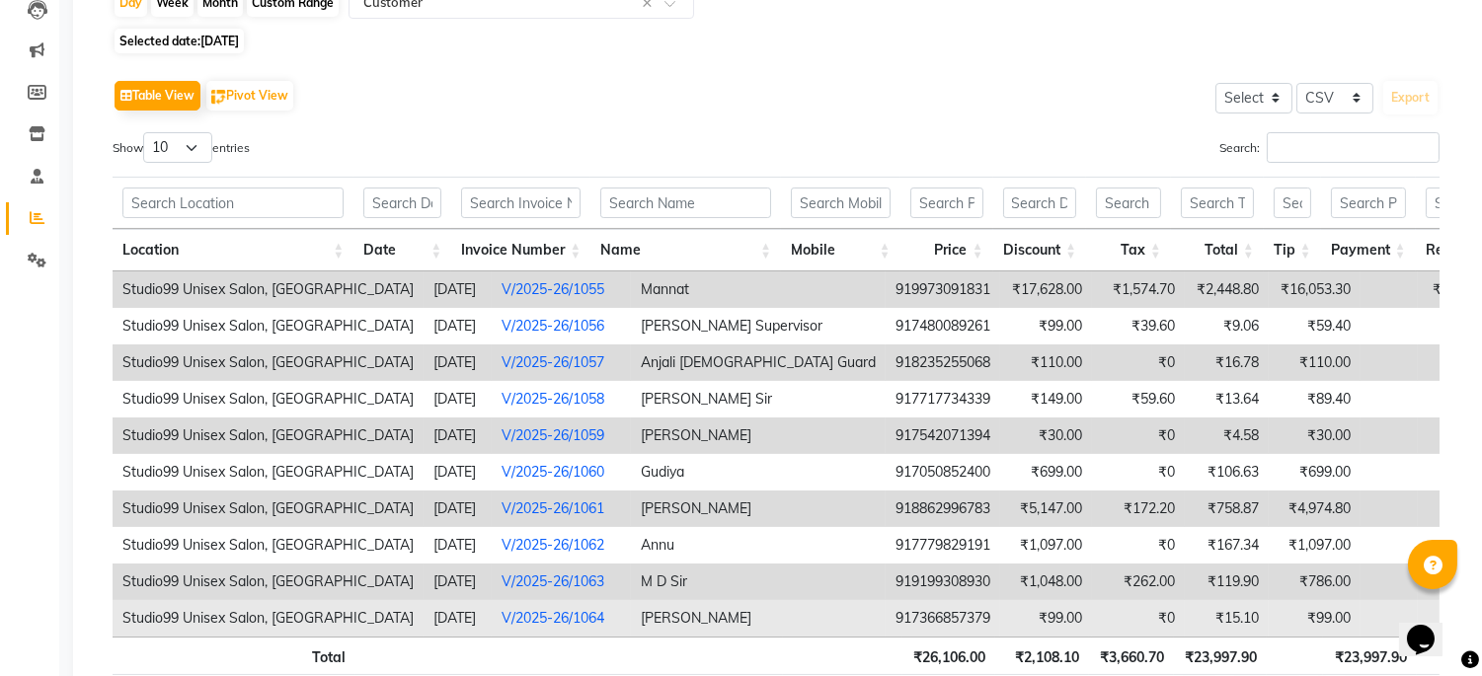
click at [539, 624] on link "V/2025-26/1064" at bounding box center [552, 618] width 103 height 18
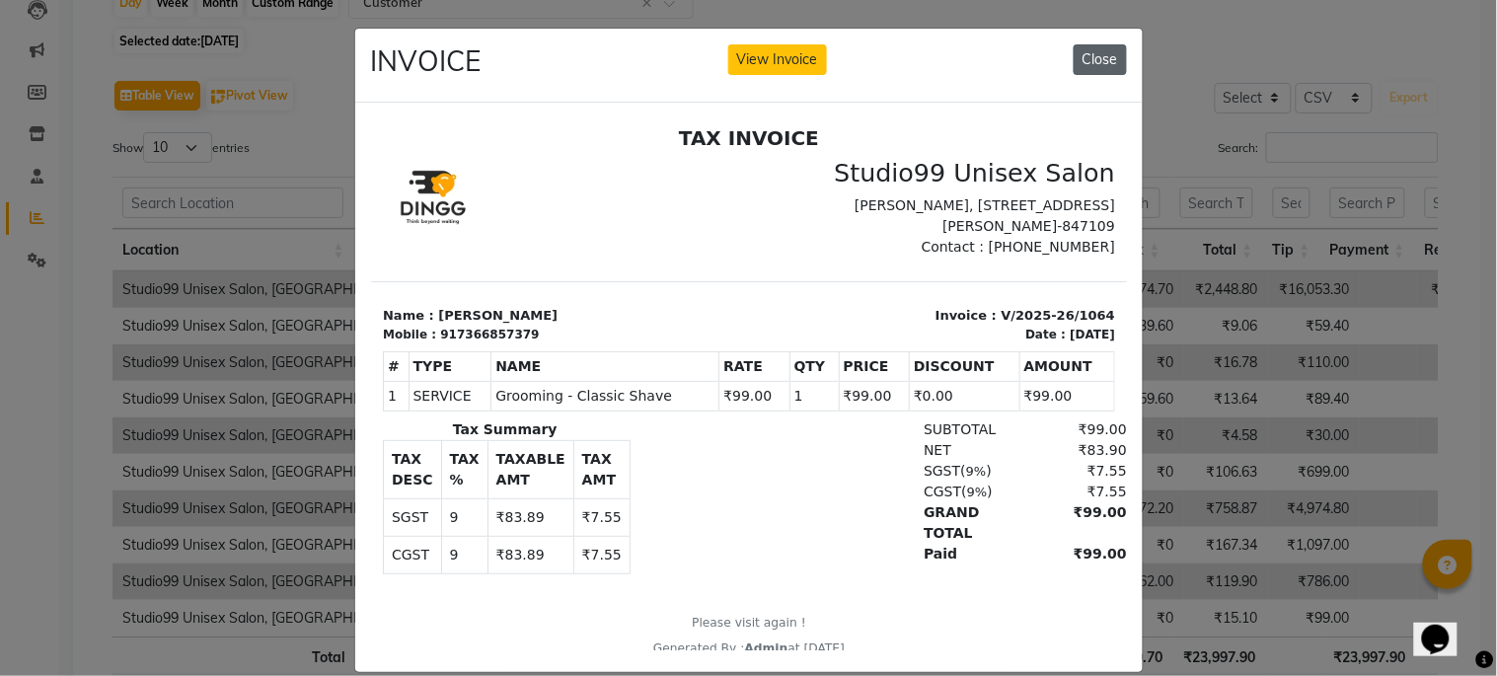
click at [1099, 45] on button "Close" at bounding box center [1100, 59] width 53 height 31
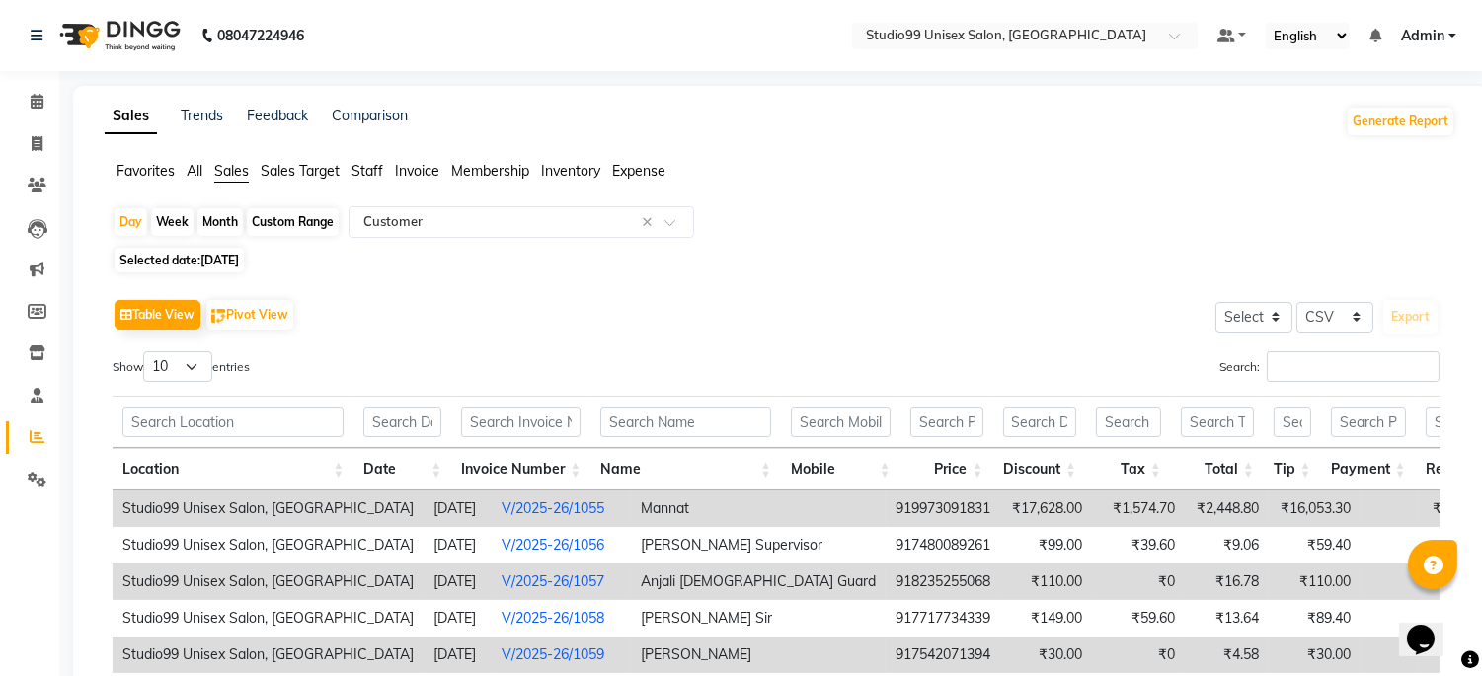
click at [238, 258] on span "[DATE]" at bounding box center [219, 260] width 38 height 15
select select "8"
select select "2025"
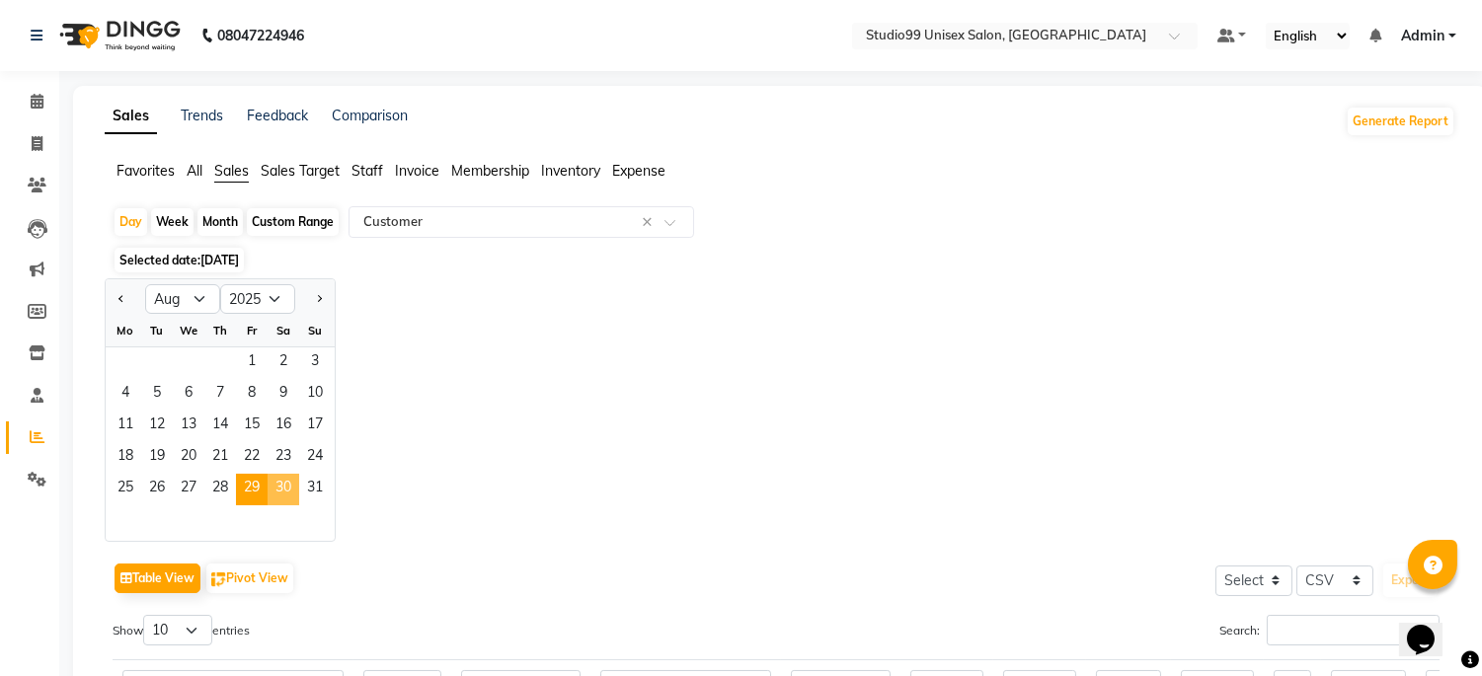
click at [283, 494] on span "30" at bounding box center [284, 490] width 32 height 32
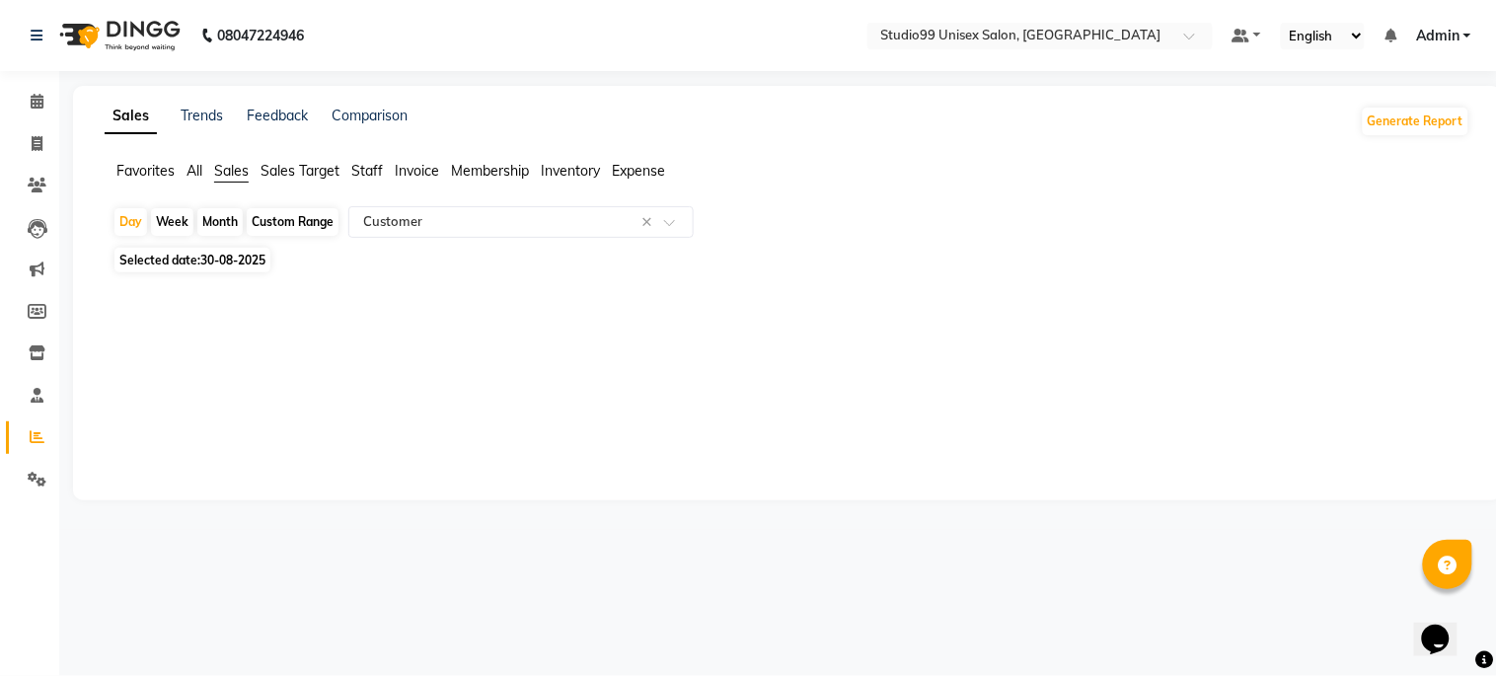
click at [224, 268] on span "Selected date: 30-08-2025" at bounding box center [193, 260] width 156 height 25
select select "8"
select select "2025"
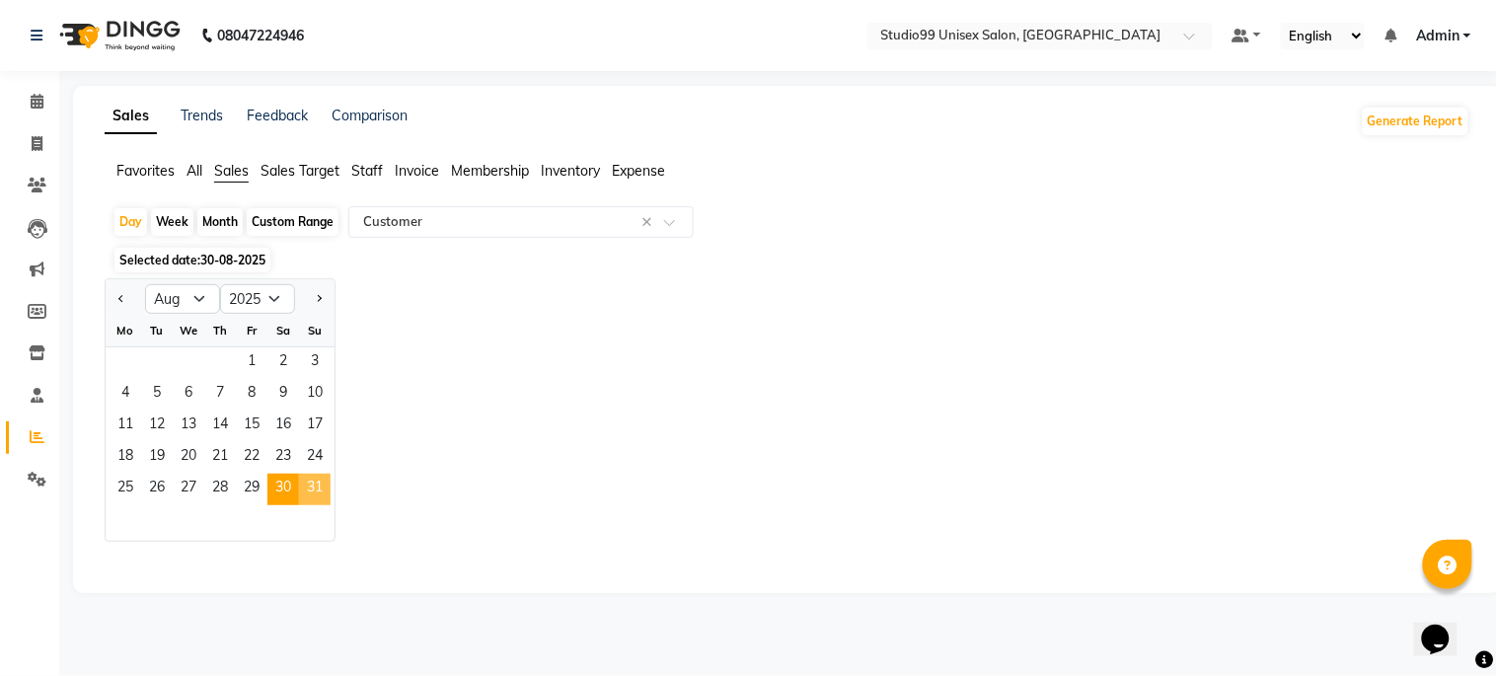
click at [311, 486] on span "31" at bounding box center [315, 490] width 32 height 32
select select "csv"
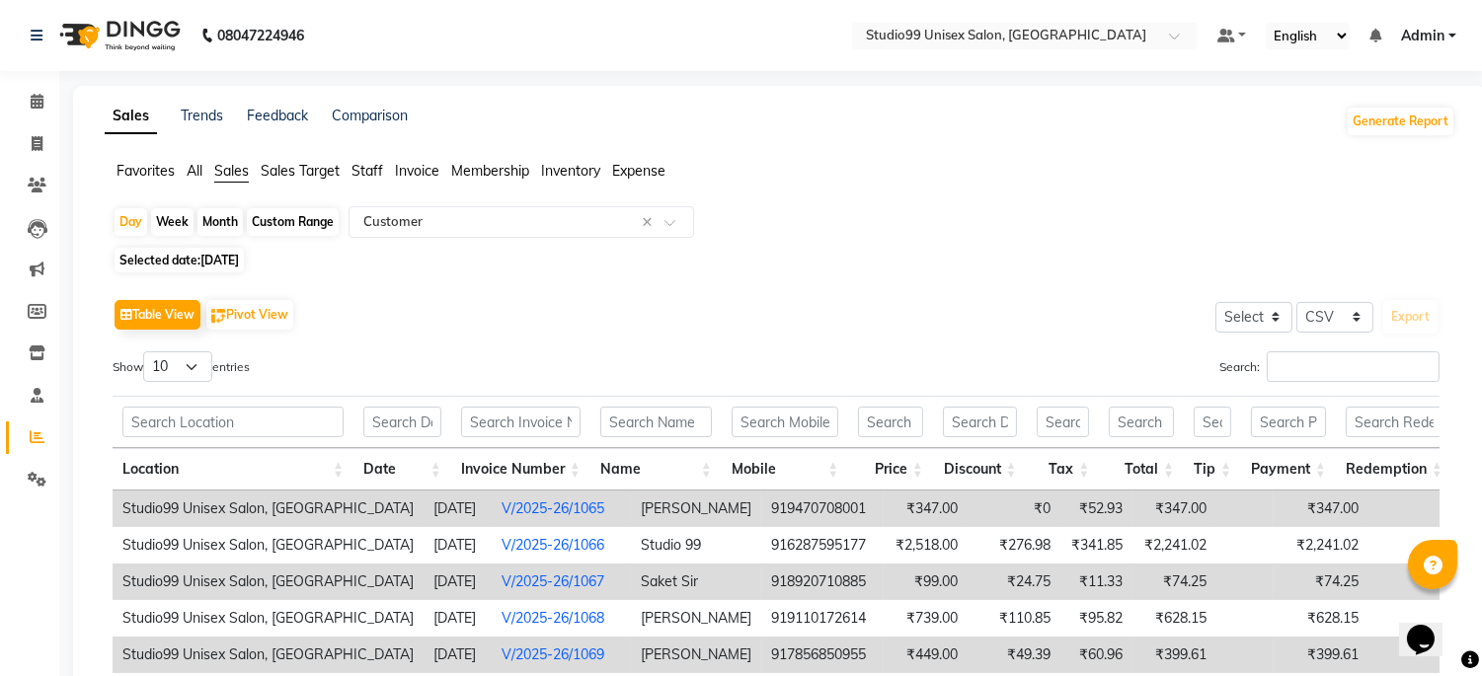
click at [225, 263] on span "[DATE]" at bounding box center [219, 260] width 38 height 15
select select "8"
select select "2025"
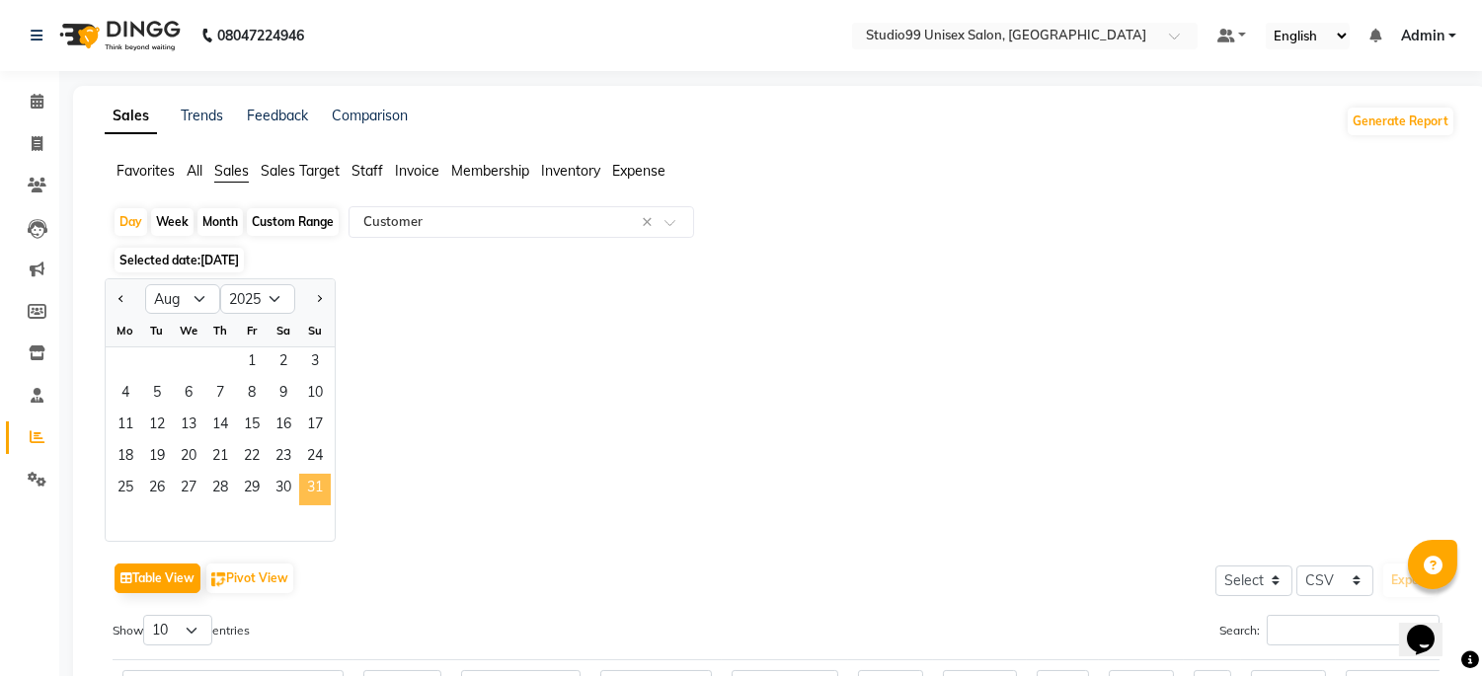
click at [299, 494] on span "31" at bounding box center [315, 490] width 32 height 32
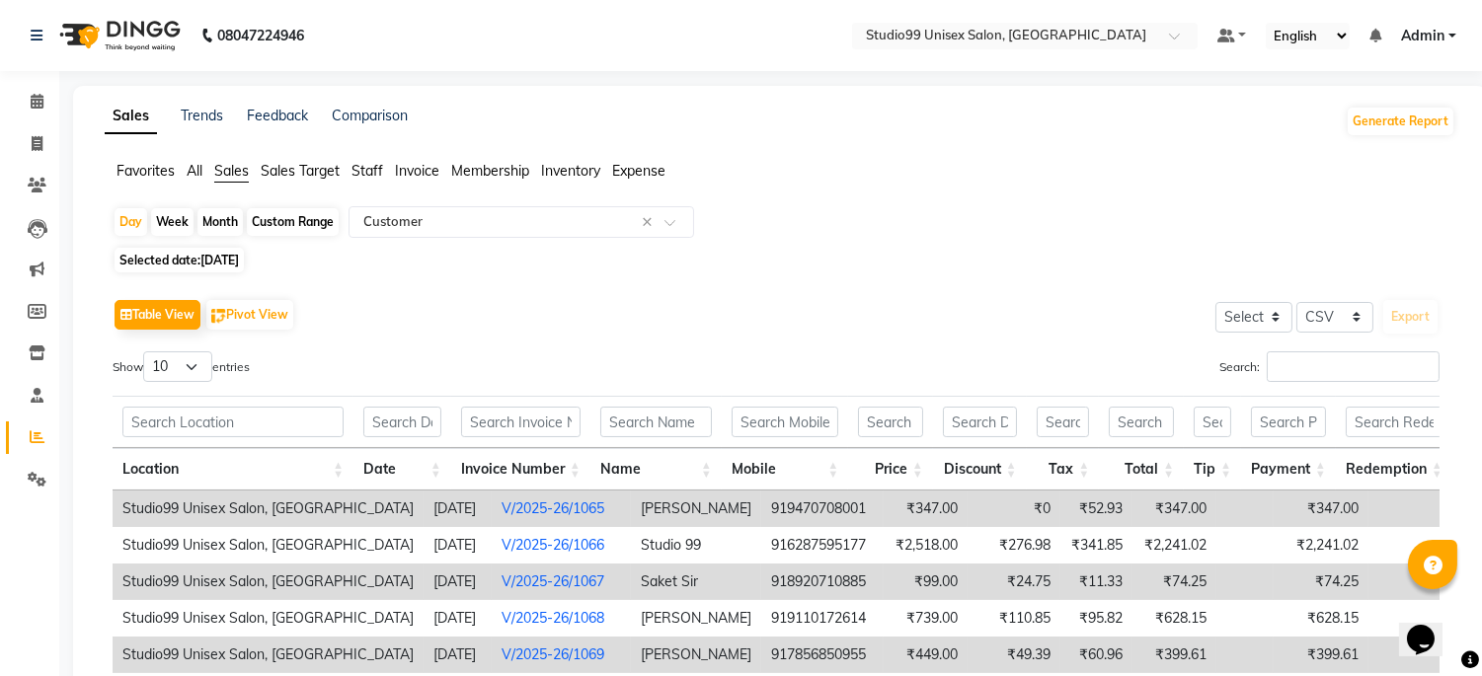
click at [239, 261] on span "[DATE]" at bounding box center [219, 260] width 38 height 15
select select "8"
select select "2025"
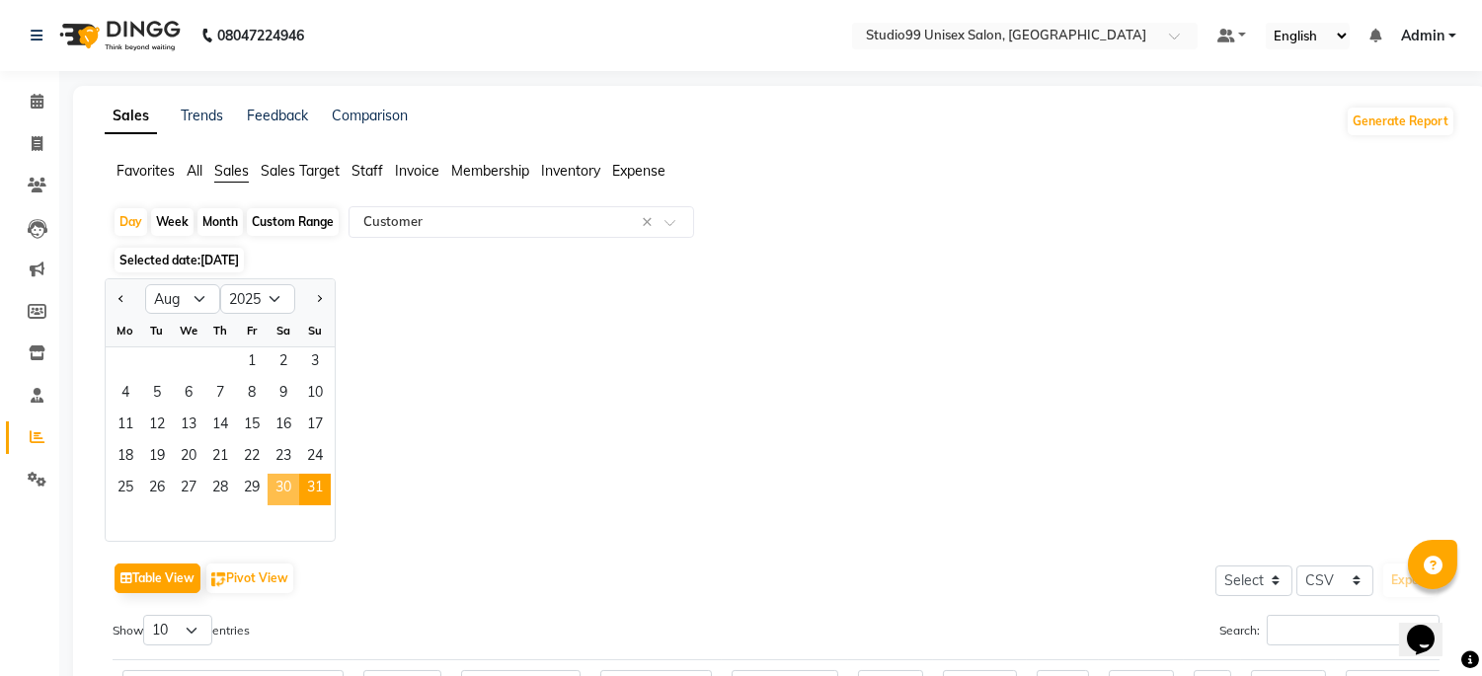
click at [290, 492] on span "30" at bounding box center [284, 490] width 32 height 32
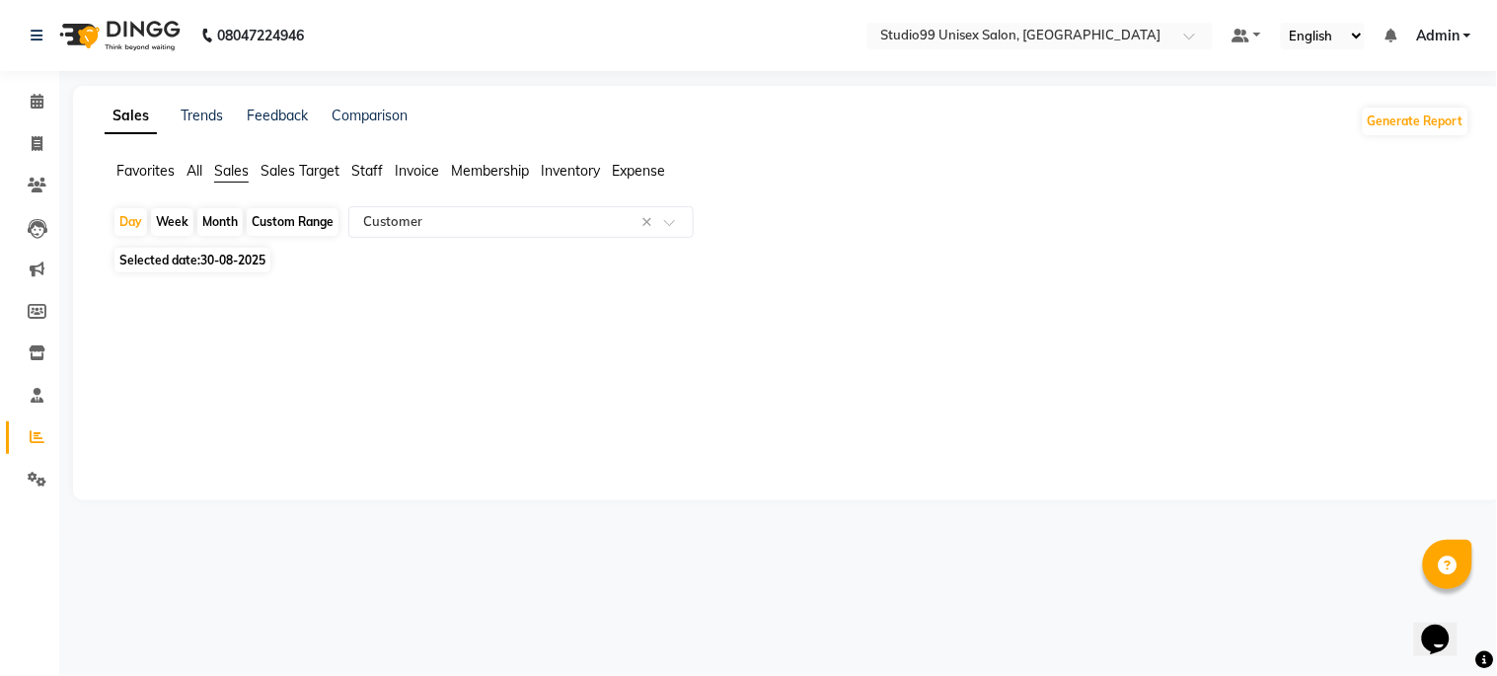
click at [215, 261] on span "30-08-2025" at bounding box center [232, 260] width 65 height 15
select select "8"
select select "2025"
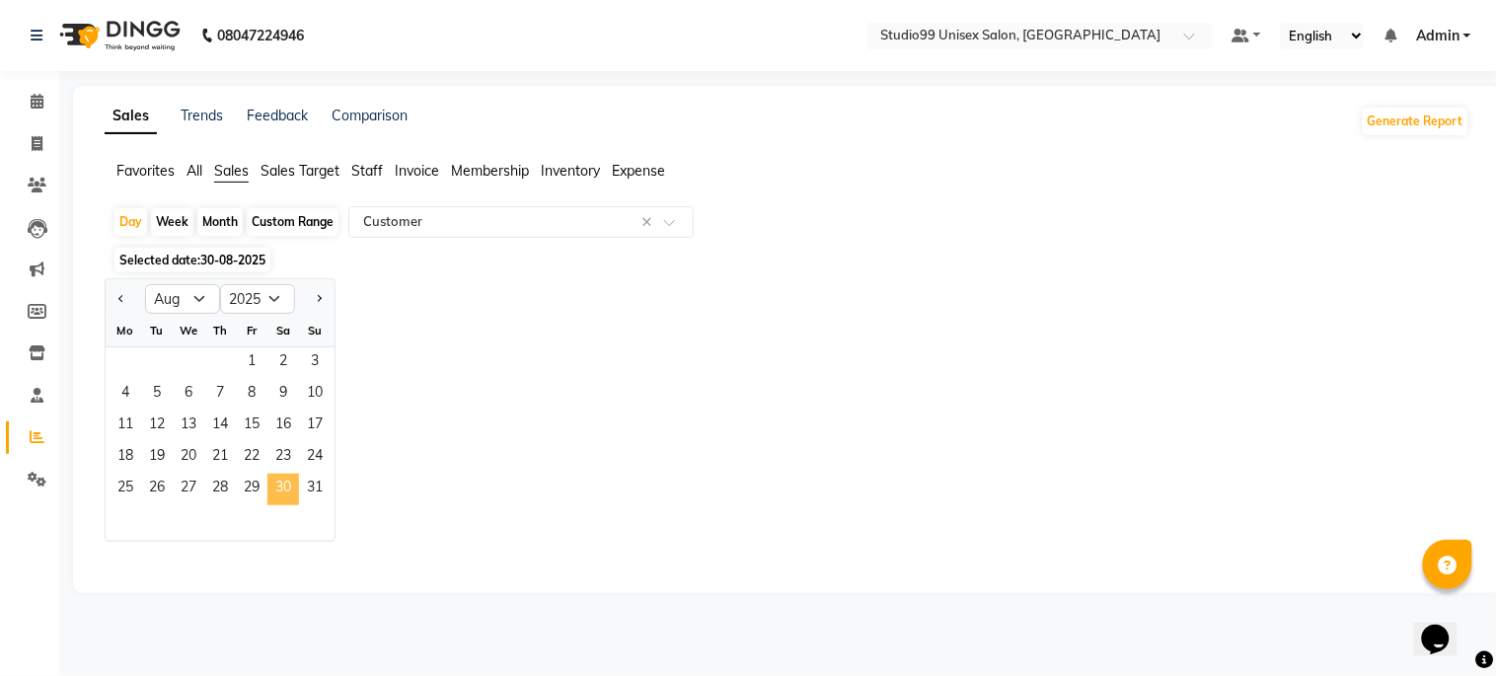
click at [279, 480] on span "30" at bounding box center [284, 490] width 32 height 32
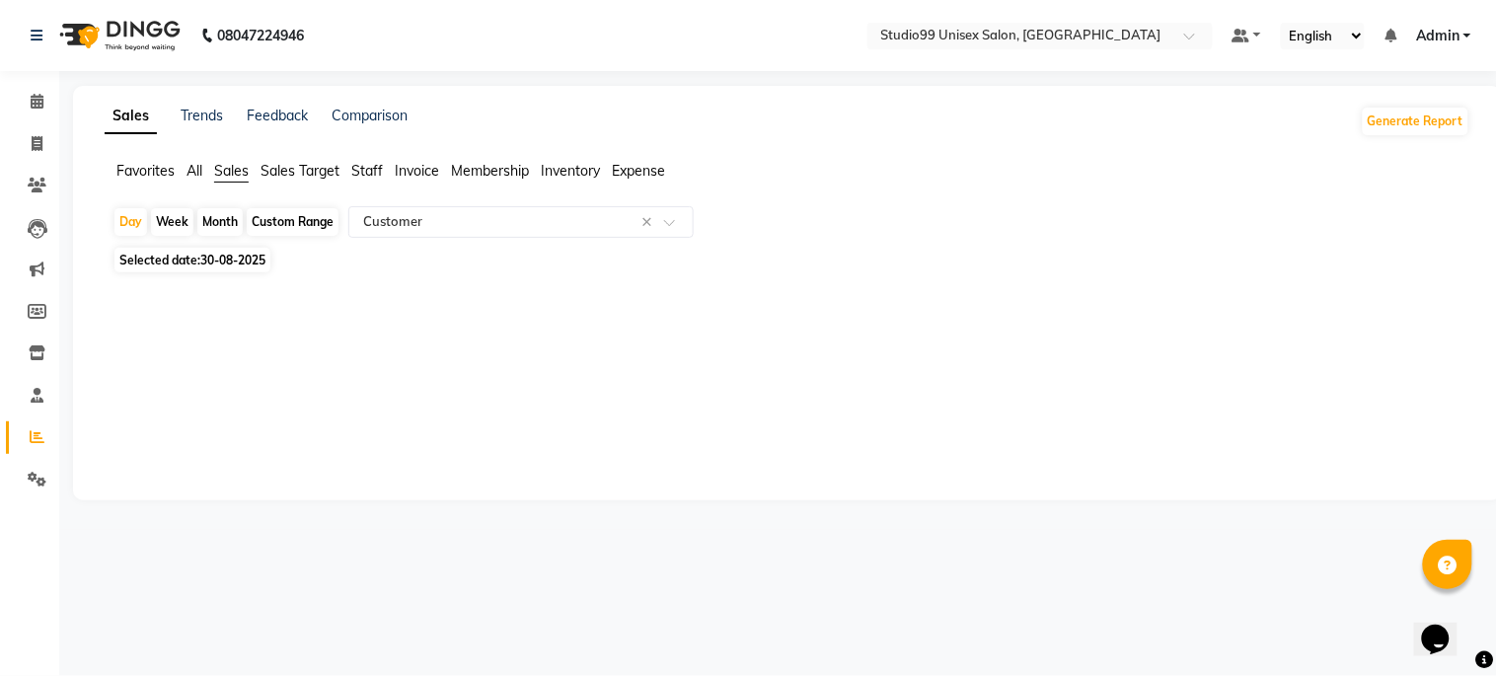
click at [214, 258] on span "30-08-2025" at bounding box center [232, 260] width 65 height 15
select select "8"
select select "2025"
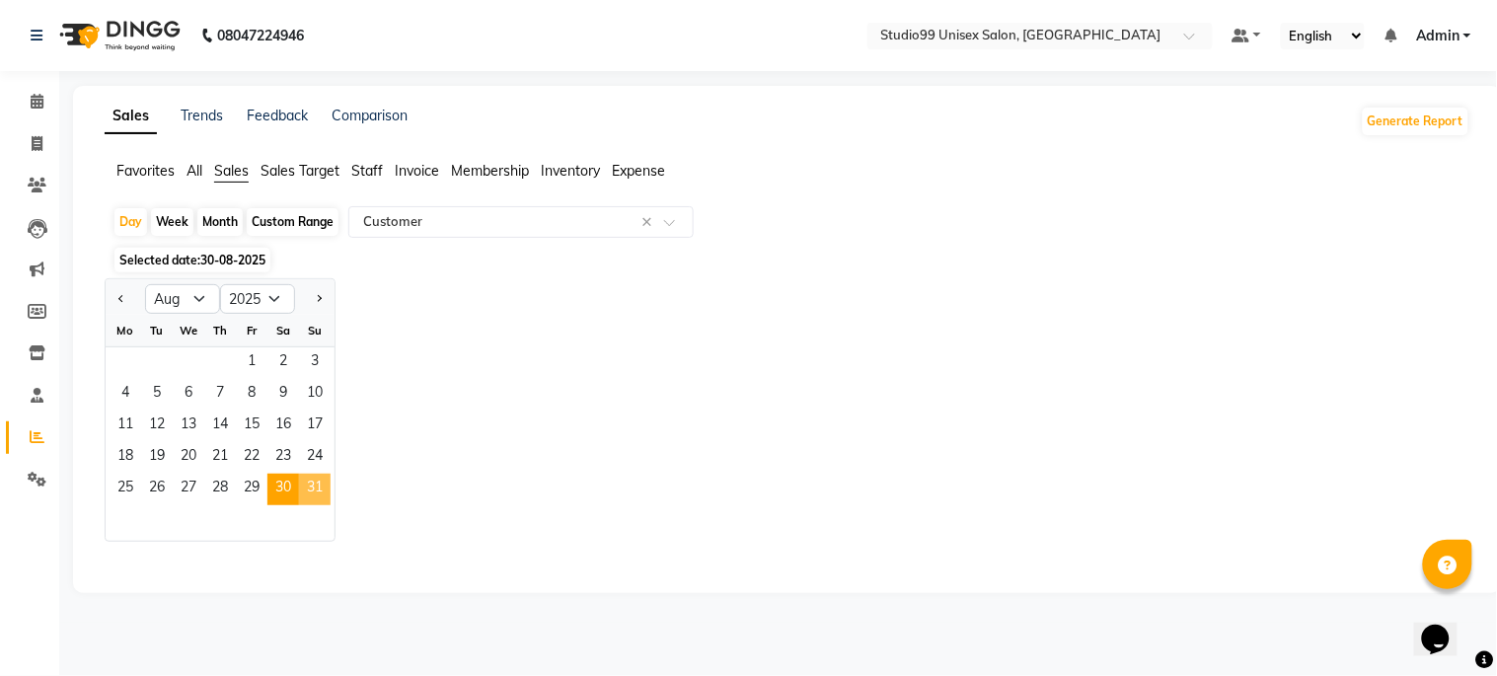
click at [320, 495] on span "31" at bounding box center [315, 490] width 32 height 32
select select "csv"
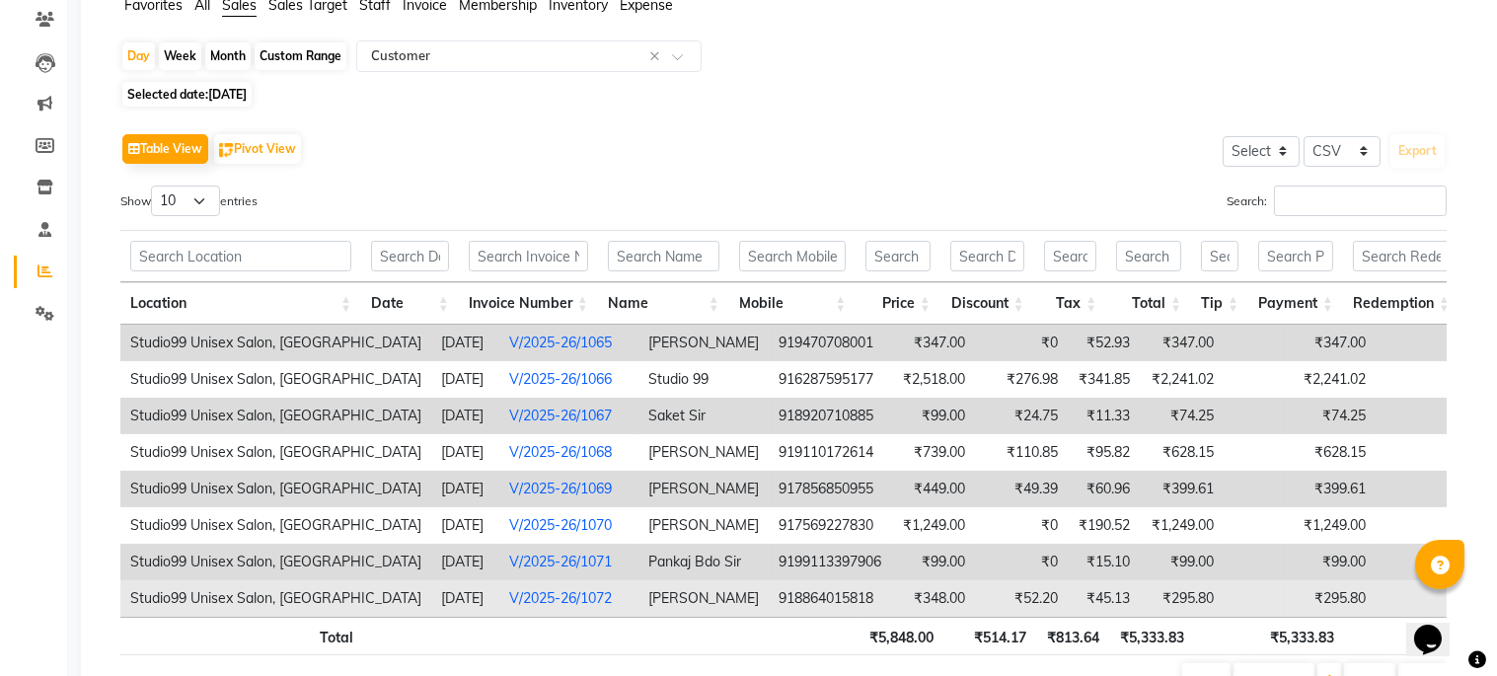
scroll to position [219, 0]
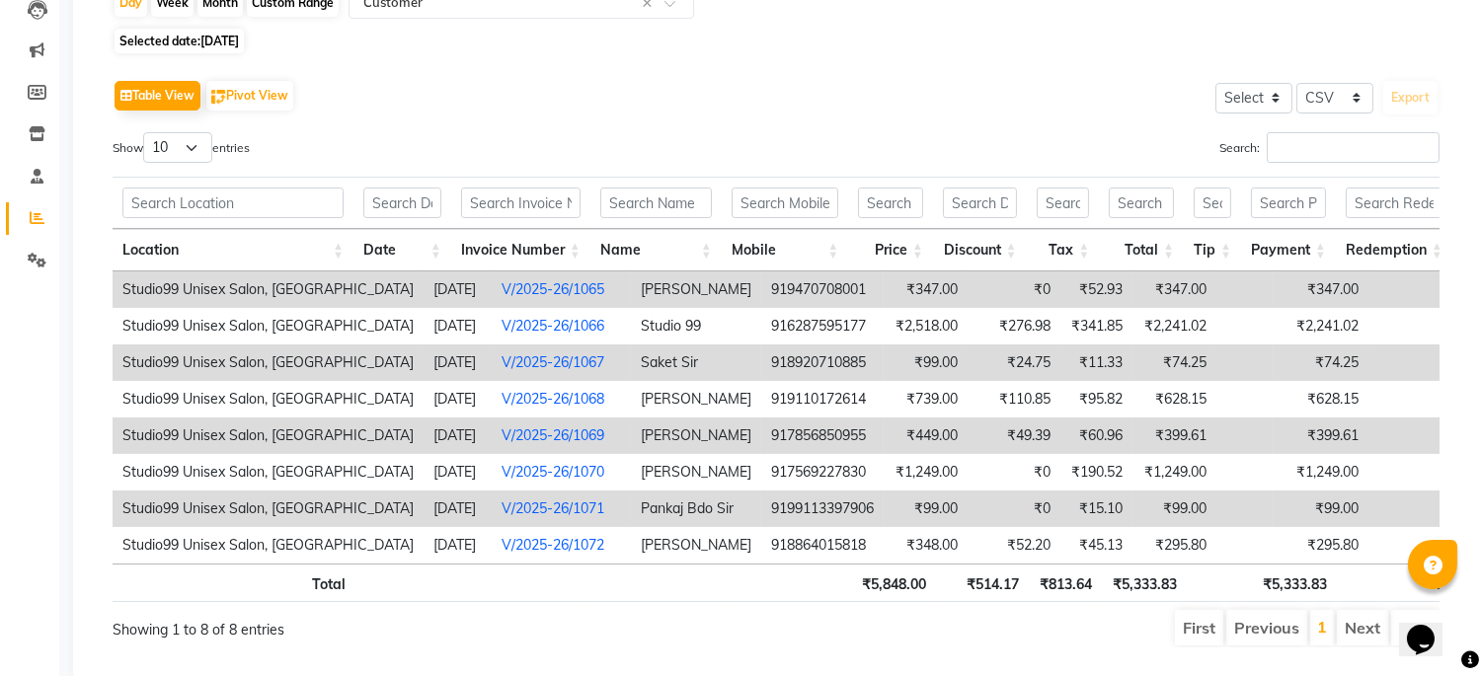
click at [506, 280] on link "V/2025-26/1065" at bounding box center [552, 289] width 103 height 18
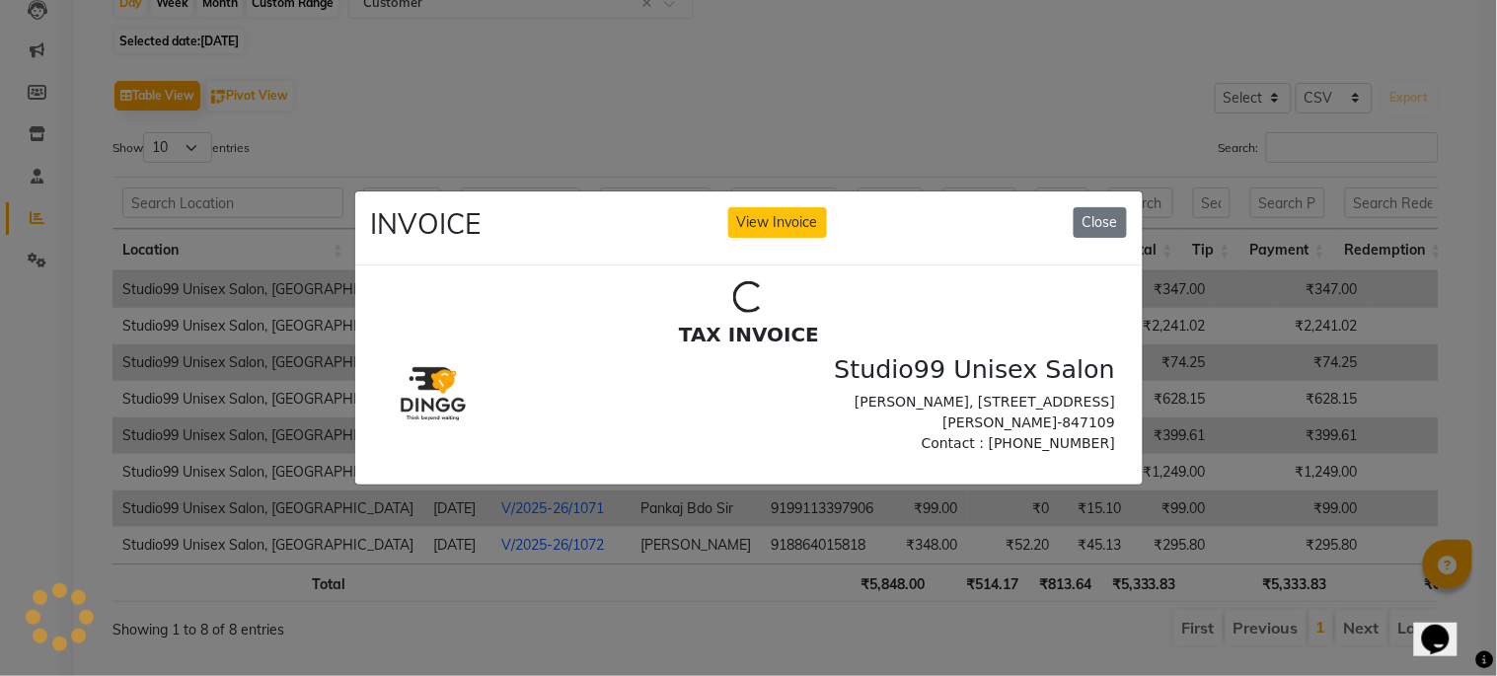
scroll to position [0, 0]
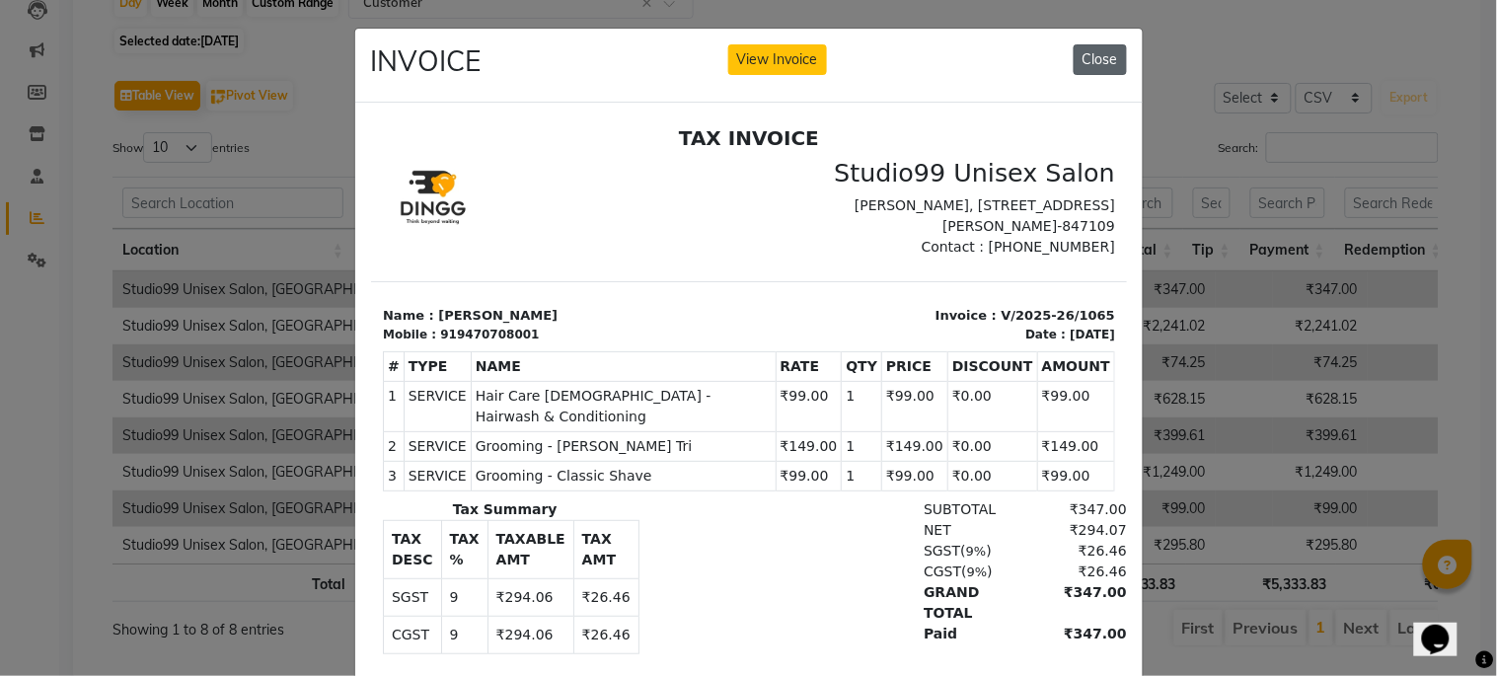
click at [1098, 59] on button "Close" at bounding box center [1100, 59] width 53 height 31
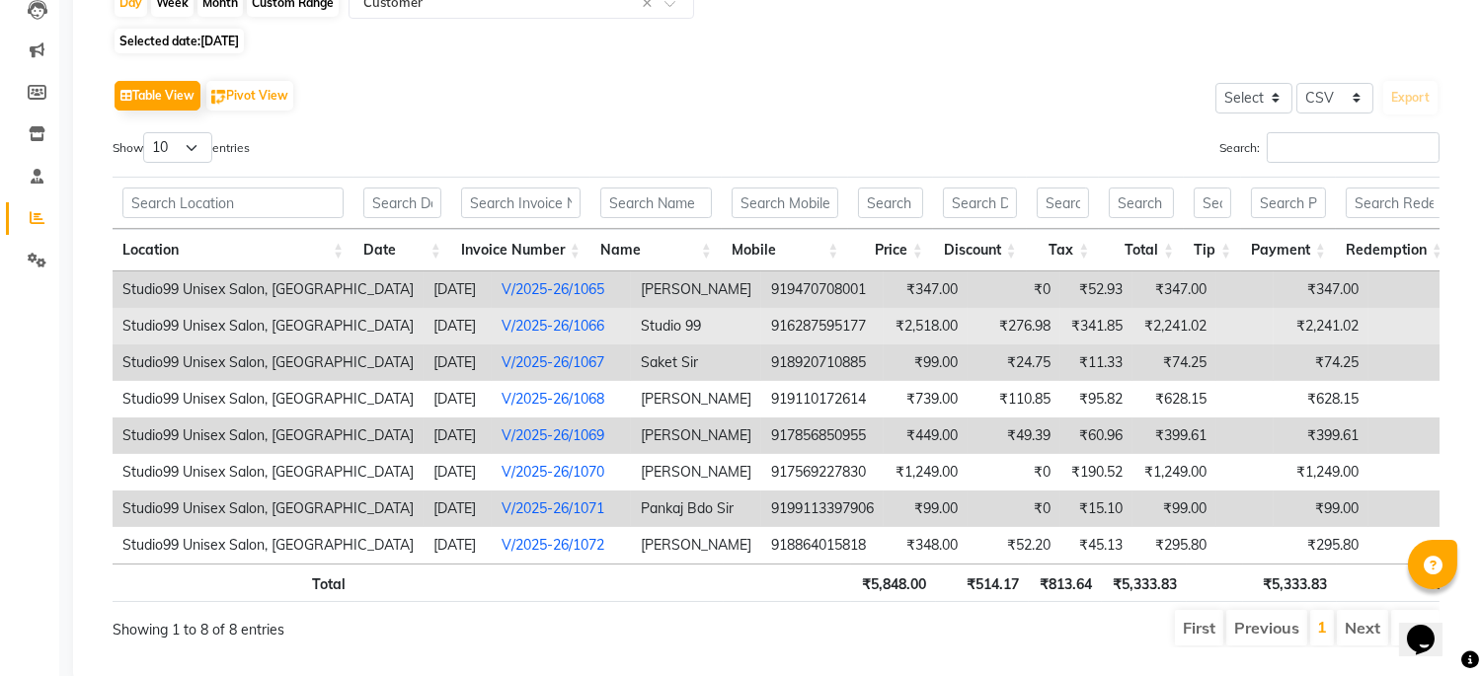
click at [553, 324] on link "V/2025-26/1066" at bounding box center [552, 326] width 103 height 18
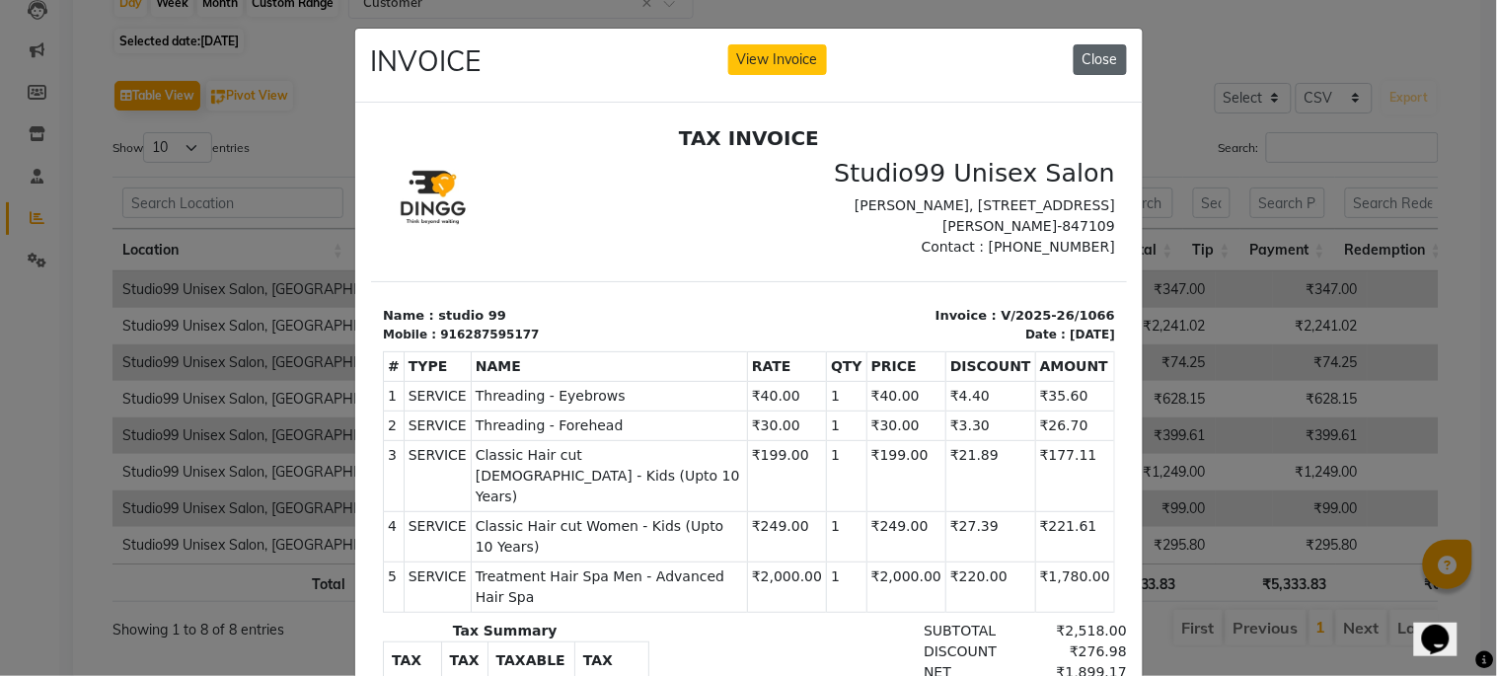
click at [1082, 45] on button "Close" at bounding box center [1100, 59] width 53 height 31
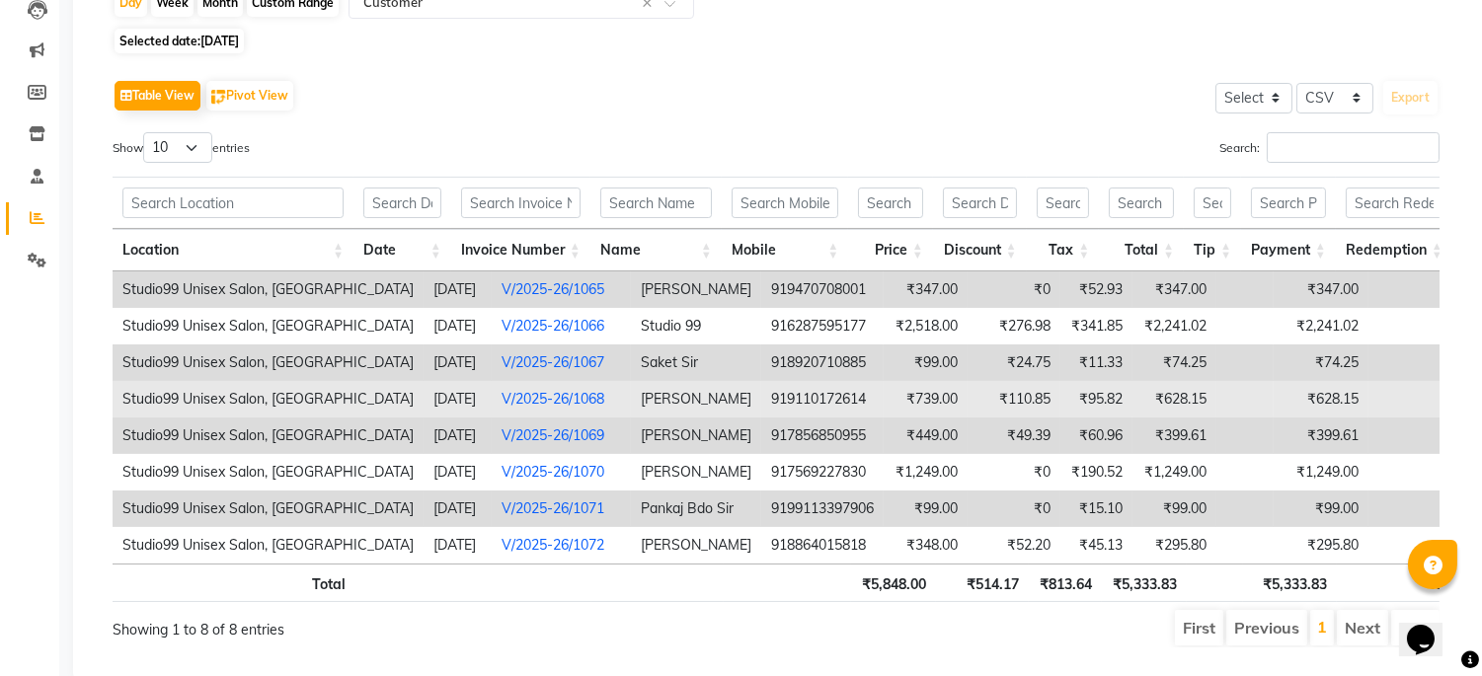
click at [535, 392] on link "V/2025-26/1068" at bounding box center [552, 399] width 103 height 18
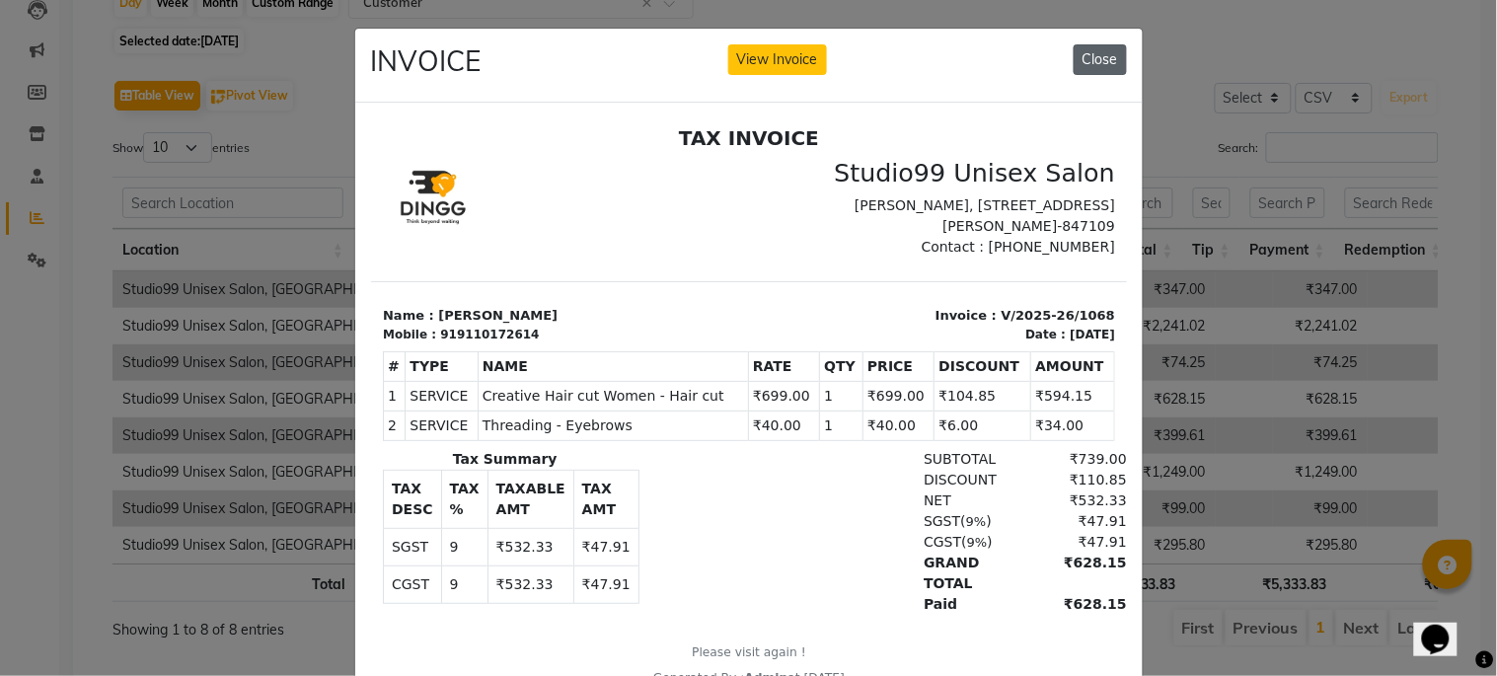
click at [1076, 53] on button "Close" at bounding box center [1100, 59] width 53 height 31
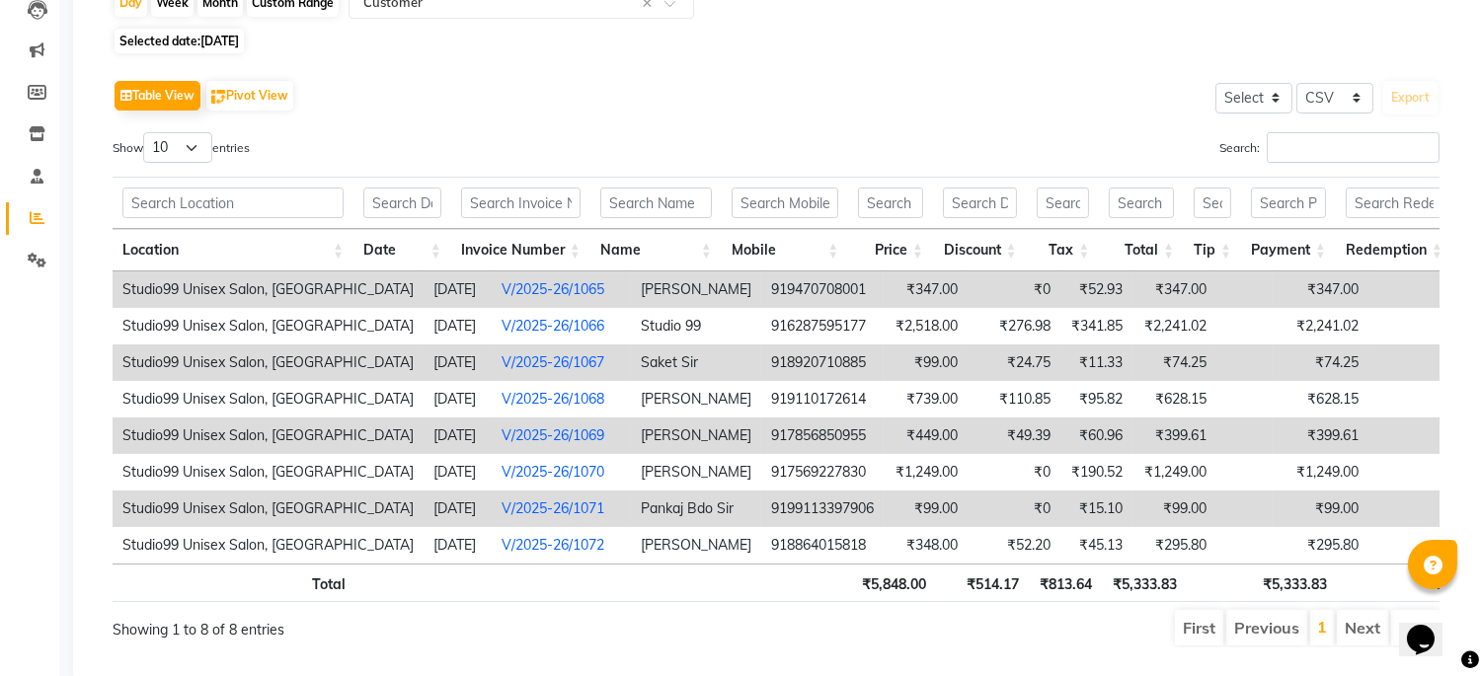
click at [540, 434] on link "V/2025-26/1069" at bounding box center [552, 435] width 103 height 18
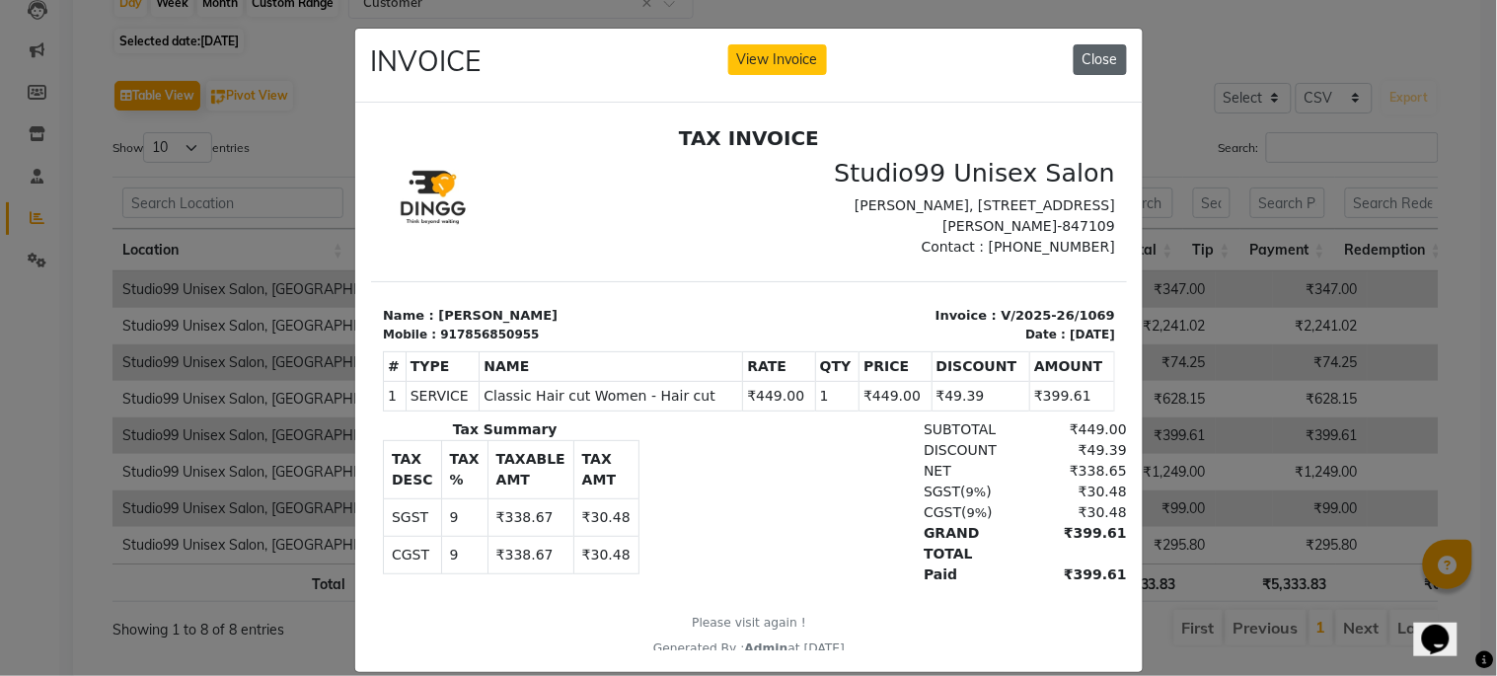
click at [1108, 63] on button "Close" at bounding box center [1100, 59] width 53 height 31
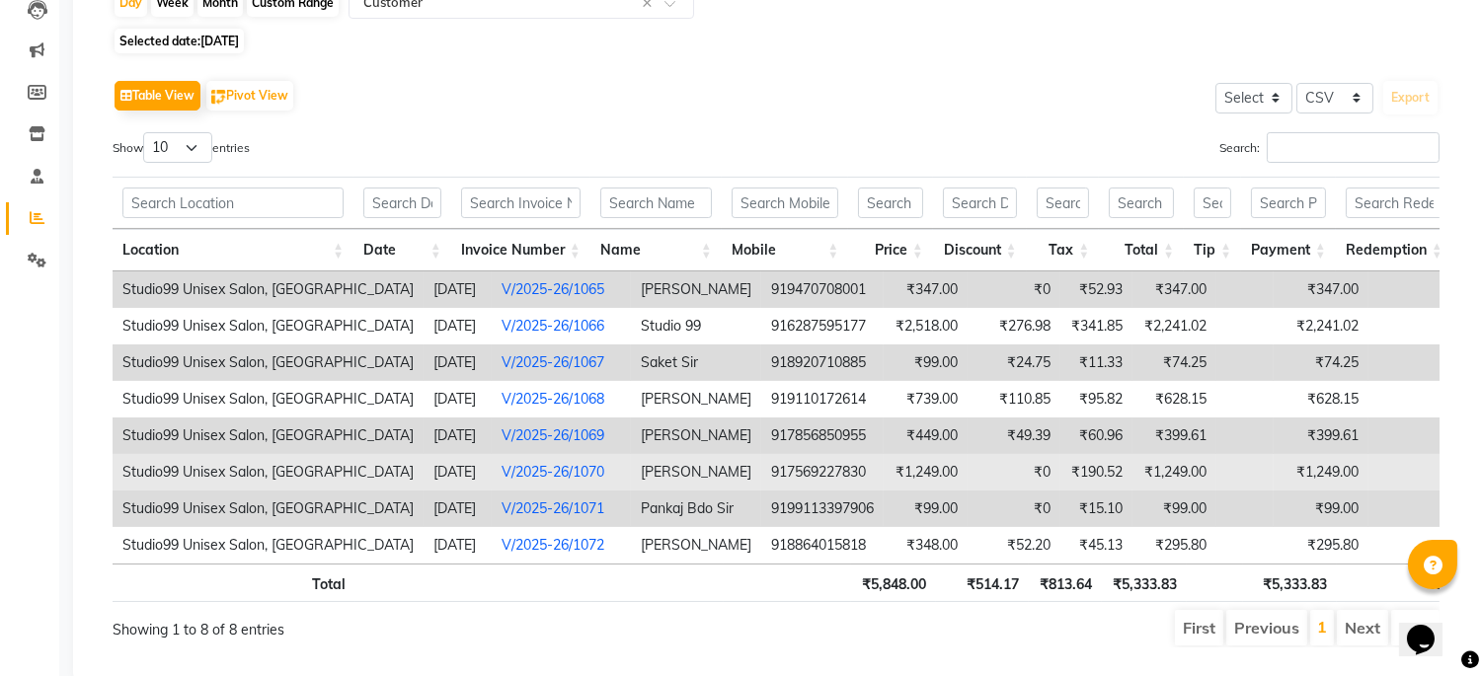
click at [501, 463] on link "V/2025-26/1070" at bounding box center [552, 472] width 103 height 18
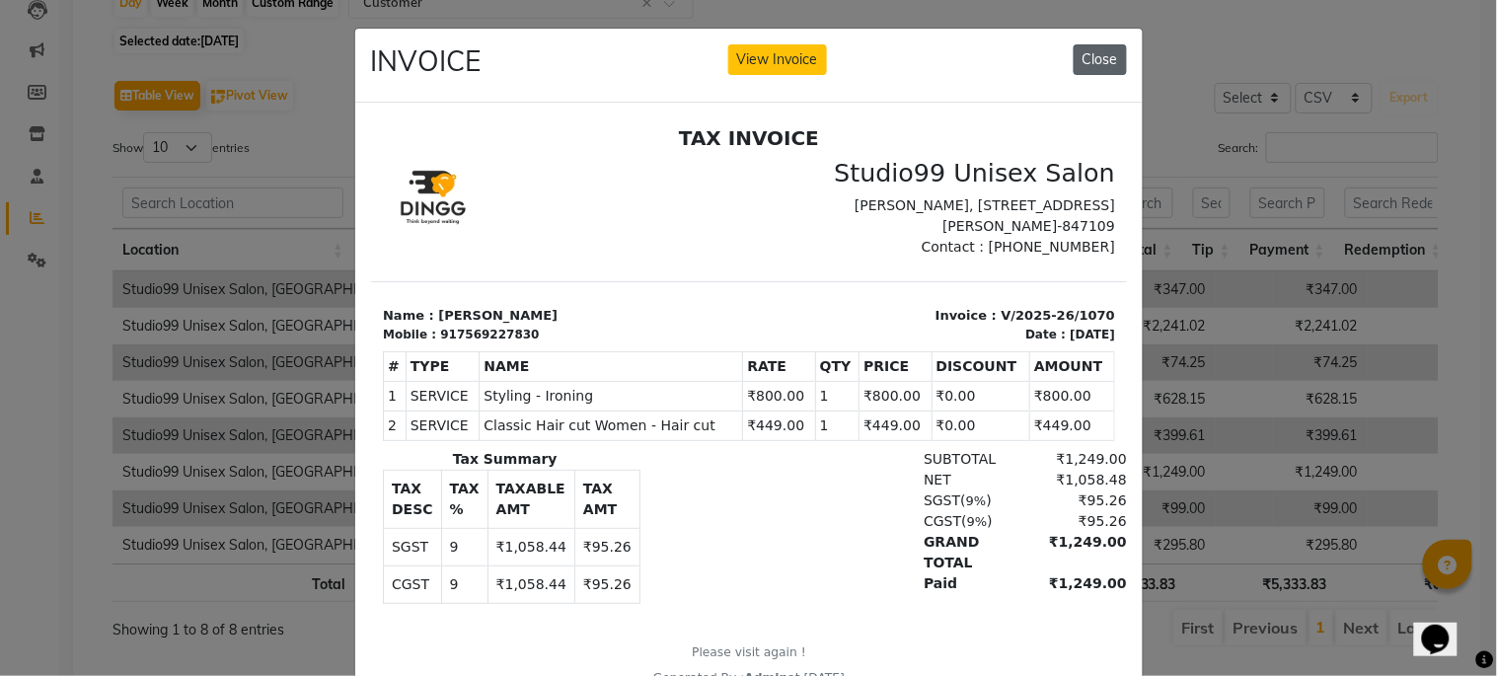
click at [1115, 57] on button "Close" at bounding box center [1100, 59] width 53 height 31
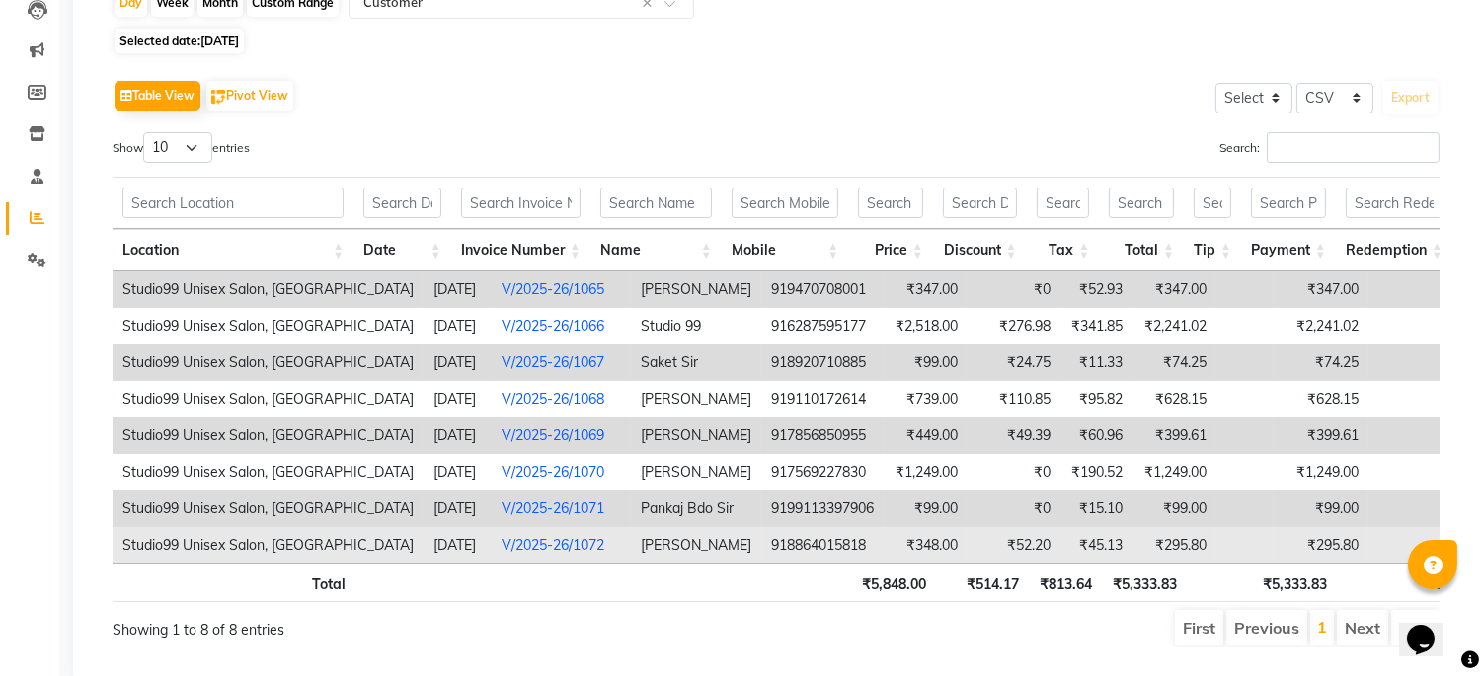
click at [559, 540] on link "V/2025-26/1072" at bounding box center [552, 545] width 103 height 18
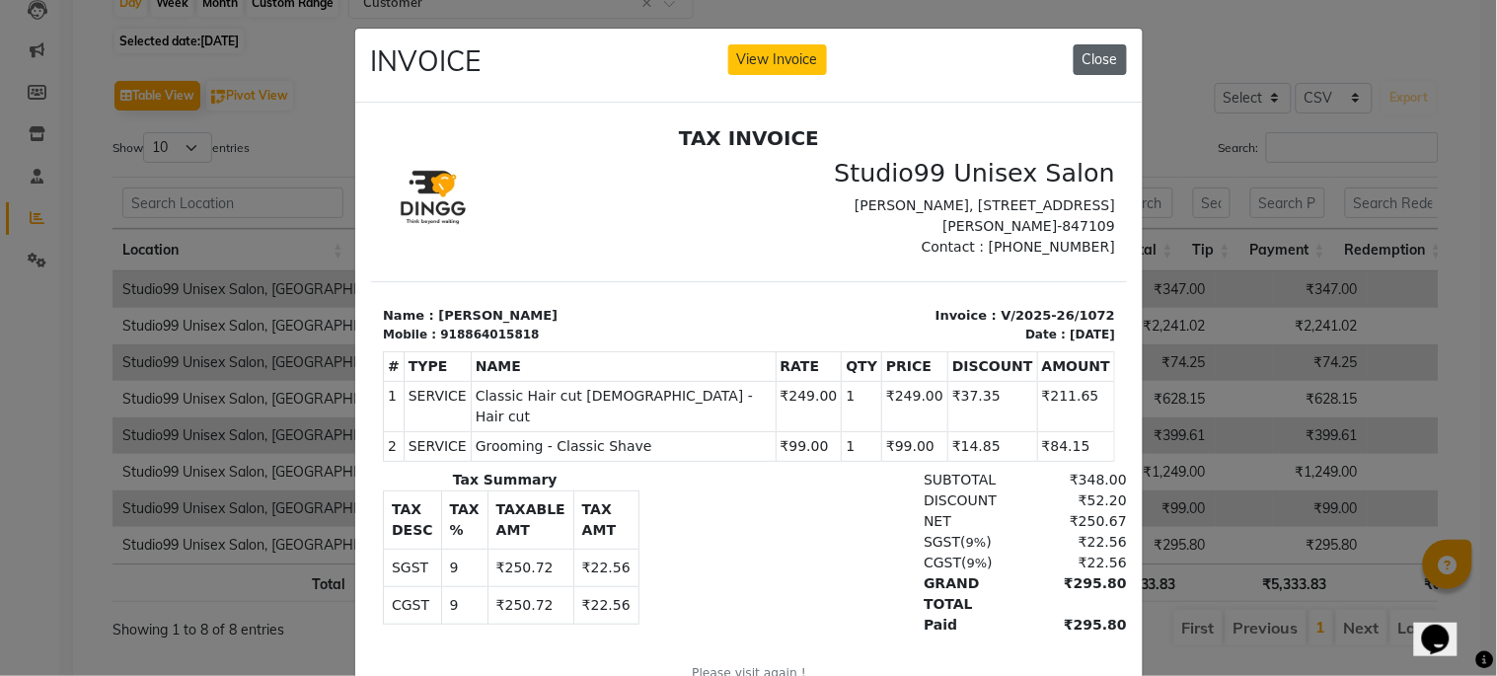
click at [1092, 59] on button "Close" at bounding box center [1100, 59] width 53 height 31
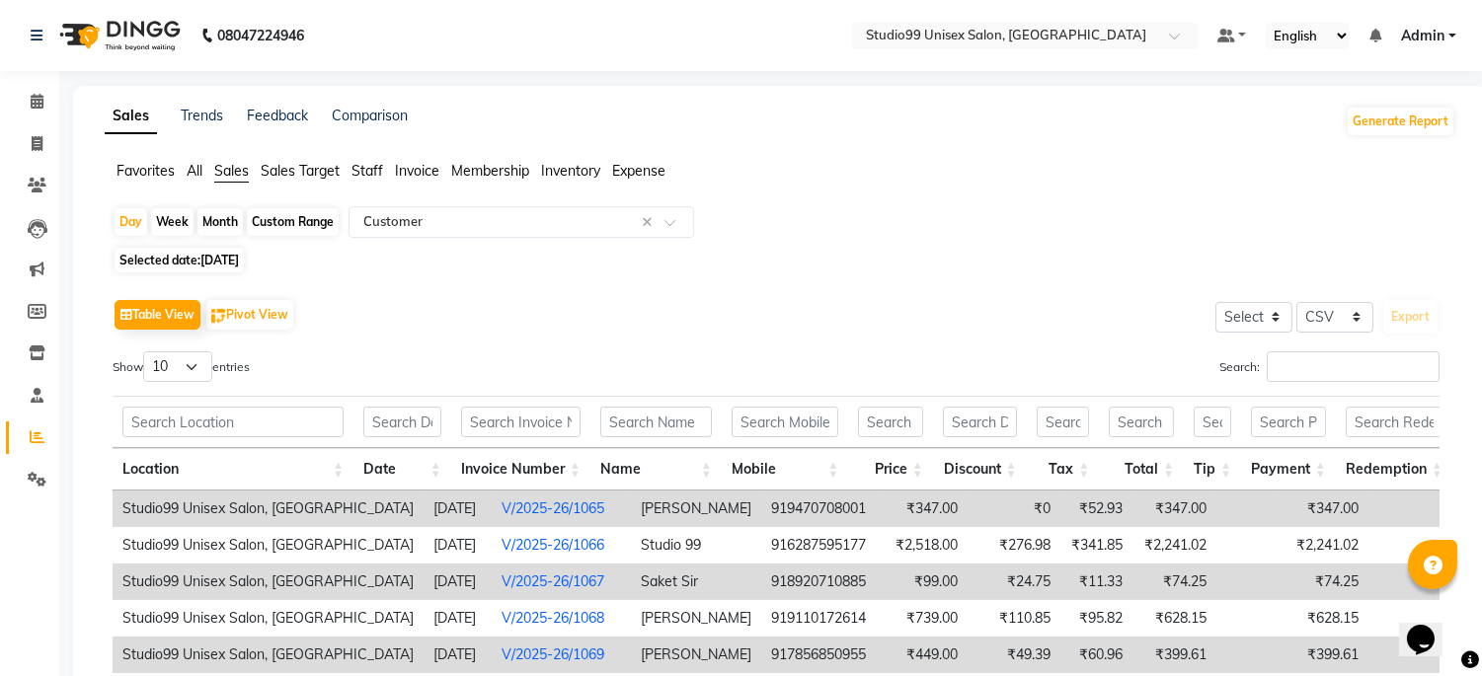
click at [220, 252] on span "Selected date: 31-08-2025" at bounding box center [179, 260] width 129 height 25
select select "8"
select select "2025"
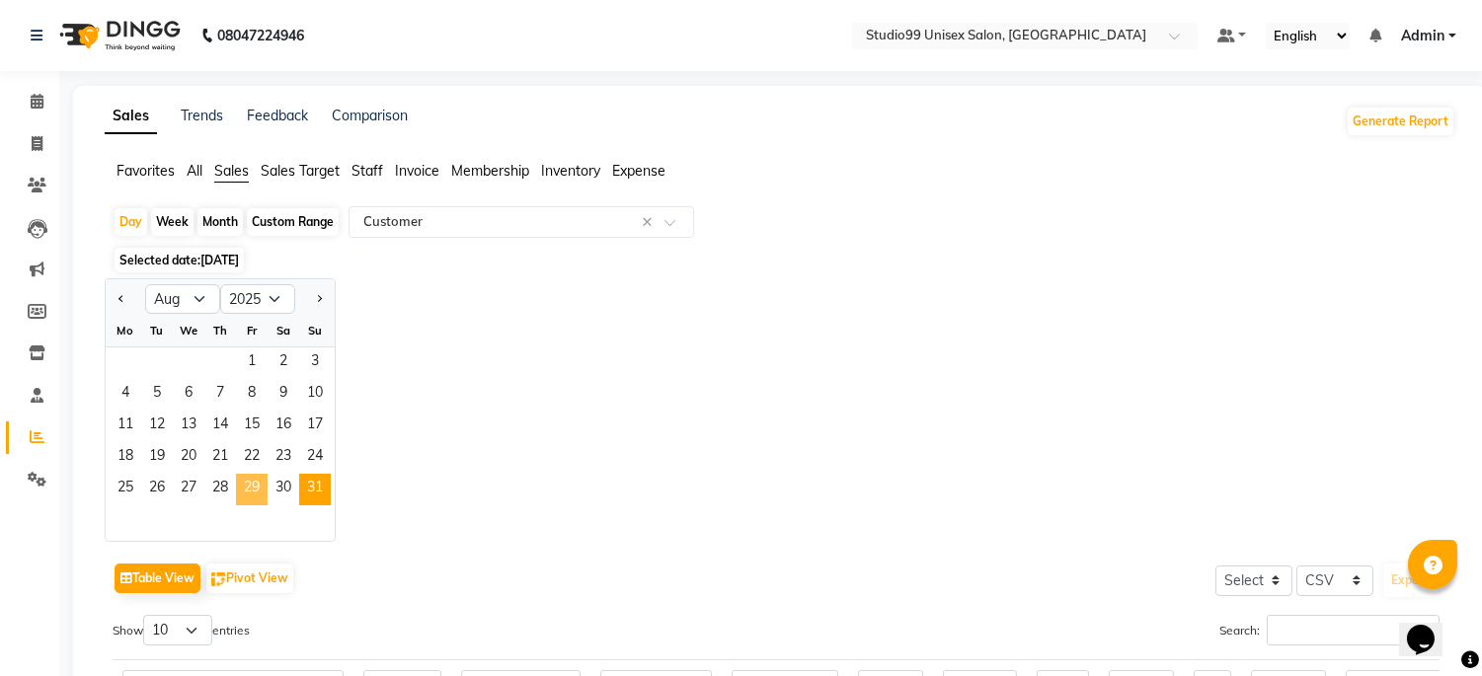
click at [241, 482] on span "29" at bounding box center [252, 490] width 32 height 32
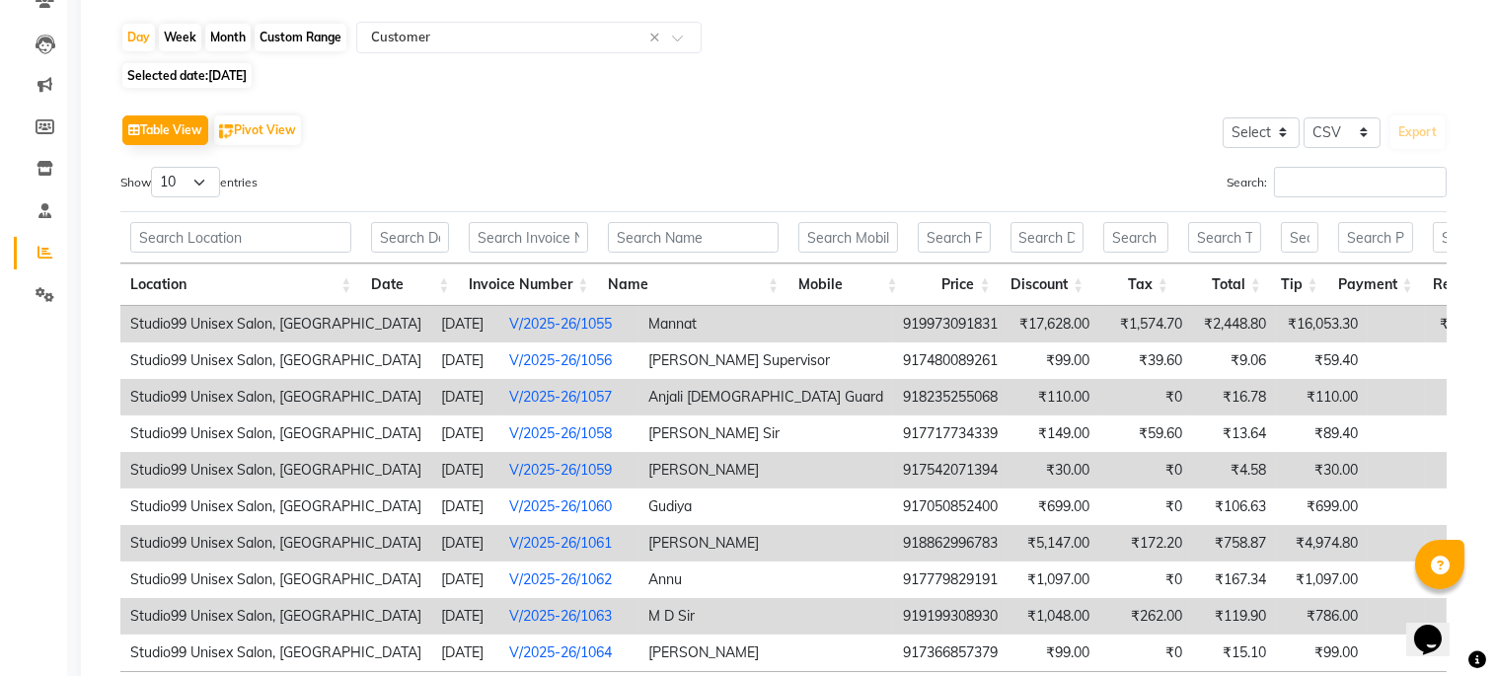
scroll to position [361, 0]
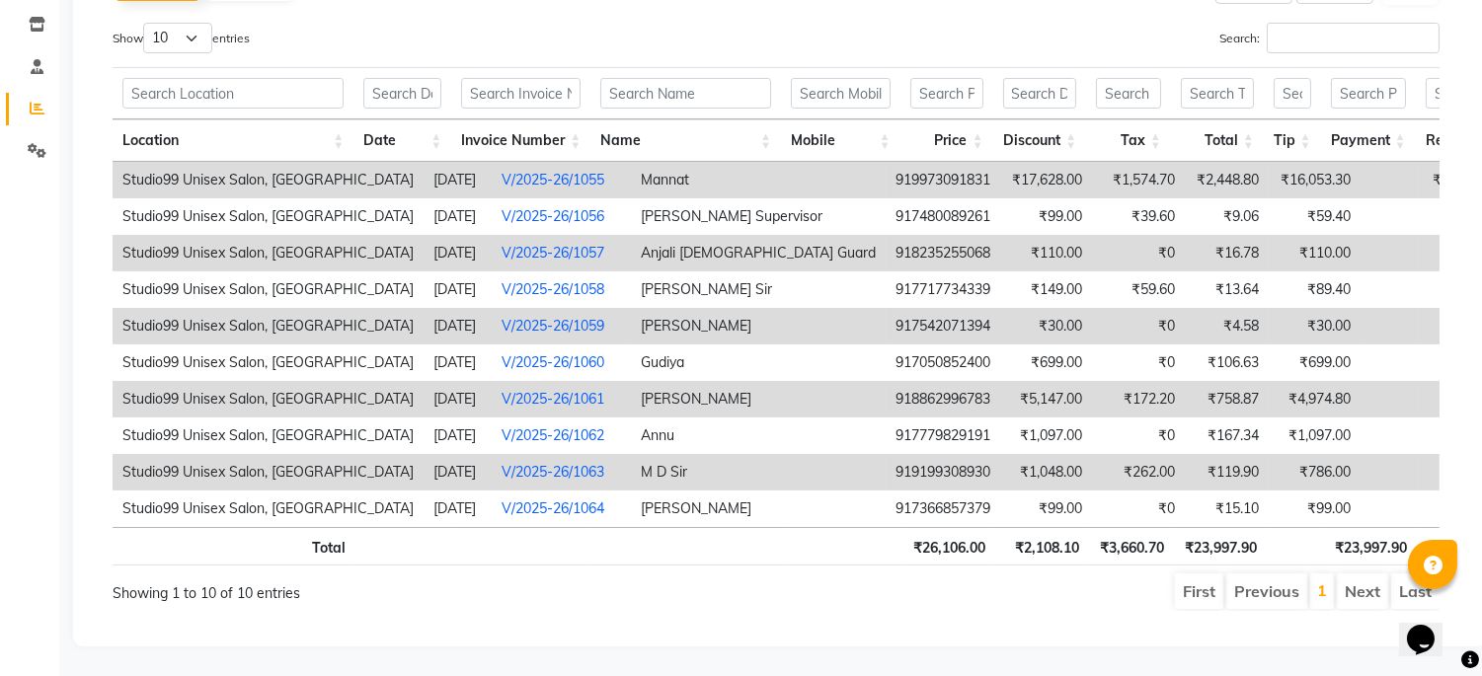
click at [530, 171] on link "V/2025-26/1055" at bounding box center [552, 180] width 103 height 18
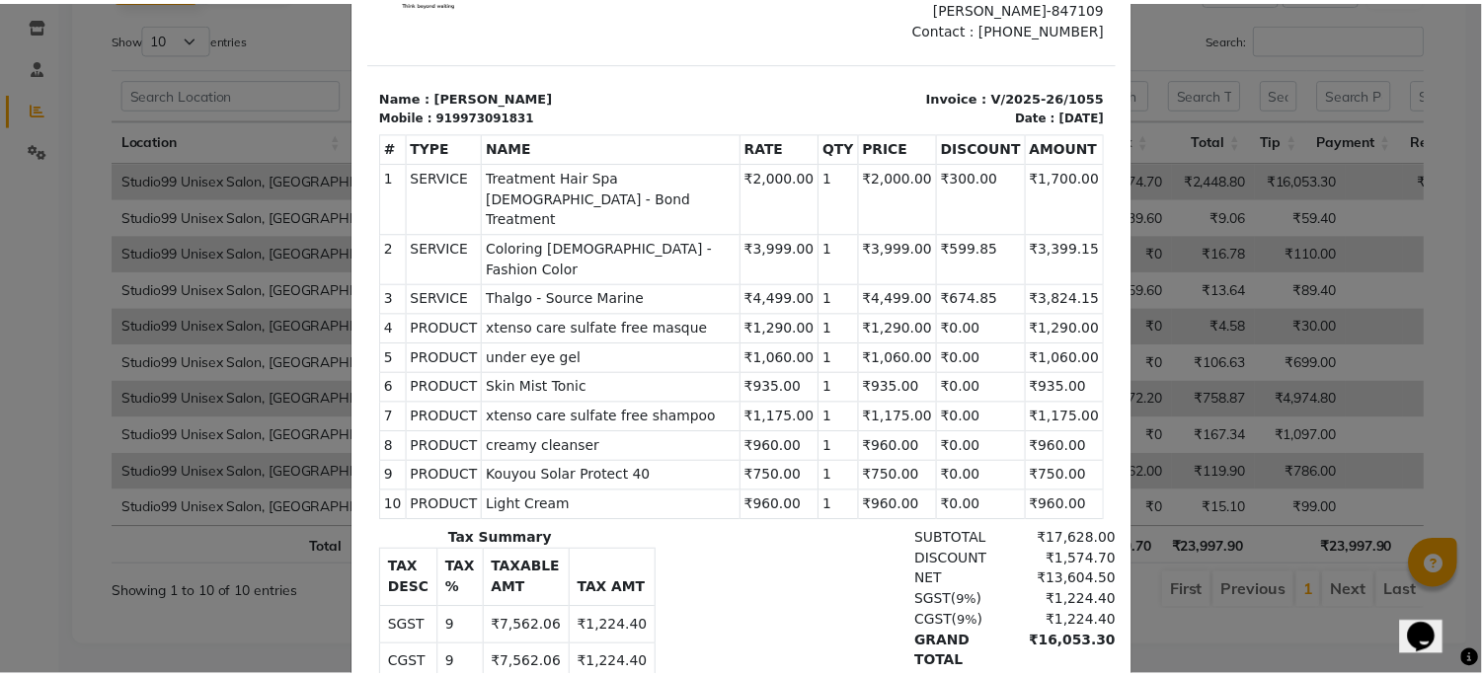
scroll to position [0, 0]
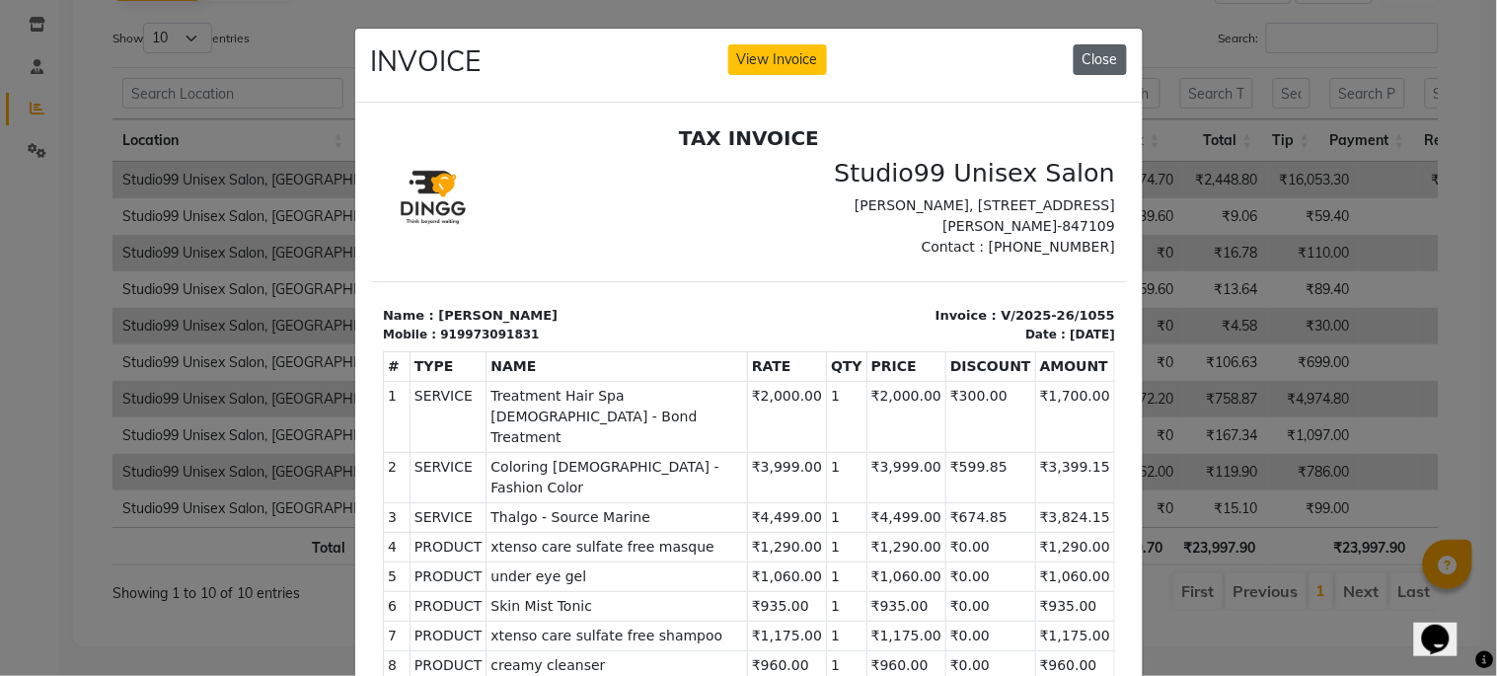
click at [1078, 51] on button "Close" at bounding box center [1100, 59] width 53 height 31
